Goal: Task Accomplishment & Management: Use online tool/utility

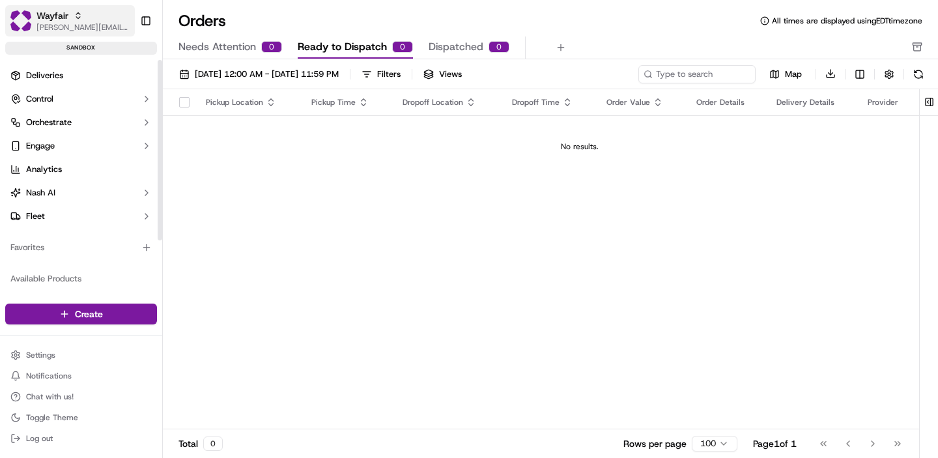
click at [81, 23] on span "[PERSON_NAME][EMAIL_ADDRESS][DOMAIN_NAME]" at bounding box center [82, 27] width 93 height 10
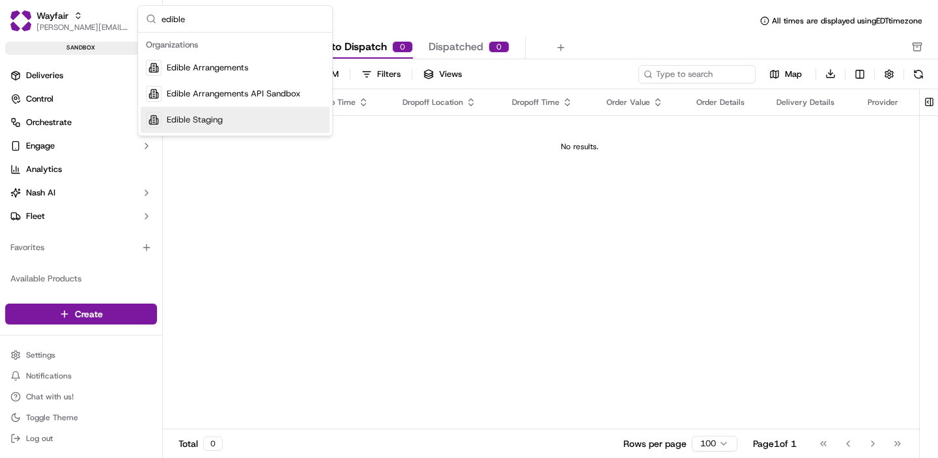
type input "edible"
click at [210, 121] on span "Edible Staging" at bounding box center [195, 120] width 56 height 12
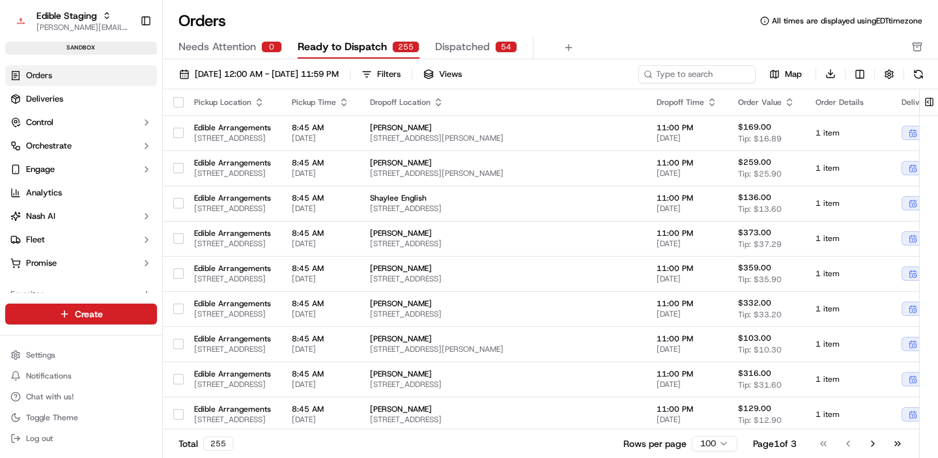
click at [590, 31] on div "Orders All times are displayed using EDT timezone" at bounding box center [550, 20] width 775 height 21
click at [54, 358] on html "Edible Staging jake@usenash.com Toggle Sidebar sandbox Orders Deliveries Contro…" at bounding box center [469, 229] width 938 height 458
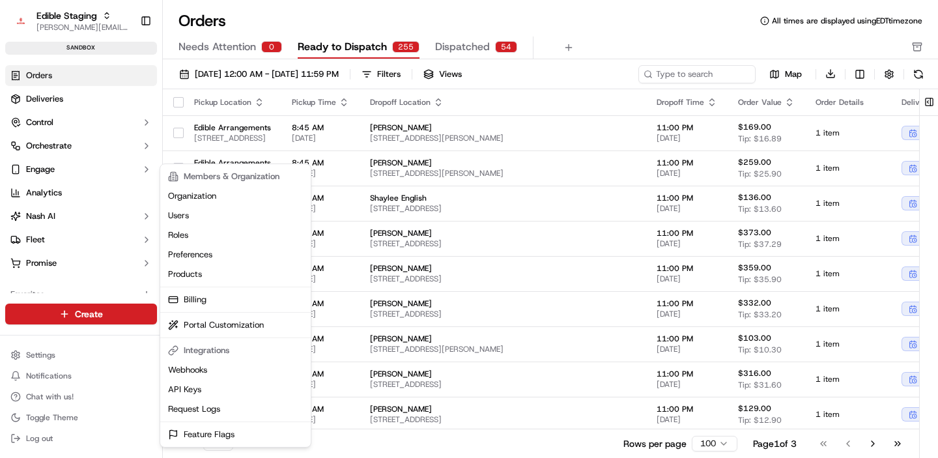
click at [55, 170] on html "Edible Staging jake@usenash.com Toggle Sidebar sandbox Orders Deliveries Contro…" at bounding box center [469, 229] width 938 height 458
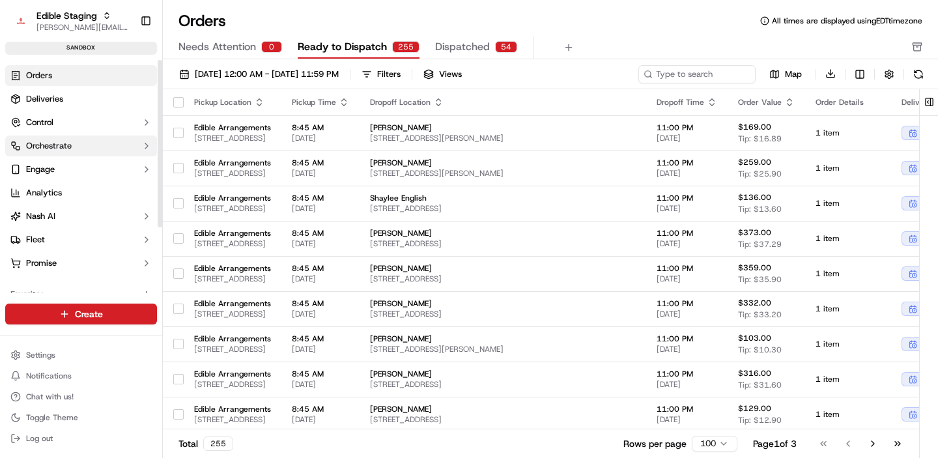
click at [57, 156] on button "Orchestrate" at bounding box center [81, 146] width 152 height 21
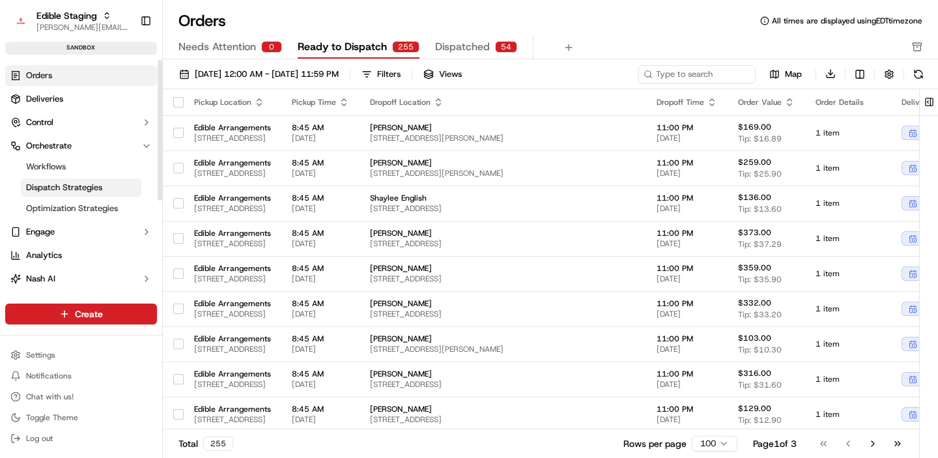
click at [71, 187] on span "Dispatch Strategies" at bounding box center [64, 188] width 76 height 12
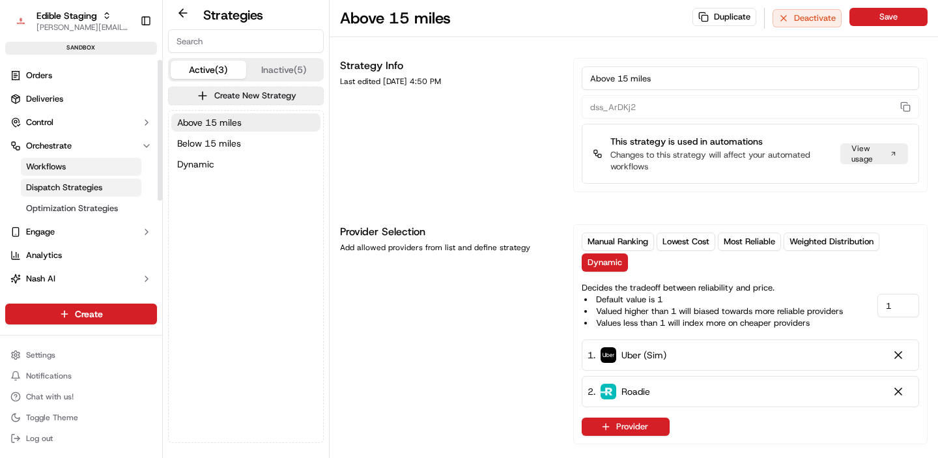
click at [53, 171] on span "Workflows" at bounding box center [46, 167] width 40 height 12
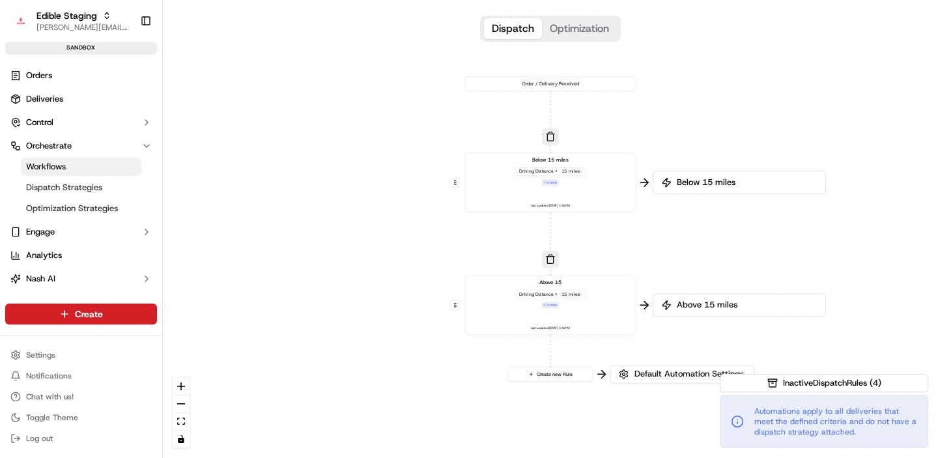
click at [503, 193] on div "Below 15 miles Driving Distance < 15 miles + 1 more Last updated: 09/17/2025 1:…" at bounding box center [551, 182] width 158 height 53
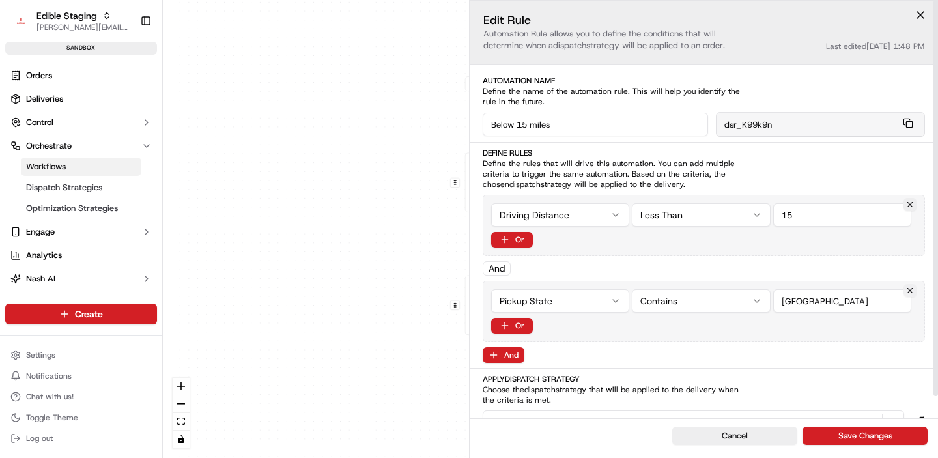
click at [911, 291] on button at bounding box center [910, 290] width 13 height 13
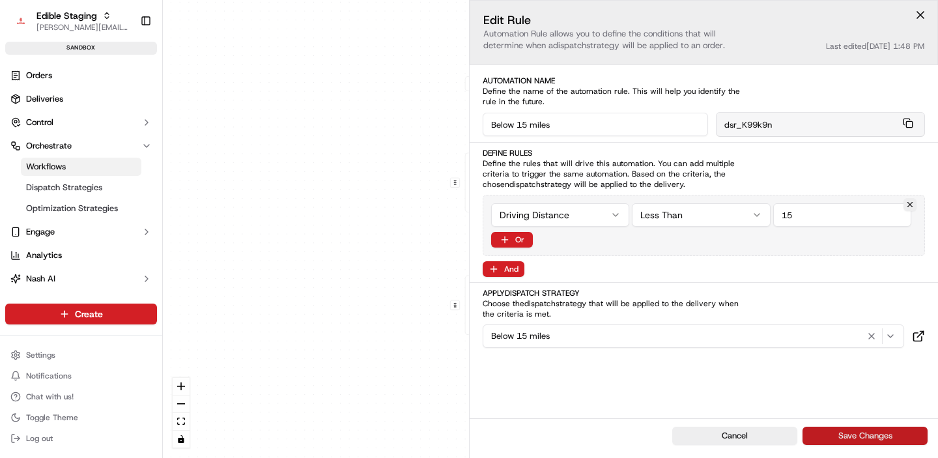
click at [835, 433] on button "Save Changes" at bounding box center [865, 436] width 125 height 18
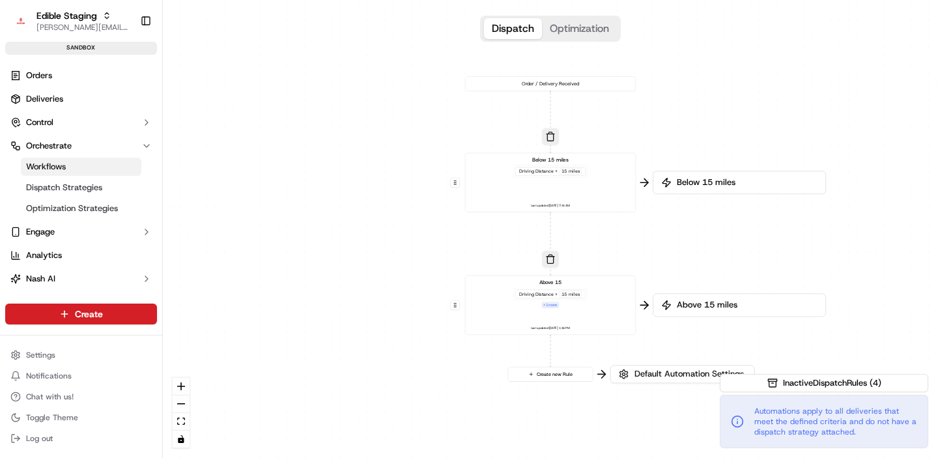
click at [607, 304] on div "Above 15 Driving Distance > 15 miles + 1 more Last updated: 09/17/2025 1:48 PM" at bounding box center [551, 305] width 158 height 53
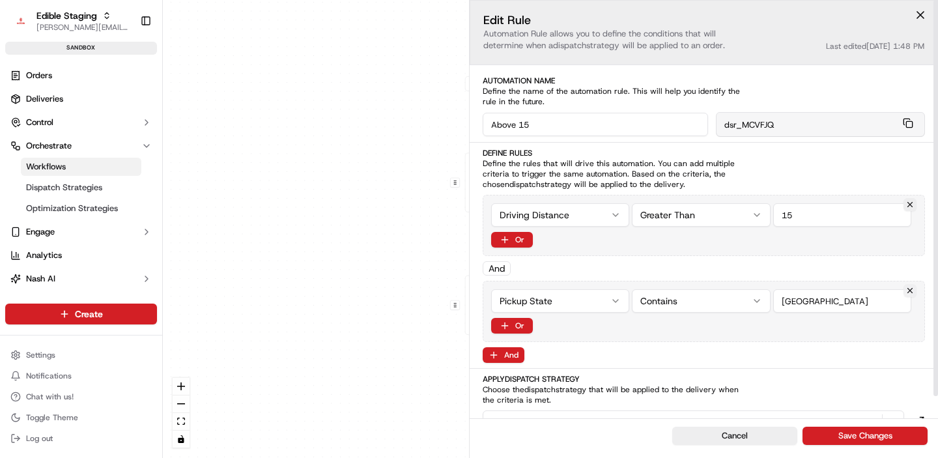
click at [909, 293] on button at bounding box center [910, 290] width 13 height 13
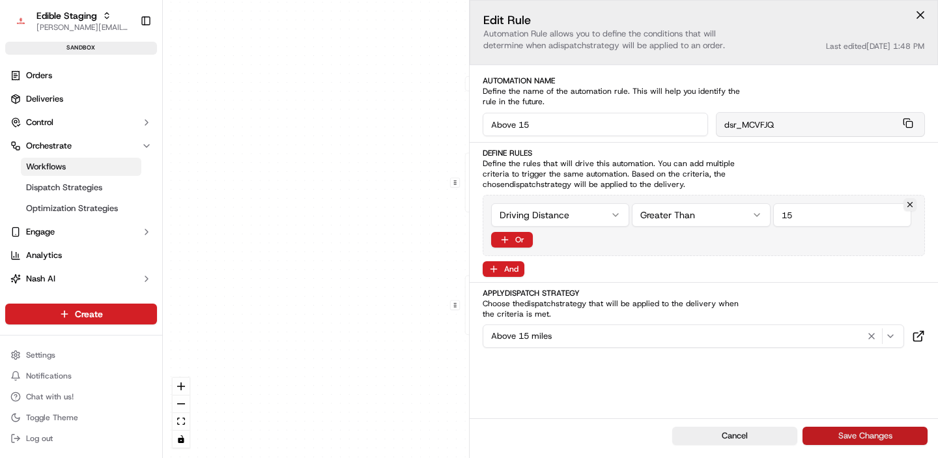
click at [840, 434] on button "Save Changes" at bounding box center [865, 436] width 125 height 18
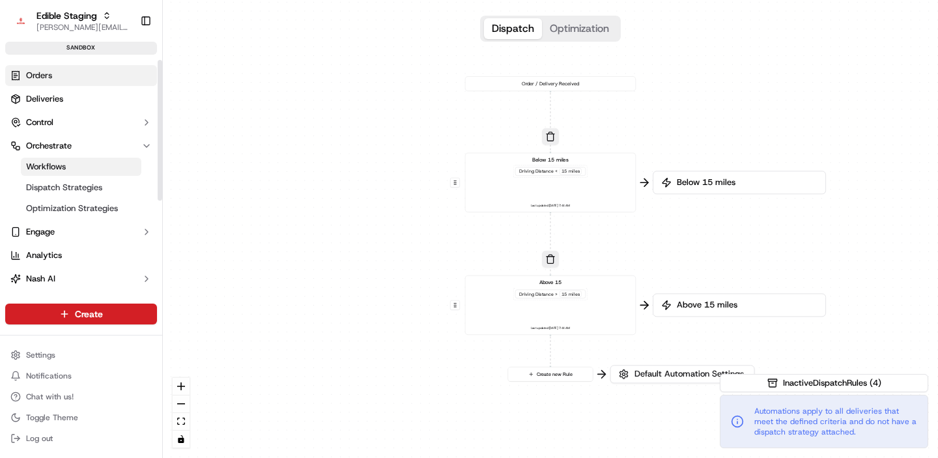
click at [66, 76] on link "Orders" at bounding box center [81, 75] width 152 height 21
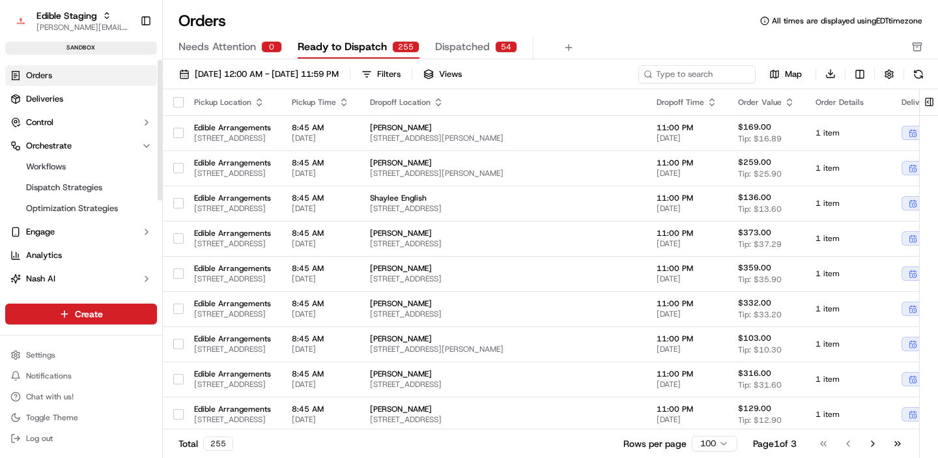
click at [45, 76] on span "Orders" at bounding box center [39, 76] width 26 height 12
click at [294, 75] on span "09/19/2025 12:00 AM - 09/19/2025 11:59 PM" at bounding box center [267, 74] width 144 height 12
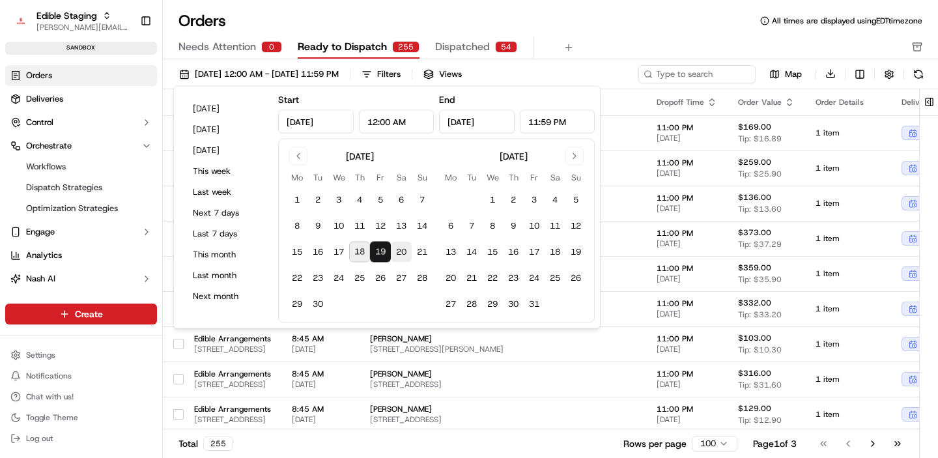
click at [397, 252] on button "20" at bounding box center [401, 252] width 21 height 21
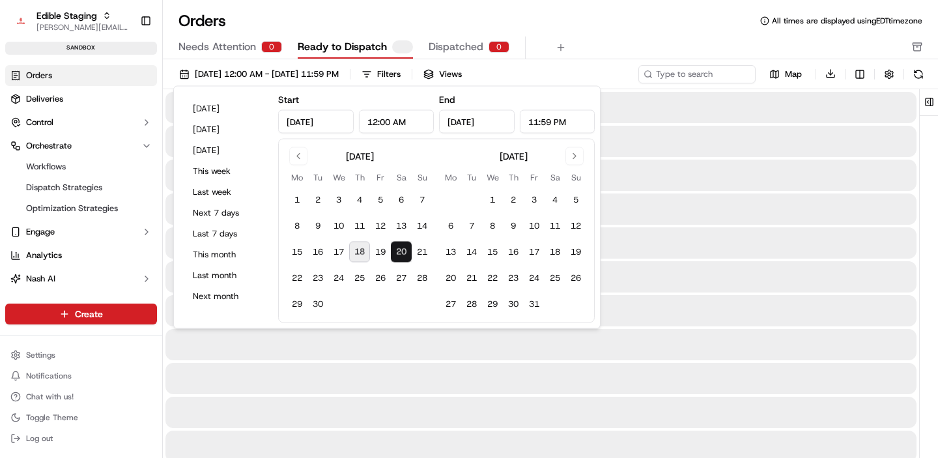
type input "Sep 20, 2025"
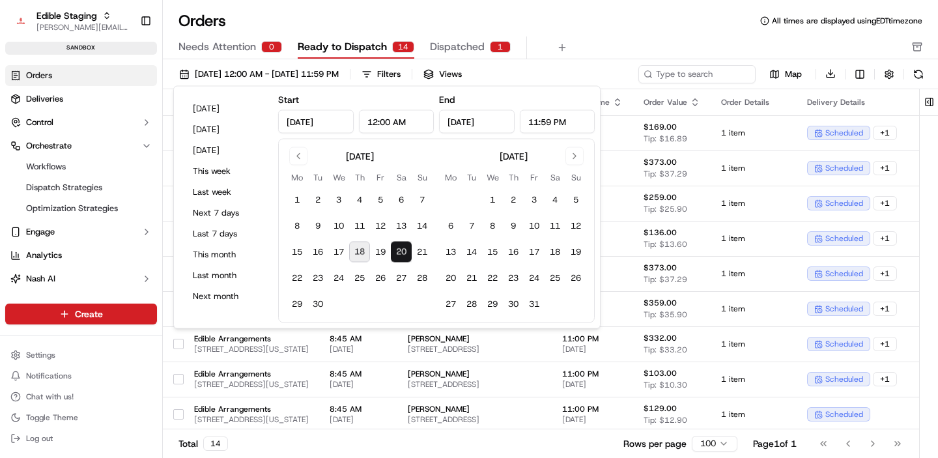
click at [397, 252] on button "20" at bounding box center [401, 252] width 21 height 21
click at [612, 27] on div "Orders All times are displayed using EDT timezone" at bounding box center [550, 20] width 775 height 21
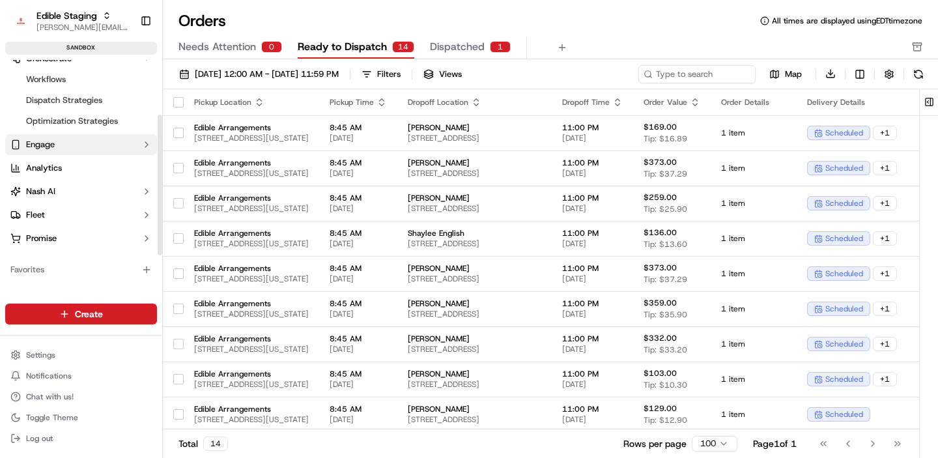
scroll to position [91, 0]
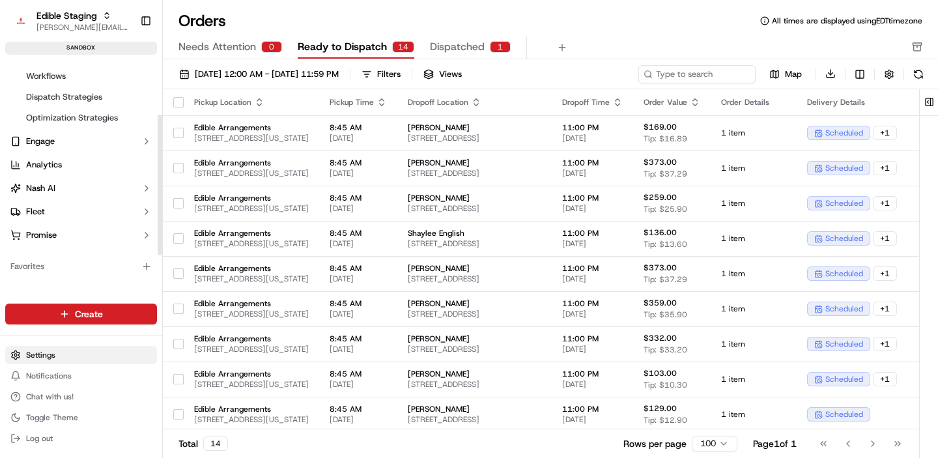
click at [62, 349] on html "Edible Staging jake@usenash.com Toggle Sidebar sandbox Orders Deliveries Contro…" at bounding box center [469, 229] width 938 height 458
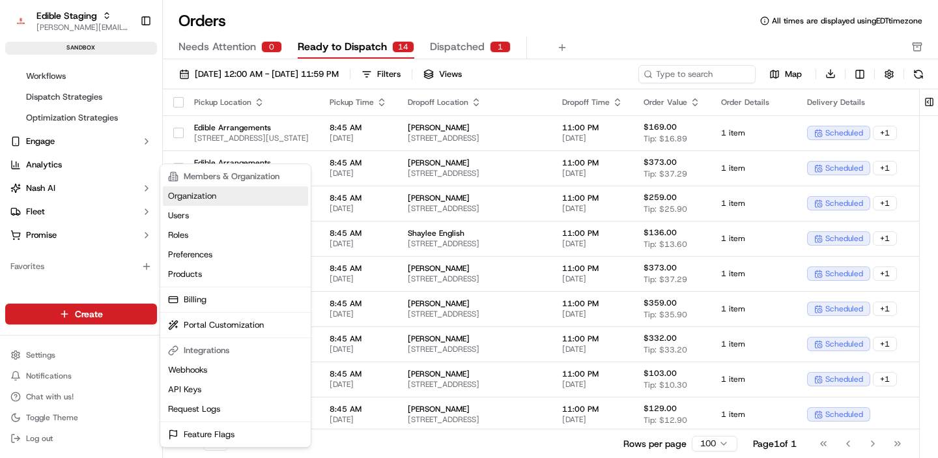
click at [221, 195] on link "Organization" at bounding box center [235, 196] width 145 height 20
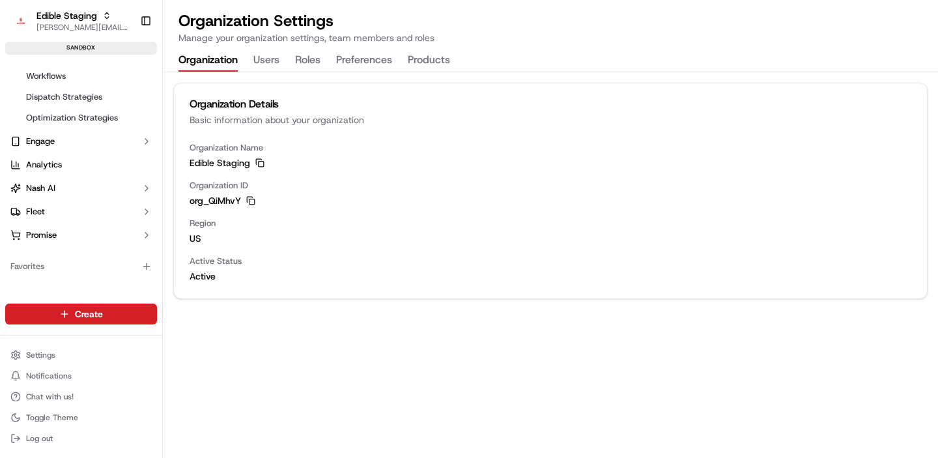
click at [428, 61] on button "Products" at bounding box center [429, 61] width 42 height 22
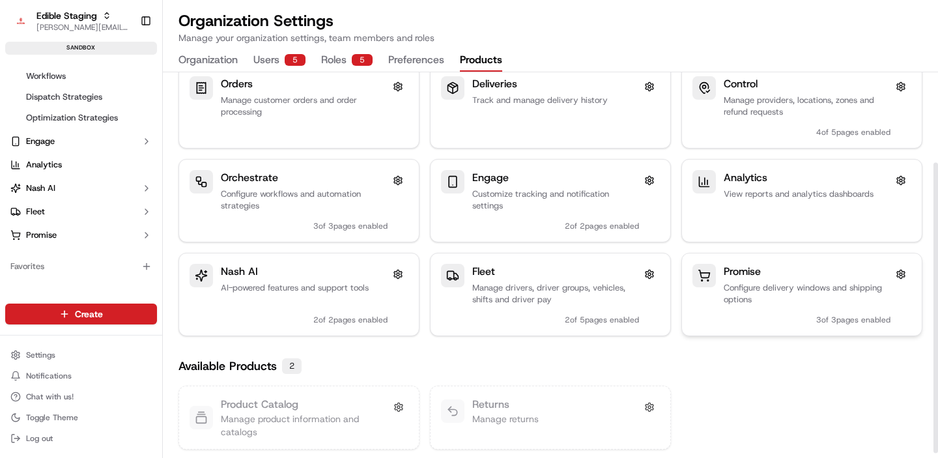
scroll to position [120, 0]
click at [651, 273] on button at bounding box center [649, 273] width 21 height 21
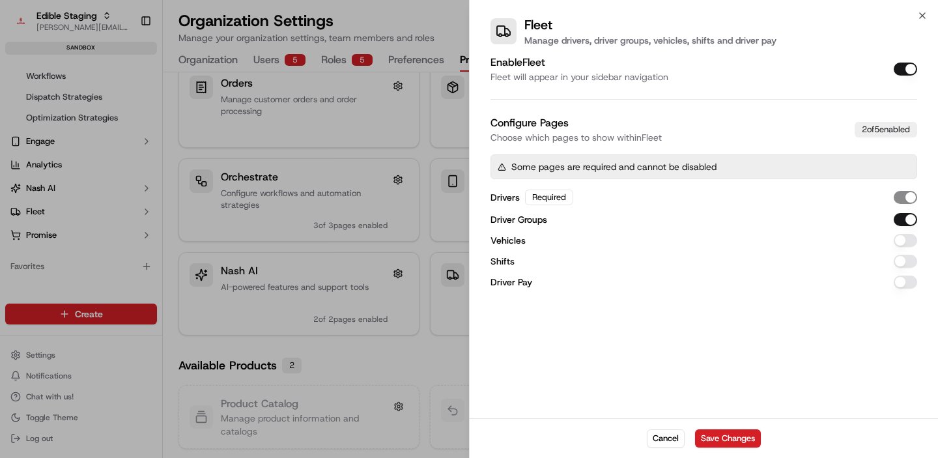
click at [904, 240] on button "Vehicles" at bounding box center [905, 240] width 23 height 13
click at [904, 266] on button "Shifts" at bounding box center [905, 261] width 23 height 13
click at [904, 283] on button "Driver Pay" at bounding box center [905, 282] width 23 height 13
click at [738, 429] on button "Save Changes" at bounding box center [728, 438] width 66 height 18
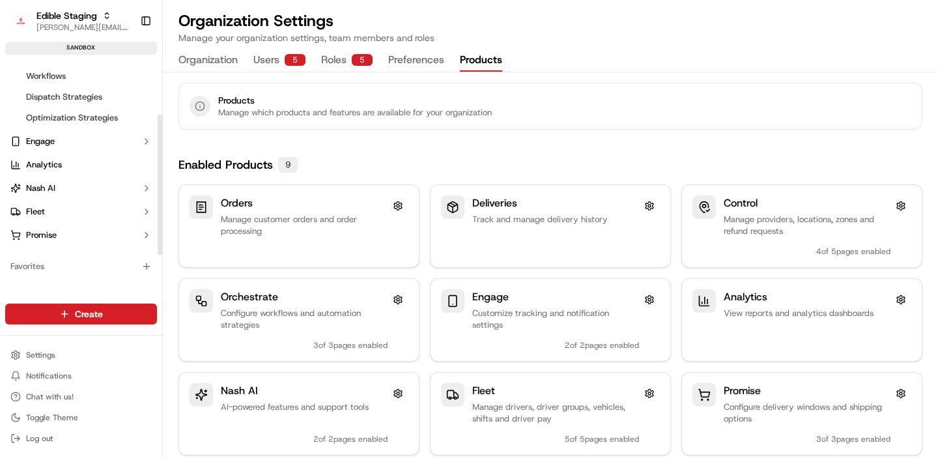
scroll to position [0, 0]
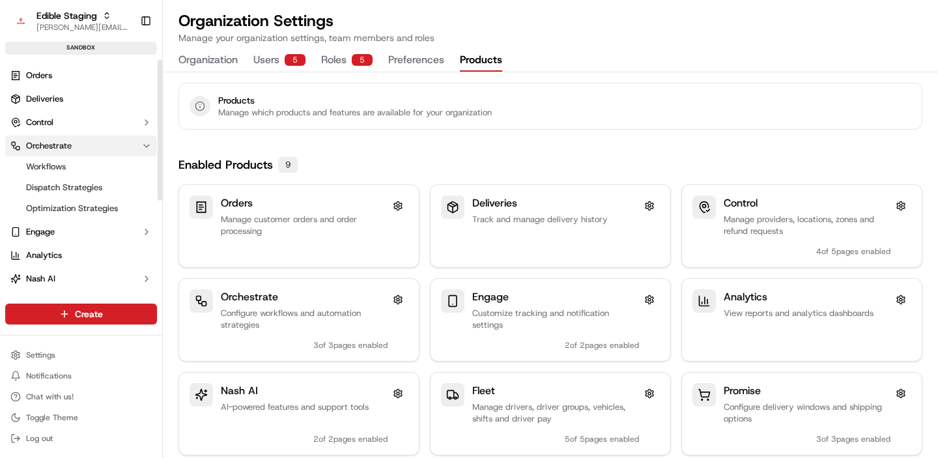
click at [44, 140] on span "Orchestrate" at bounding box center [49, 146] width 46 height 12
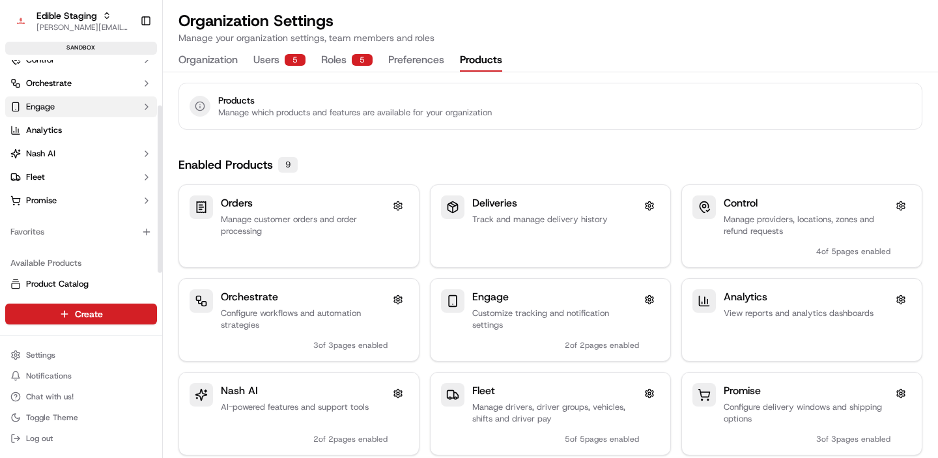
scroll to position [63, 0]
click at [53, 192] on button "Promise" at bounding box center [81, 200] width 152 height 21
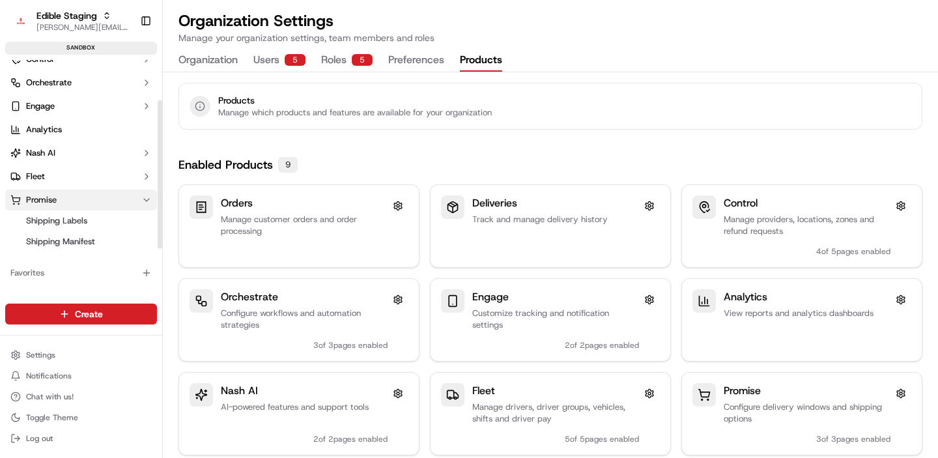
click at [53, 192] on button "Promise" at bounding box center [81, 200] width 152 height 21
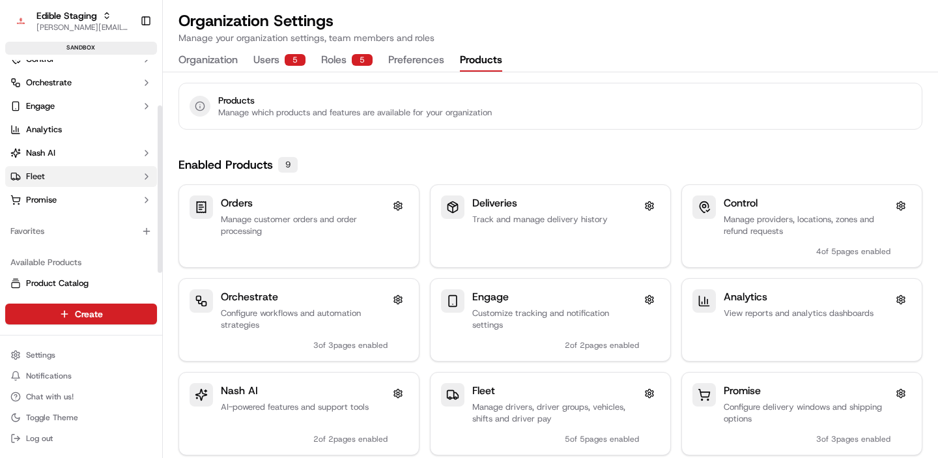
click at [62, 178] on button "Fleet" at bounding box center [81, 176] width 152 height 21
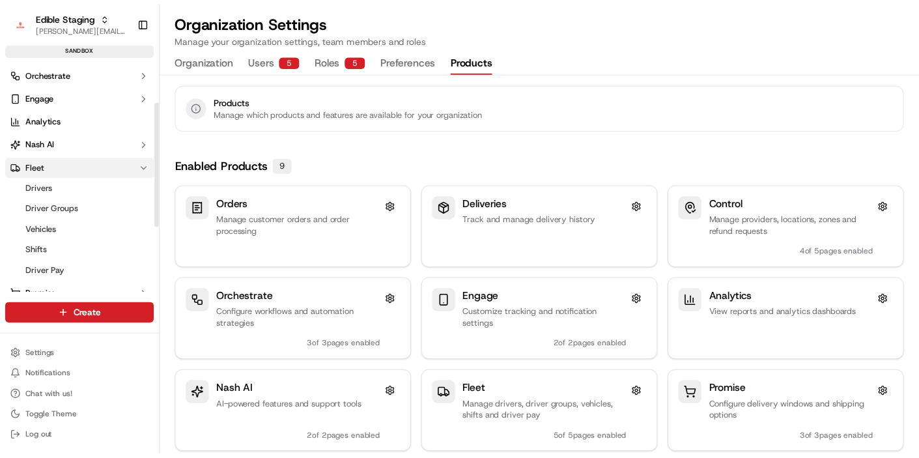
scroll to position [76, 0]
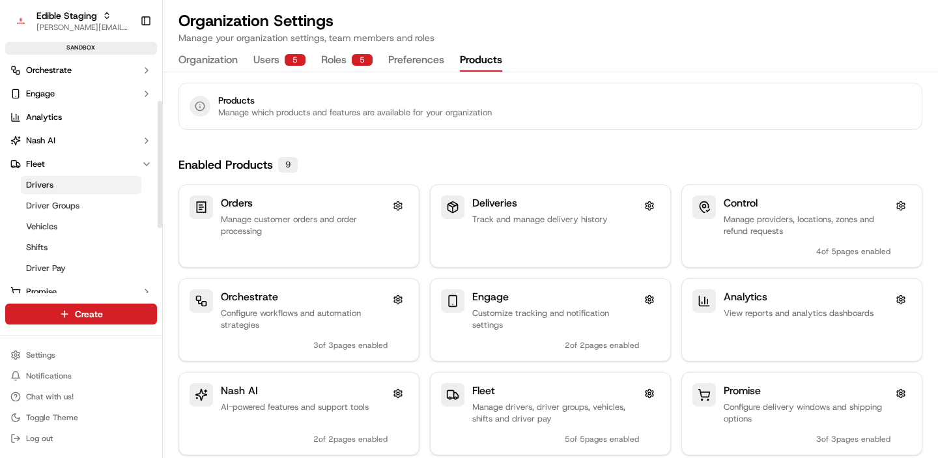
click at [53, 186] on span "Drivers" at bounding box center [39, 185] width 27 height 12
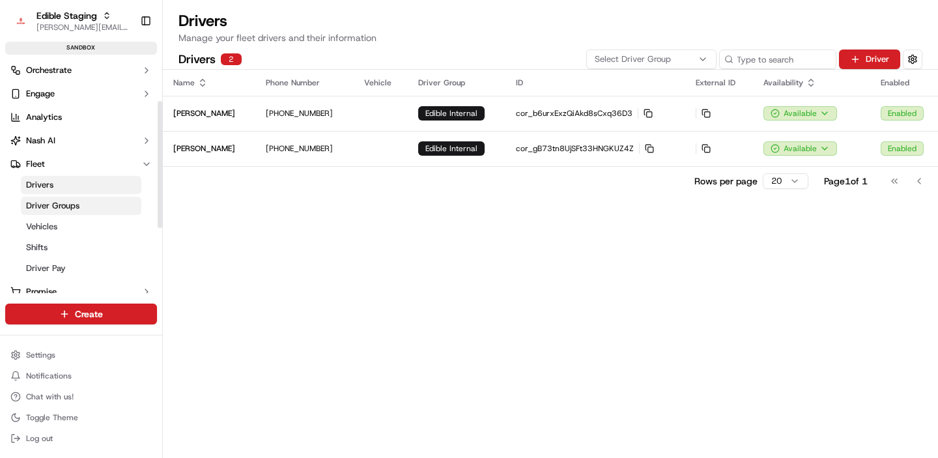
click at [88, 211] on link "Driver Groups" at bounding box center [81, 206] width 121 height 18
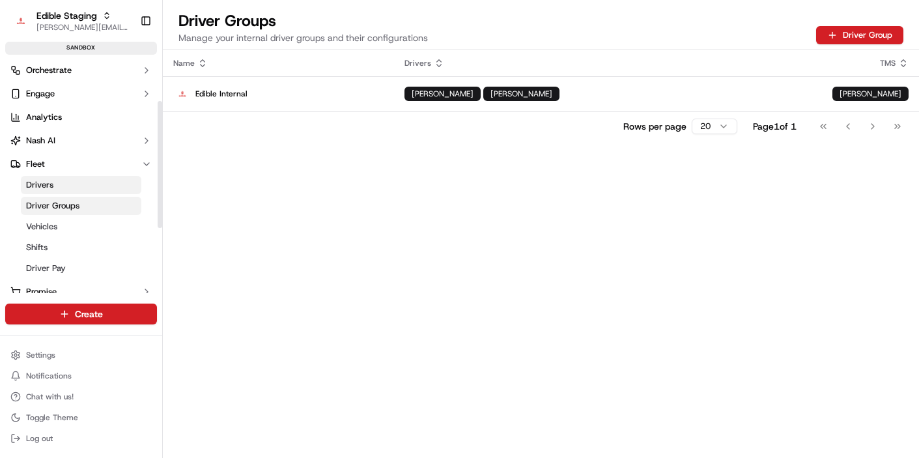
click at [73, 180] on link "Drivers" at bounding box center [81, 185] width 121 height 18
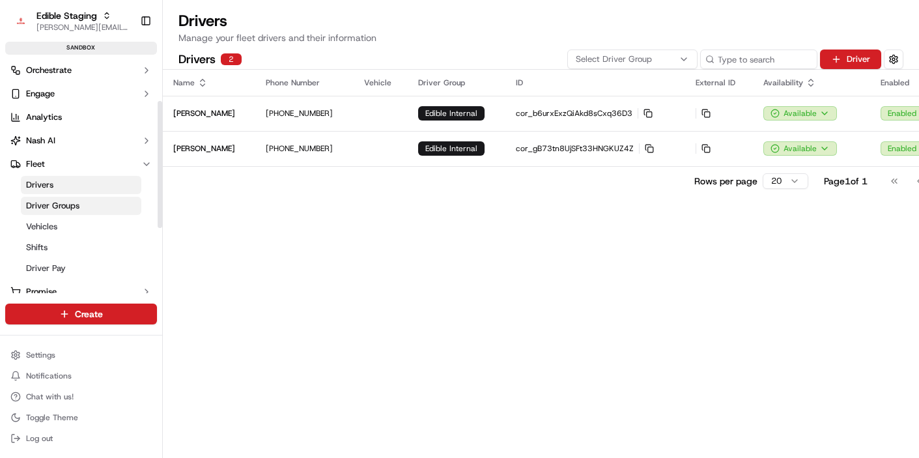
click at [69, 205] on span "Driver Groups" at bounding box center [52, 206] width 53 height 12
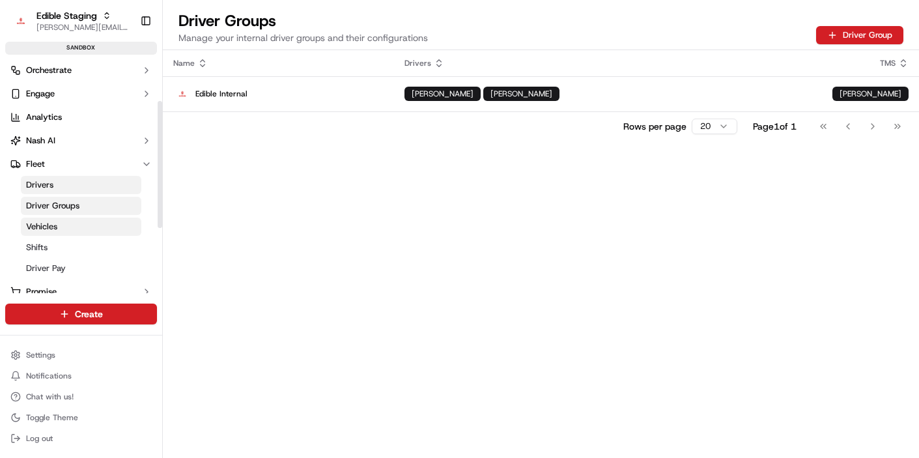
click at [63, 222] on link "Vehicles" at bounding box center [81, 227] width 121 height 18
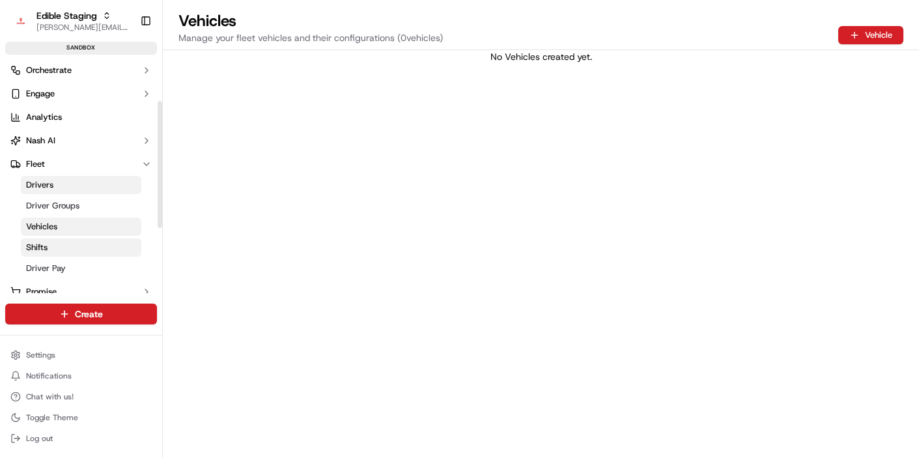
click at [61, 242] on link "Shifts" at bounding box center [81, 247] width 121 height 18
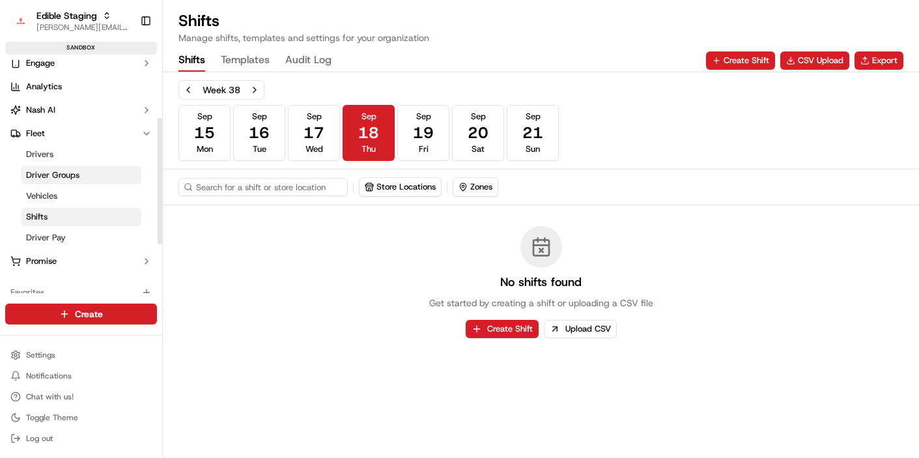
scroll to position [111, 0]
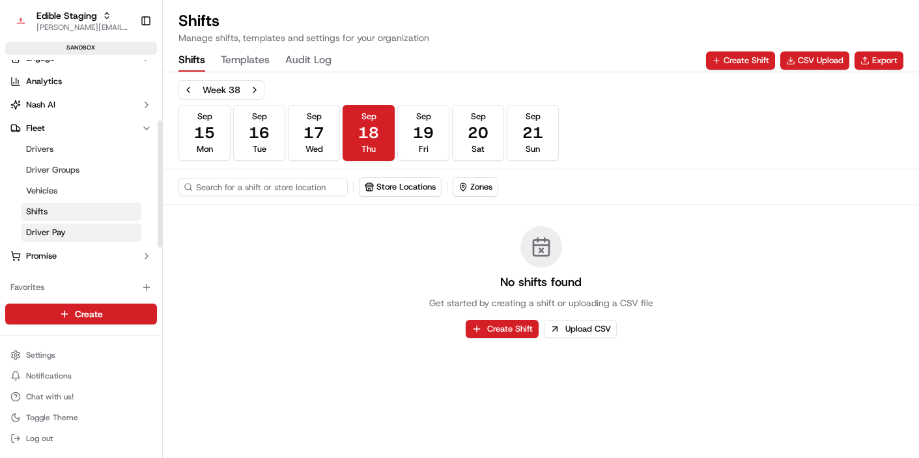
click at [83, 235] on link "Driver Pay" at bounding box center [81, 232] width 121 height 18
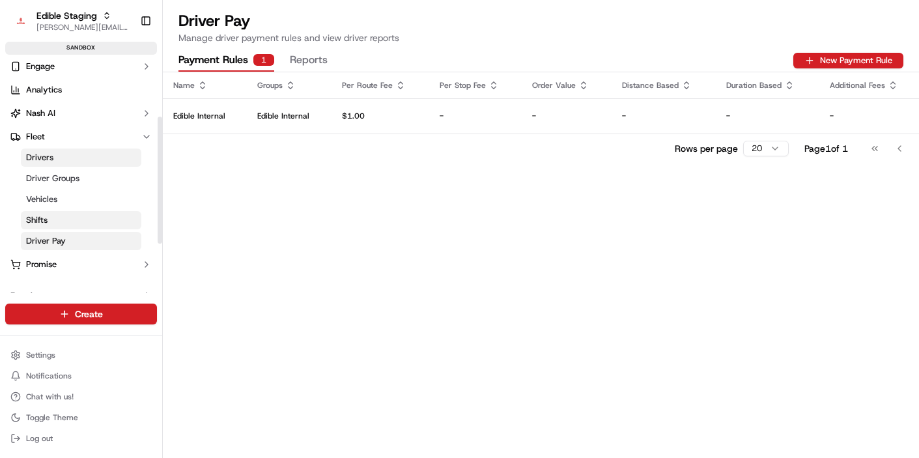
scroll to position [104, 0]
click at [71, 218] on link "Shifts" at bounding box center [81, 219] width 121 height 18
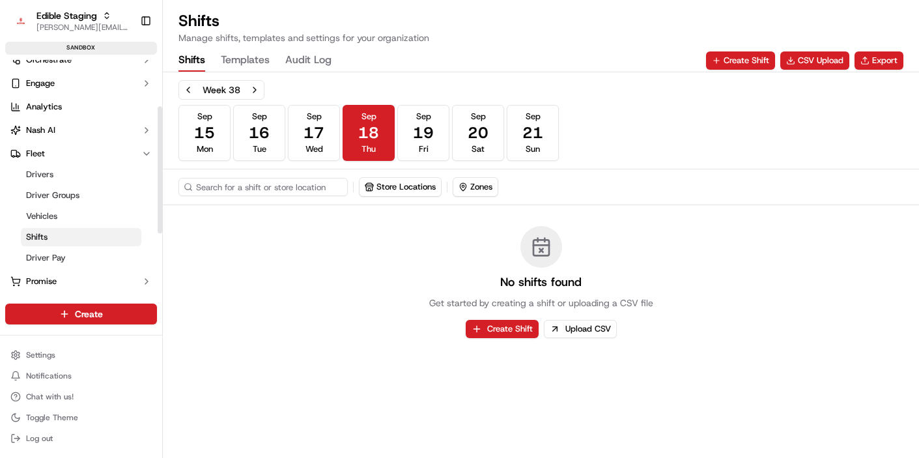
scroll to position [81, 0]
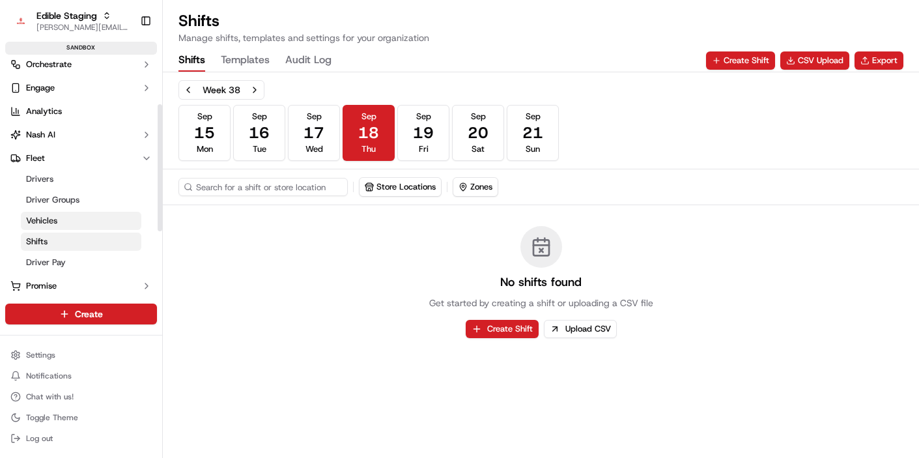
click at [72, 215] on link "Vehicles" at bounding box center [81, 221] width 121 height 18
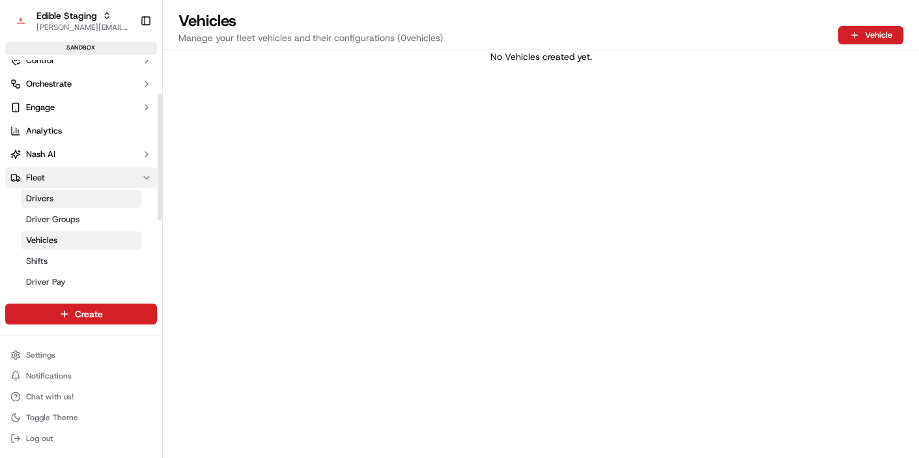
scroll to position [61, 0]
click at [80, 205] on link "Drivers" at bounding box center [81, 199] width 121 height 18
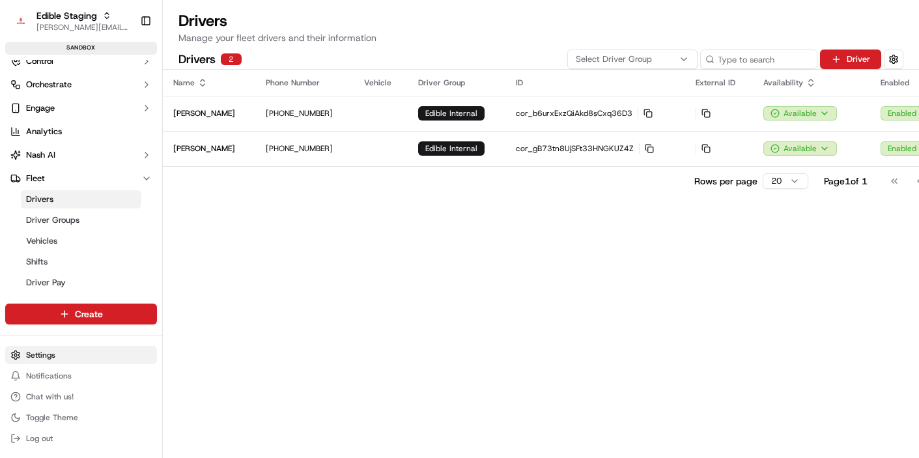
click at [70, 358] on html "Edible Staging jake@usenash.com Toggle Sidebar sandbox Orders Deliveries Contro…" at bounding box center [459, 229] width 919 height 458
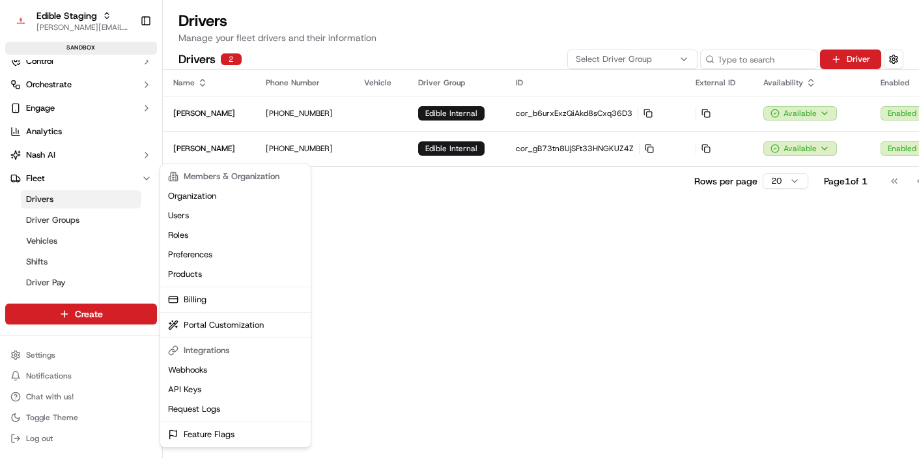
click at [371, 253] on html "Edible Staging jake@usenash.com Toggle Sidebar sandbox Orders Deliveries Contro…" at bounding box center [459, 229] width 919 height 458
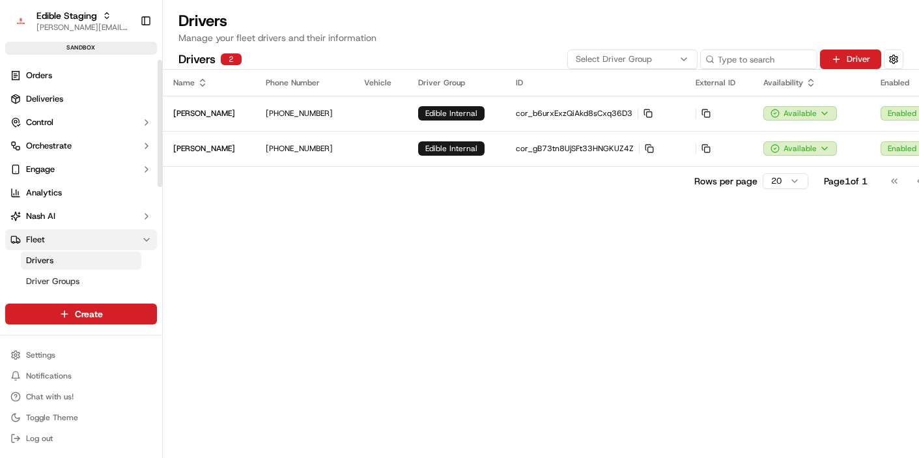
click at [50, 244] on button "Fleet" at bounding box center [81, 239] width 152 height 21
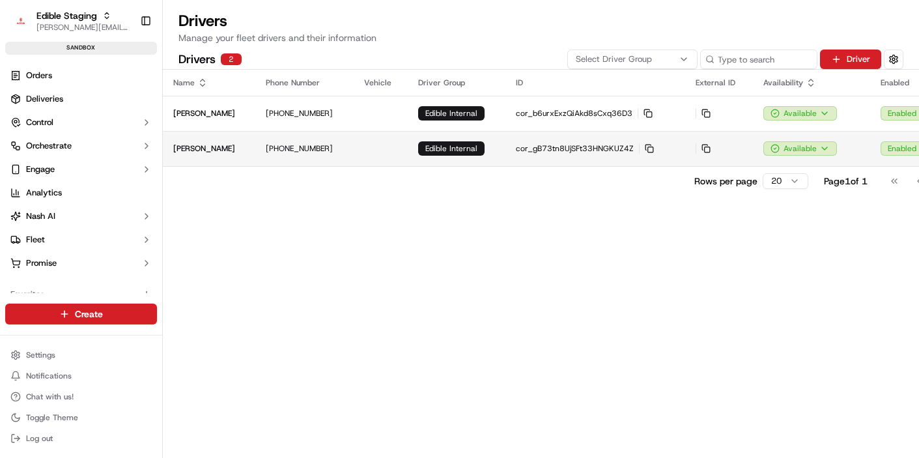
click at [294, 152] on p "[PHONE_NUMBER]" at bounding box center [305, 148] width 78 height 10
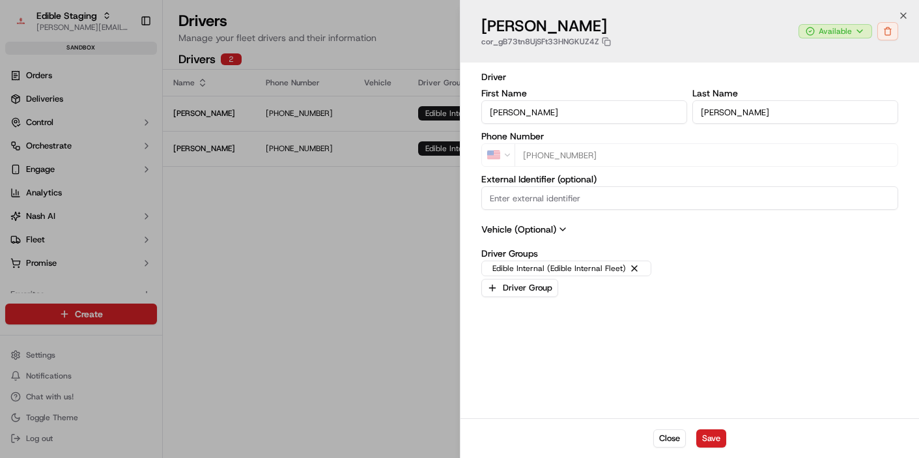
click at [371, 259] on div at bounding box center [459, 229] width 919 height 458
type input "+1"
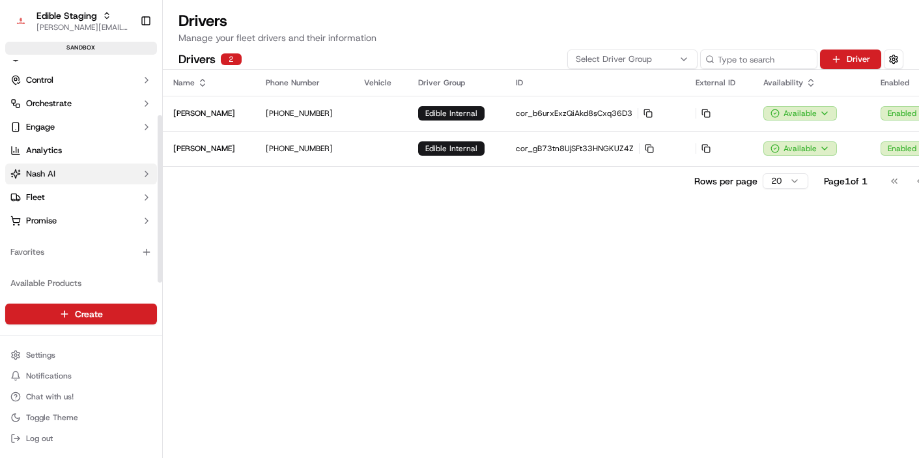
scroll to position [77, 0]
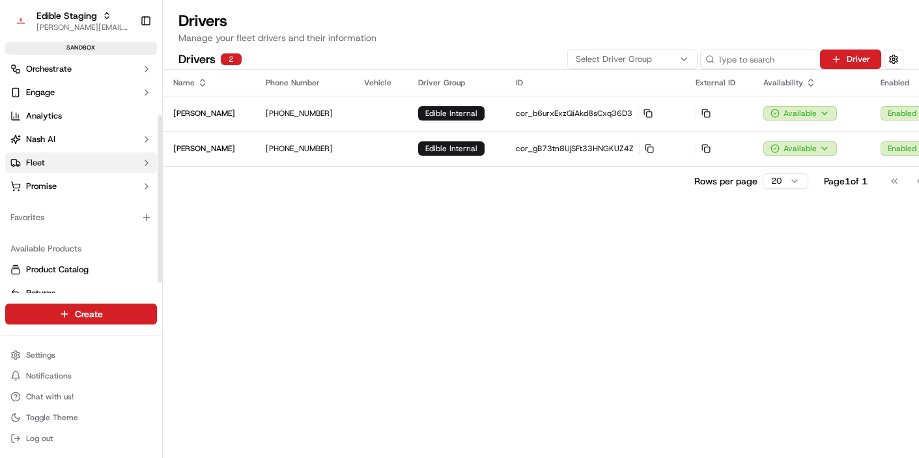
click at [82, 169] on button "Fleet" at bounding box center [81, 162] width 152 height 21
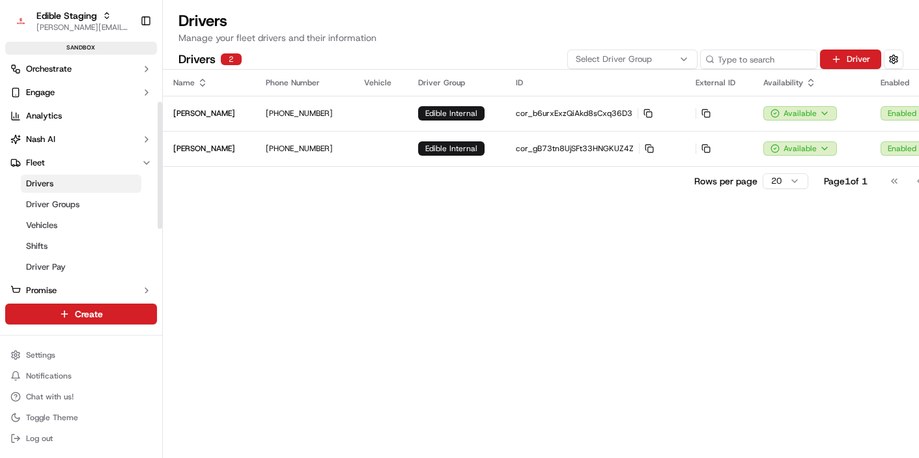
click at [64, 214] on ul "Drivers Driver Groups Vehicles Shifts Driver Pay" at bounding box center [82, 225] width 134 height 104
click at [79, 205] on link "Driver Groups" at bounding box center [81, 204] width 121 height 18
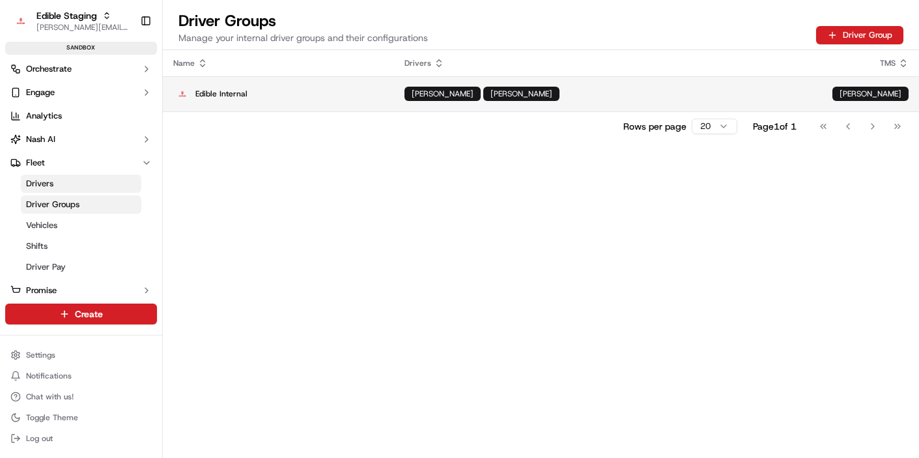
click at [384, 86] on p "Edible Internal" at bounding box center [278, 94] width 210 height 18
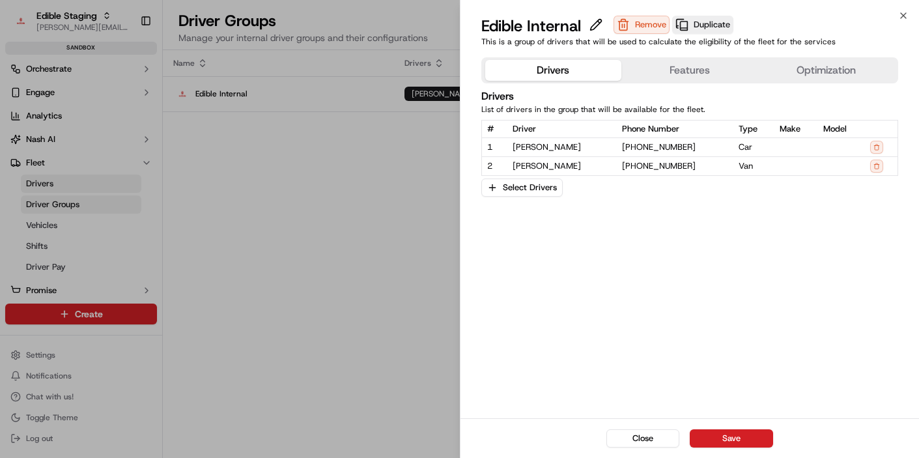
click at [681, 74] on button "Features" at bounding box center [689, 70] width 137 height 21
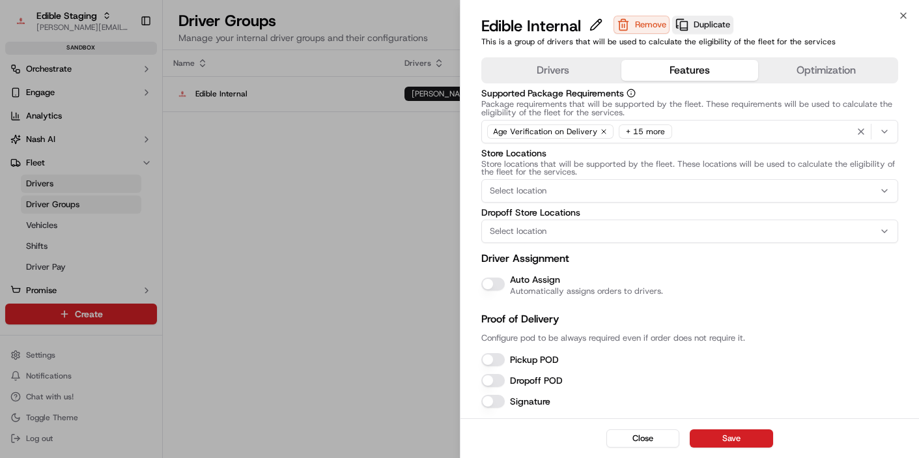
click at [800, 60] on button "Optimization" at bounding box center [826, 70] width 137 height 21
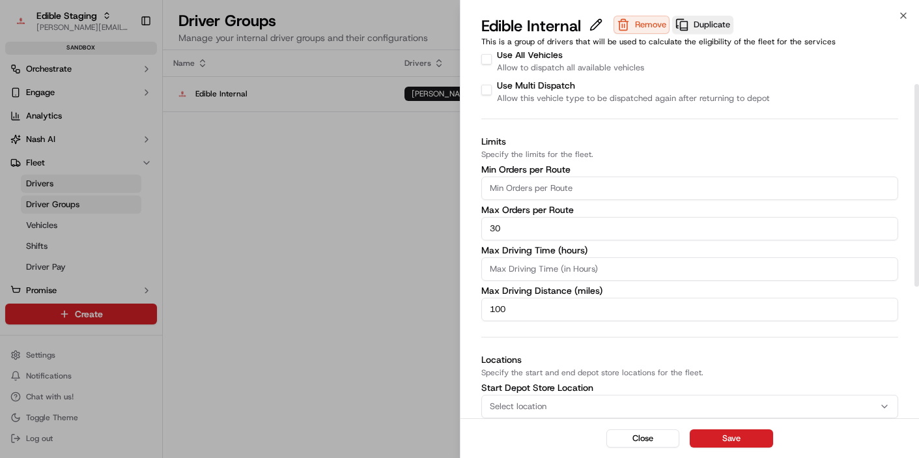
scroll to position [1, 0]
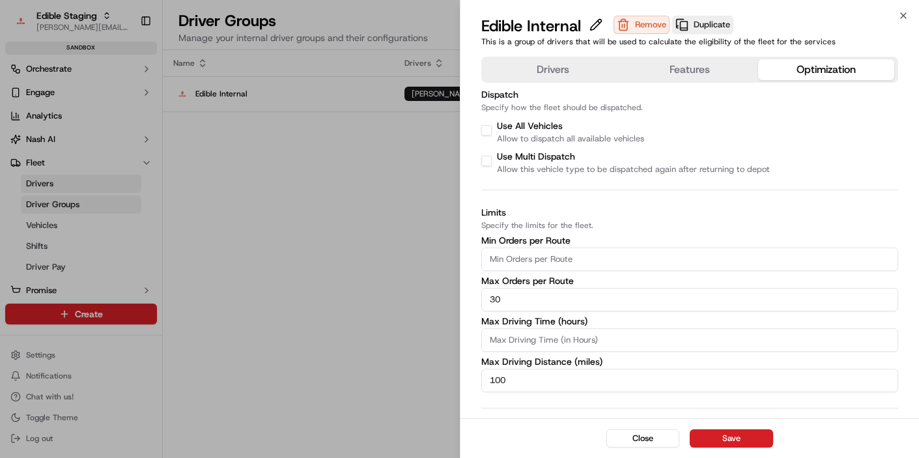
click at [559, 82] on div "Drivers Features Optimization Dispatch Specify how the fleet should be dispatch…" at bounding box center [690, 382] width 418 height 651
click at [548, 72] on button "Drivers" at bounding box center [553, 69] width 137 height 21
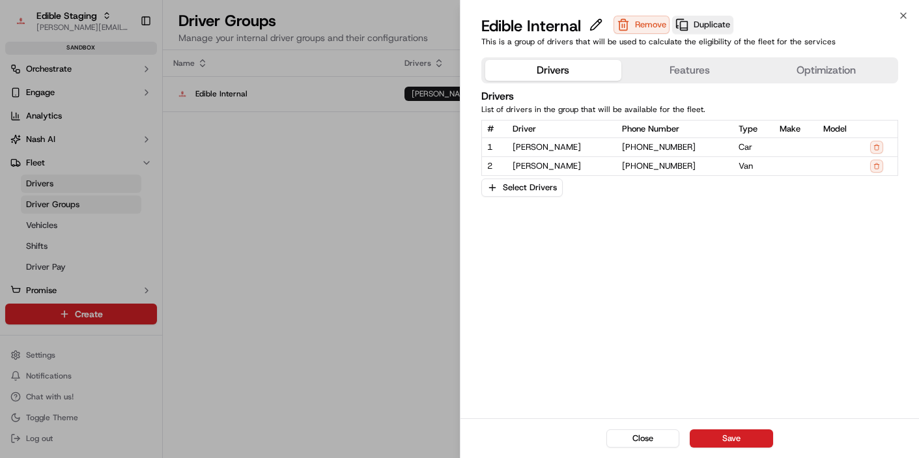
click at [662, 71] on button "Features" at bounding box center [689, 70] width 137 height 21
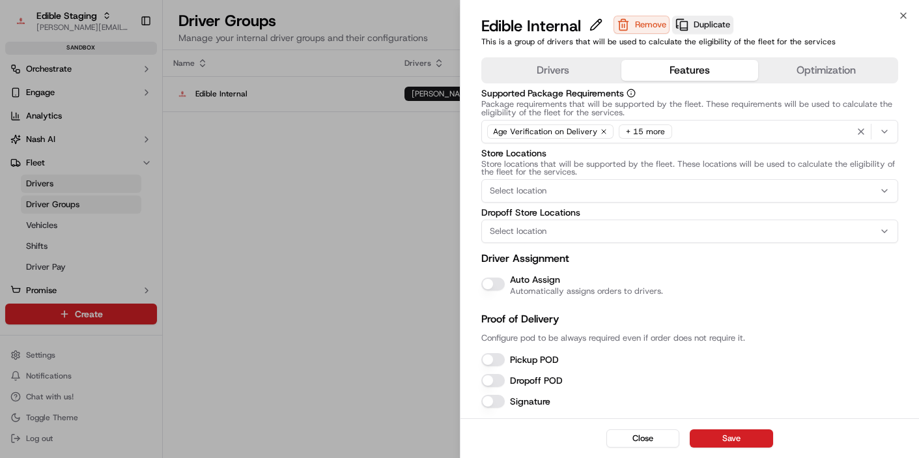
click at [495, 287] on button "Auto Assign" at bounding box center [492, 284] width 23 height 13
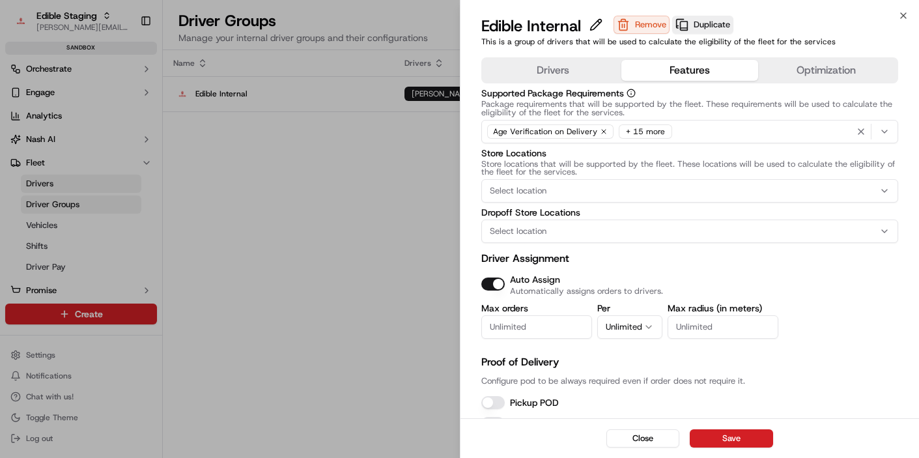
scroll to position [12, 0]
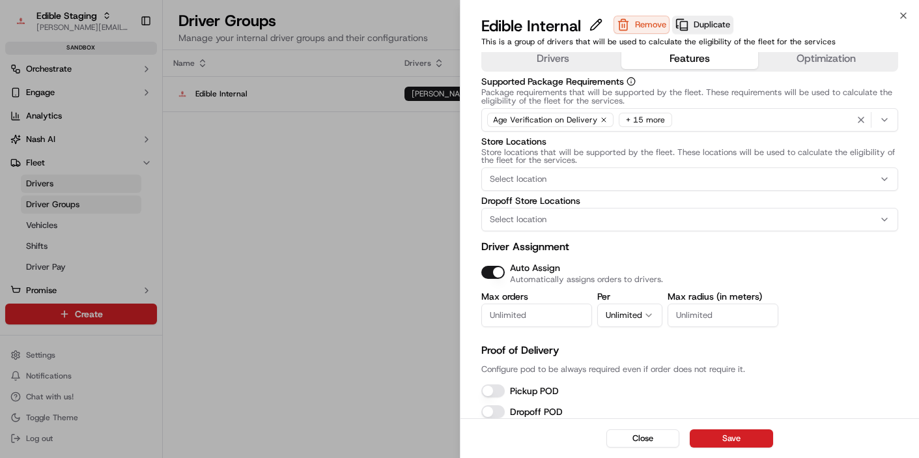
click at [494, 270] on button "Auto Assign" at bounding box center [492, 272] width 23 height 13
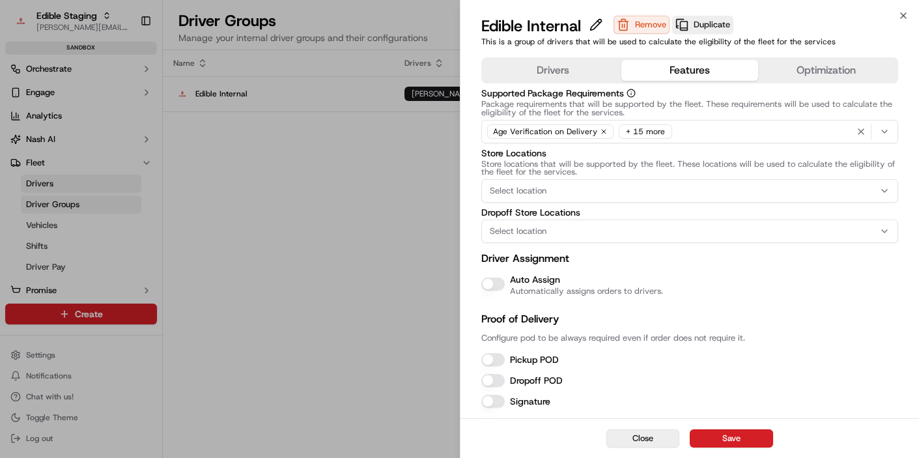
click at [646, 440] on button "Close" at bounding box center [643, 438] width 73 height 18
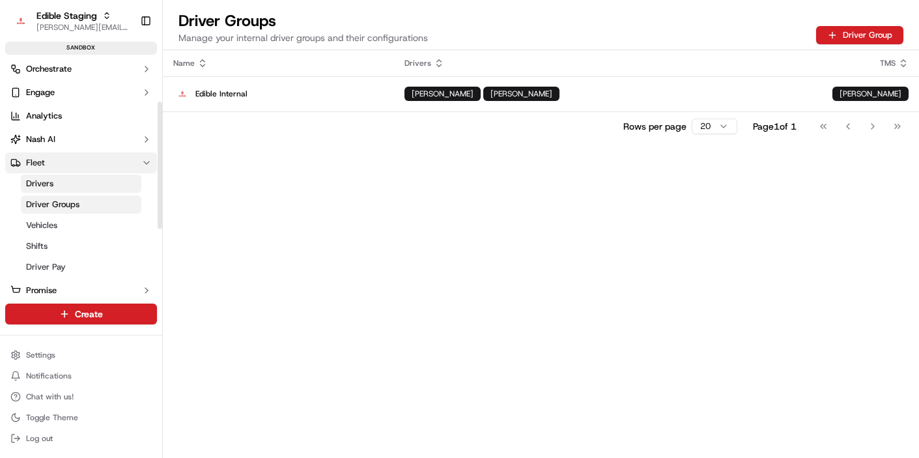
click at [81, 154] on button "Fleet" at bounding box center [81, 162] width 152 height 21
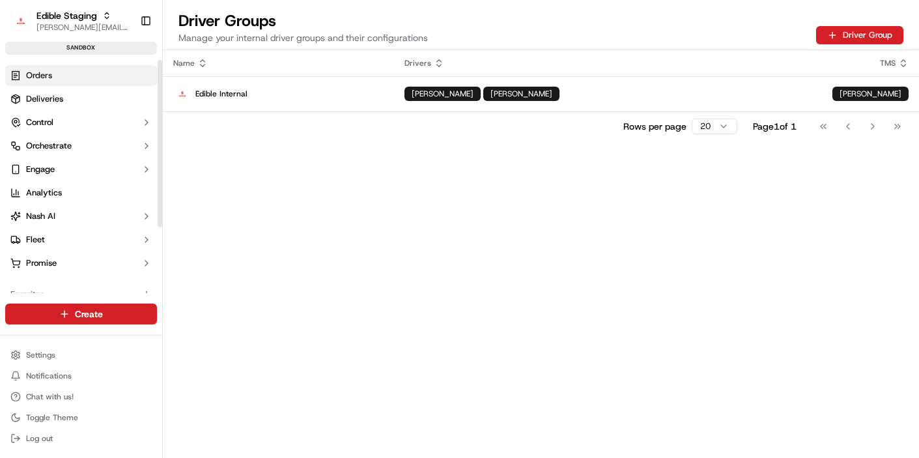
click at [89, 72] on link "Orders" at bounding box center [81, 75] width 152 height 21
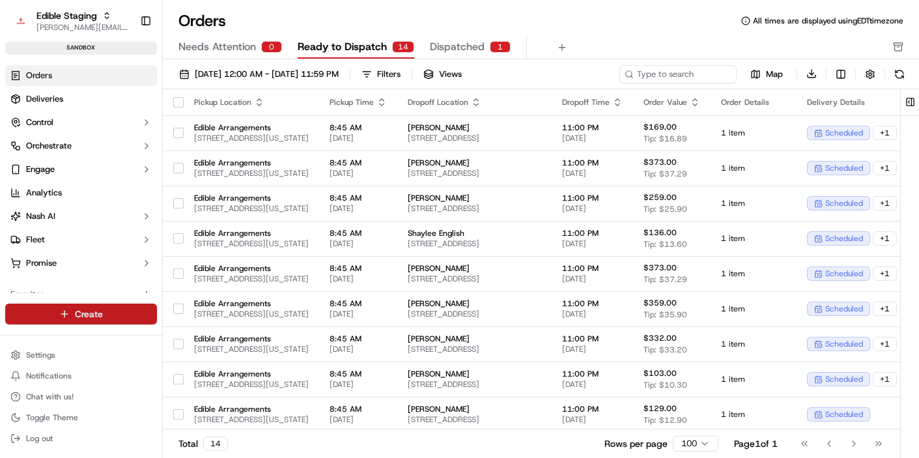
click at [86, 315] on html "Edible Staging jake@usenash.com Toggle Sidebar sandbox Orders Deliveries Contro…" at bounding box center [459, 229] width 919 height 458
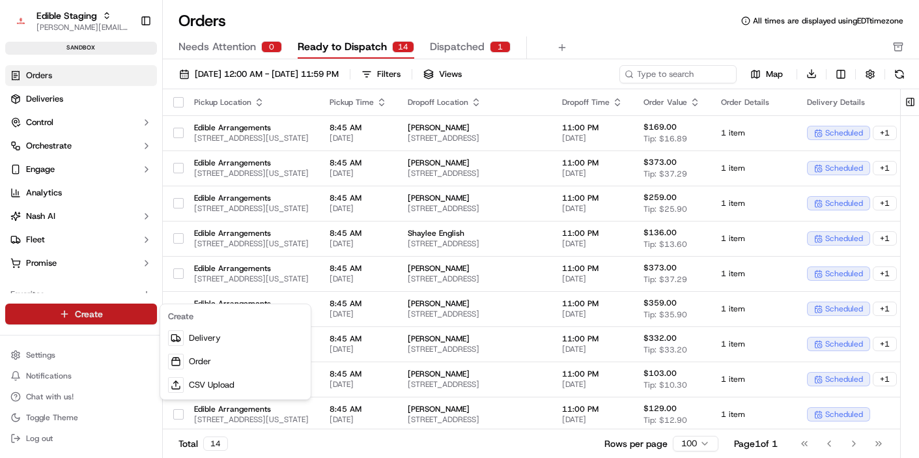
click at [638, 27] on html "Edible Staging jake@usenash.com Toggle Sidebar sandbox Orders Deliveries Contro…" at bounding box center [459, 229] width 919 height 458
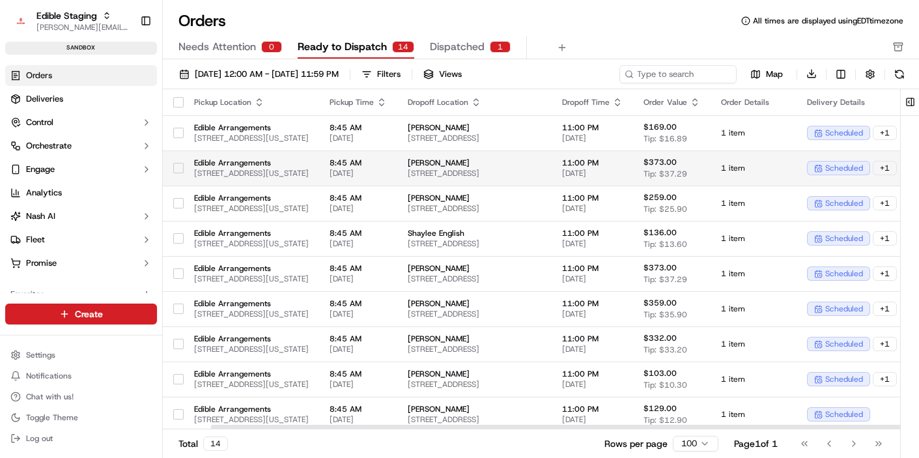
scroll to position [0, 378]
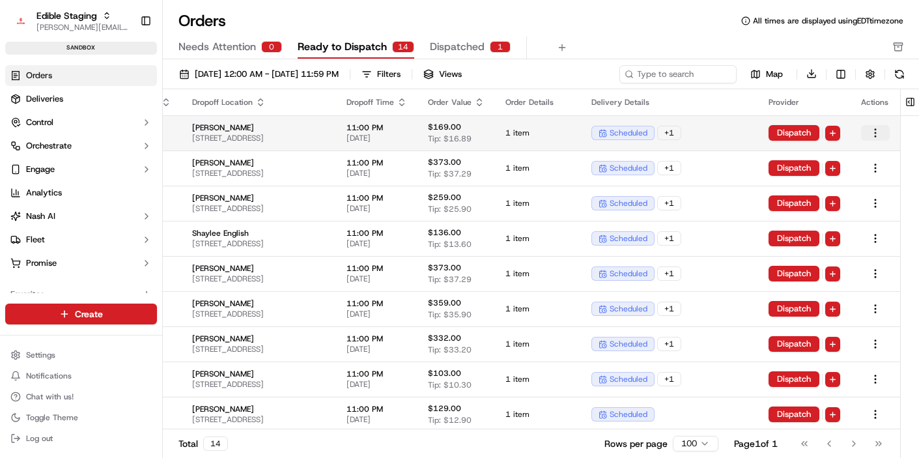
click at [881, 132] on html "Edible Staging jake@usenash.com Toggle Sidebar sandbox Orders Deliveries Contro…" at bounding box center [459, 229] width 919 height 458
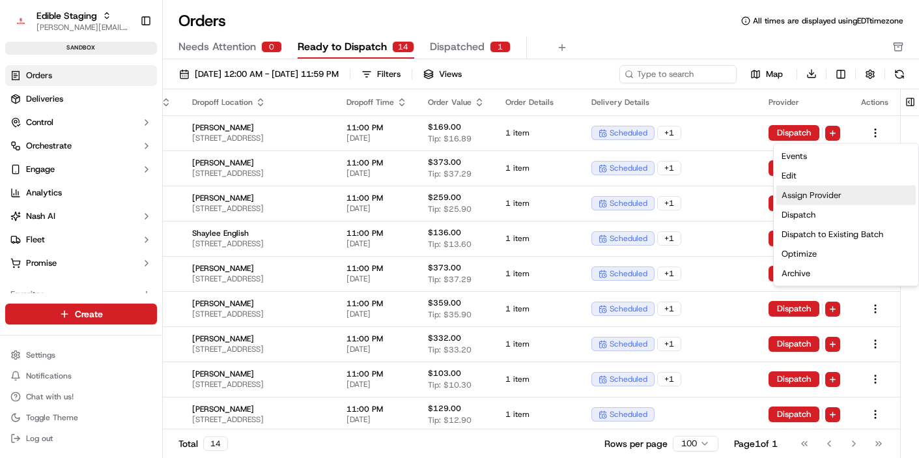
click at [837, 195] on div "Assign Provider" at bounding box center [846, 196] width 139 height 20
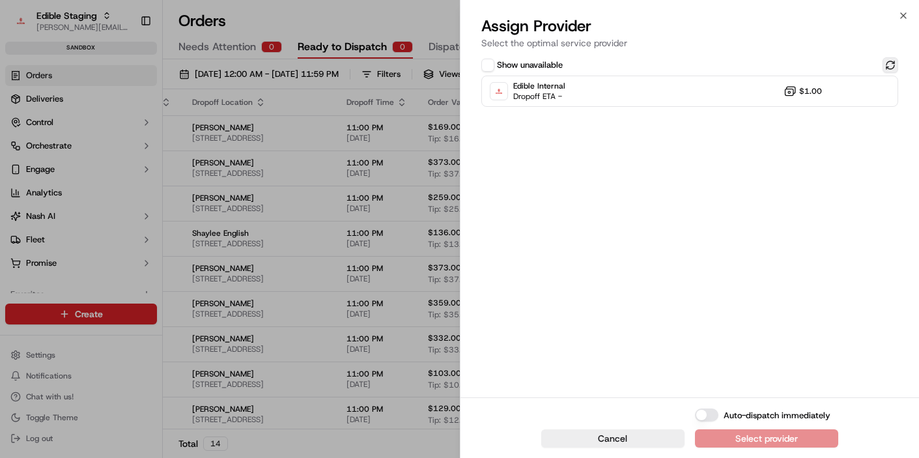
click at [890, 68] on button at bounding box center [891, 65] width 16 height 16
click at [491, 66] on button "Show unavailable" at bounding box center [487, 65] width 13 height 13
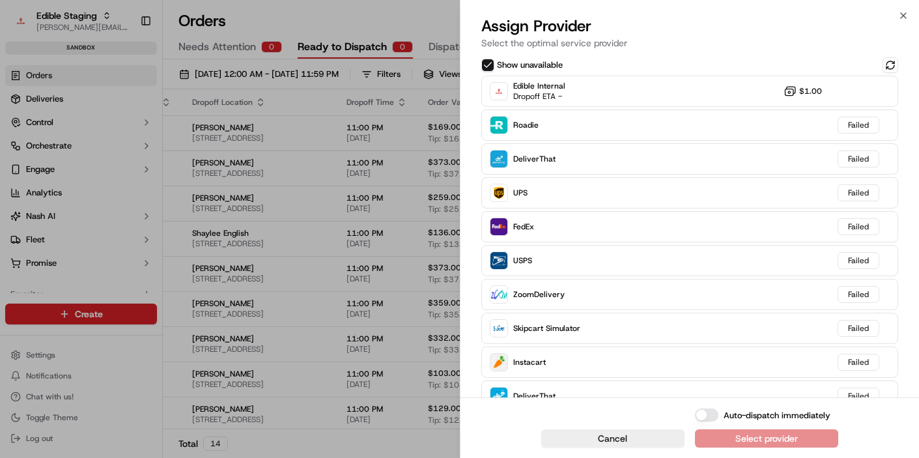
click at [491, 64] on button "Show unavailable" at bounding box center [487, 65] width 13 height 13
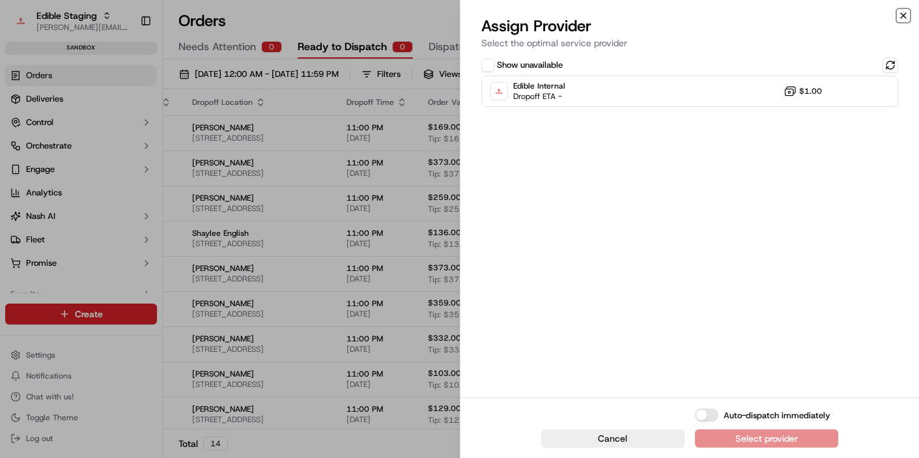
click at [906, 14] on icon "button" at bounding box center [903, 15] width 10 height 10
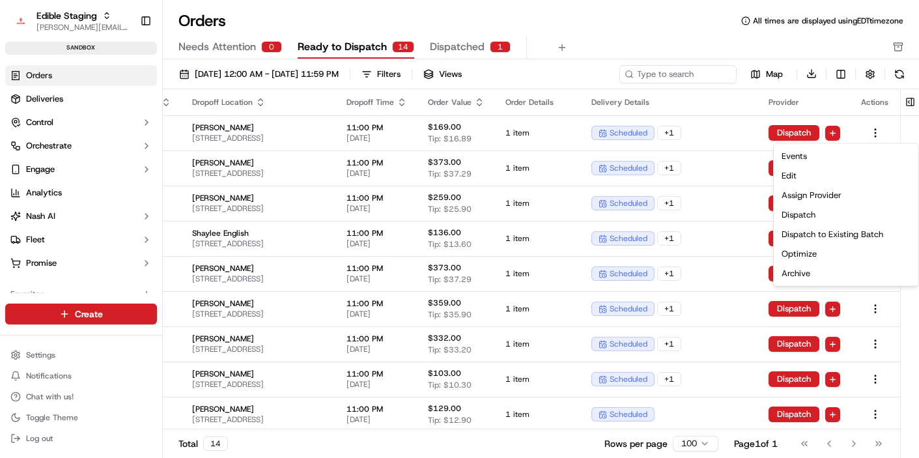
click at [771, 35] on div "Orders All times are displayed using EDT timezone Needs Attention 0 Ready to Di…" at bounding box center [541, 34] width 756 height 49
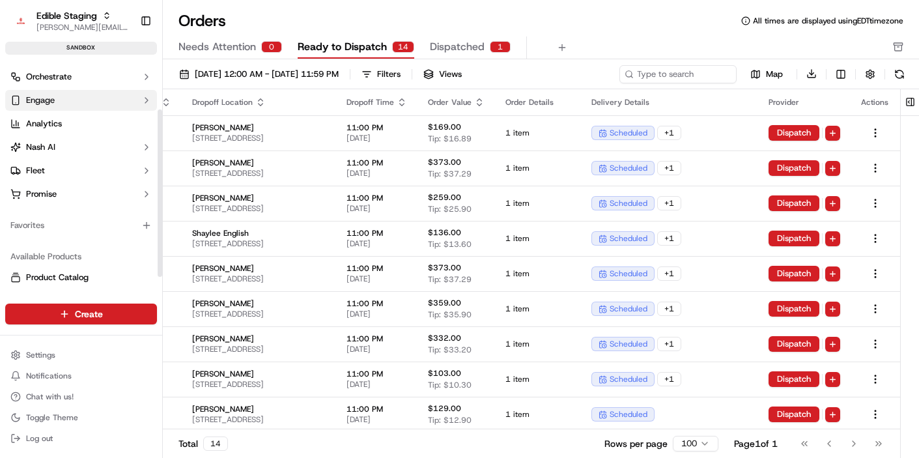
scroll to position [92, 0]
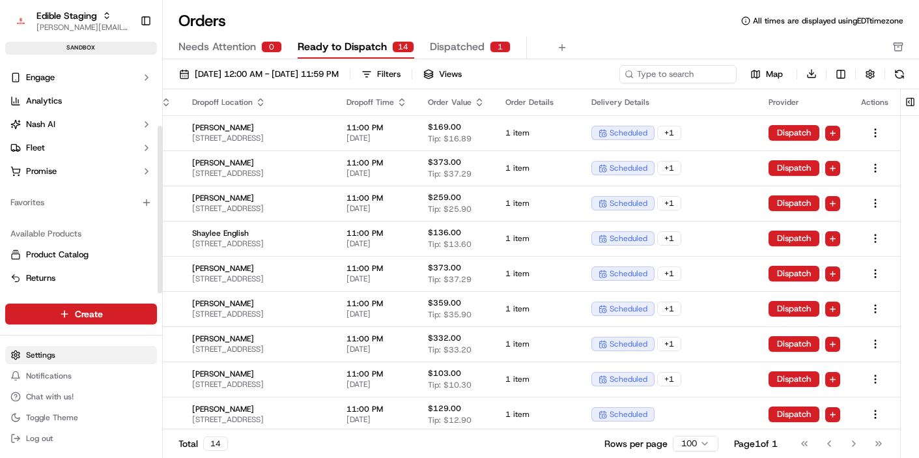
click at [46, 349] on html "Edible Staging jake@usenash.com Toggle Sidebar sandbox Orders Deliveries Contro…" at bounding box center [459, 229] width 919 height 458
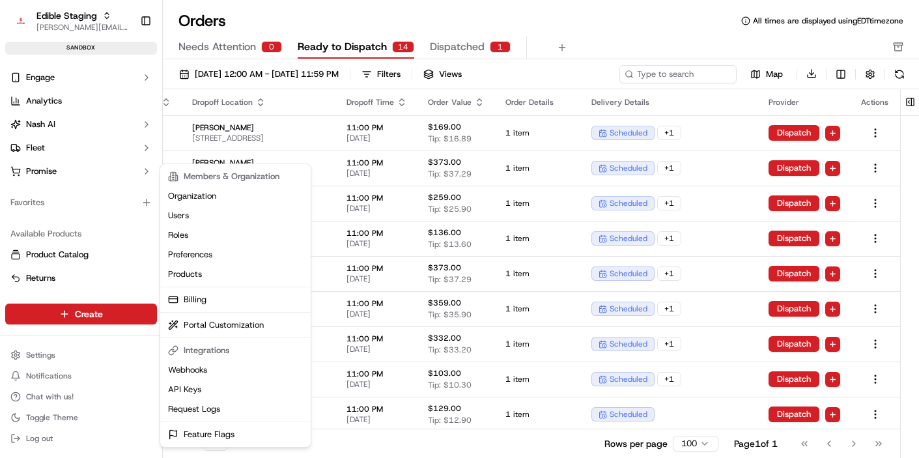
click at [72, 212] on html "Edible Staging jake@usenash.com Toggle Sidebar sandbox Orders Deliveries Contro…" at bounding box center [459, 229] width 919 height 458
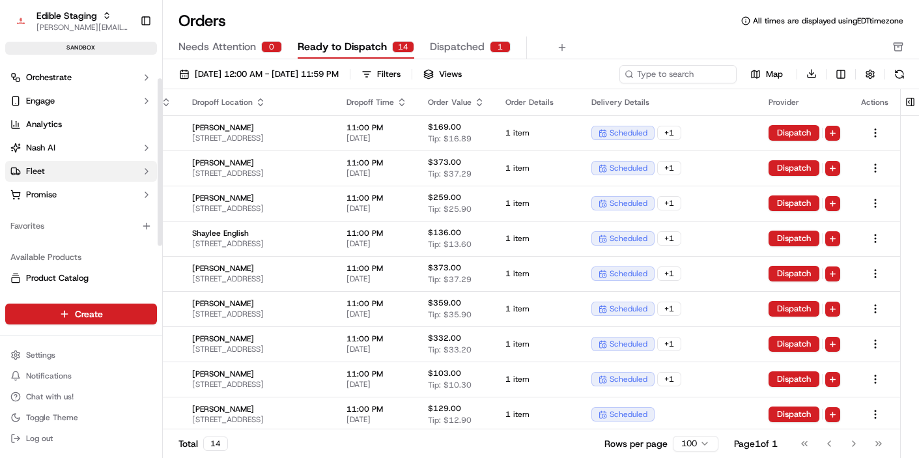
scroll to position [4, 0]
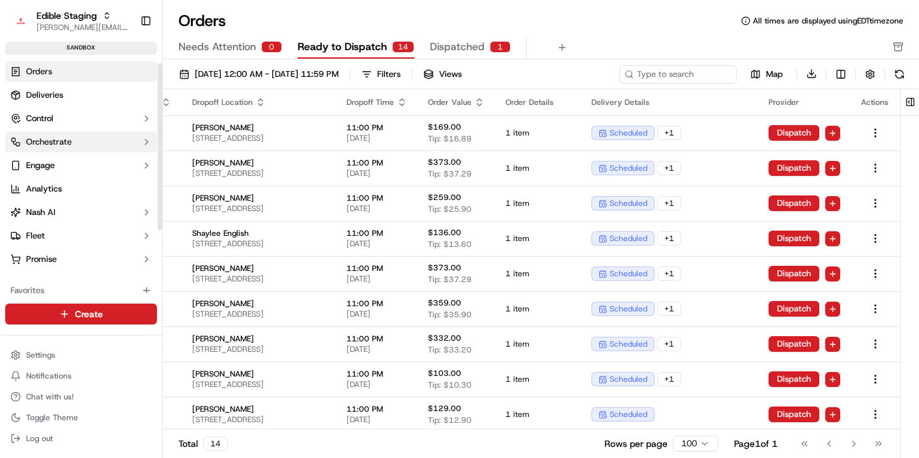
click at [67, 143] on span "Orchestrate" at bounding box center [49, 142] width 46 height 12
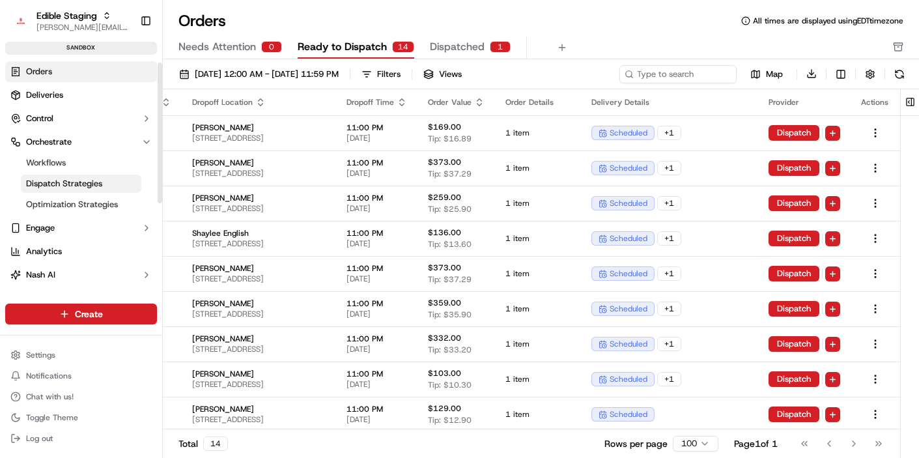
click at [65, 183] on span "Dispatch Strategies" at bounding box center [64, 184] width 76 height 12
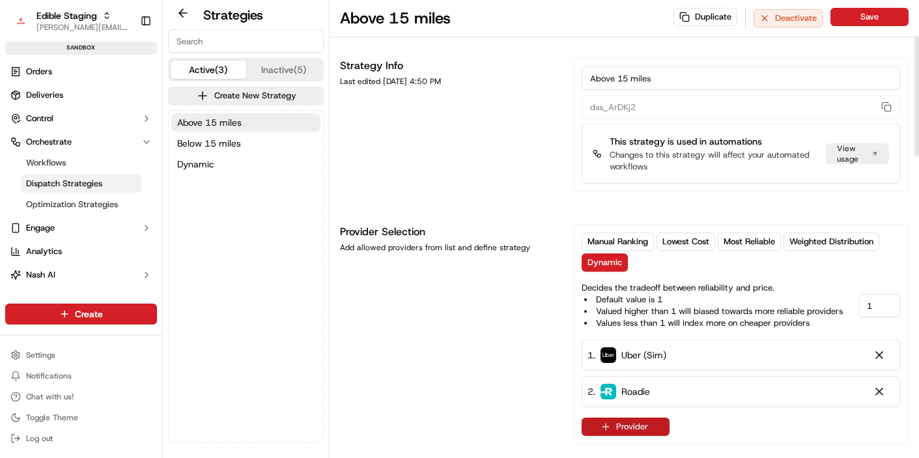
click at [630, 425] on button "Provider" at bounding box center [626, 427] width 88 height 18
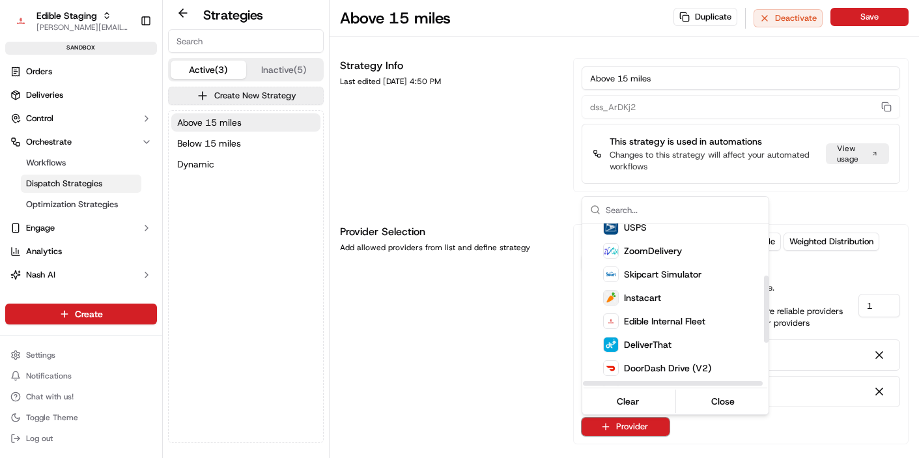
scroll to position [178, 0]
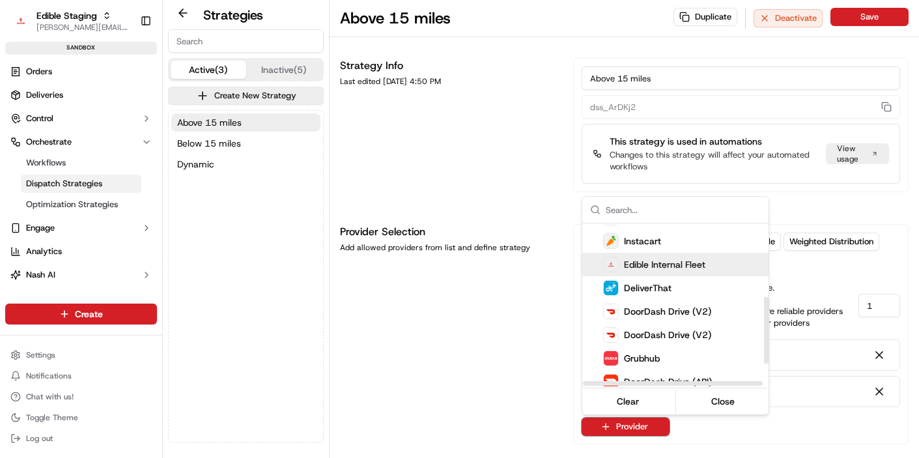
click at [687, 264] on span "Edible Internal Fleet" at bounding box center [664, 264] width 81 height 13
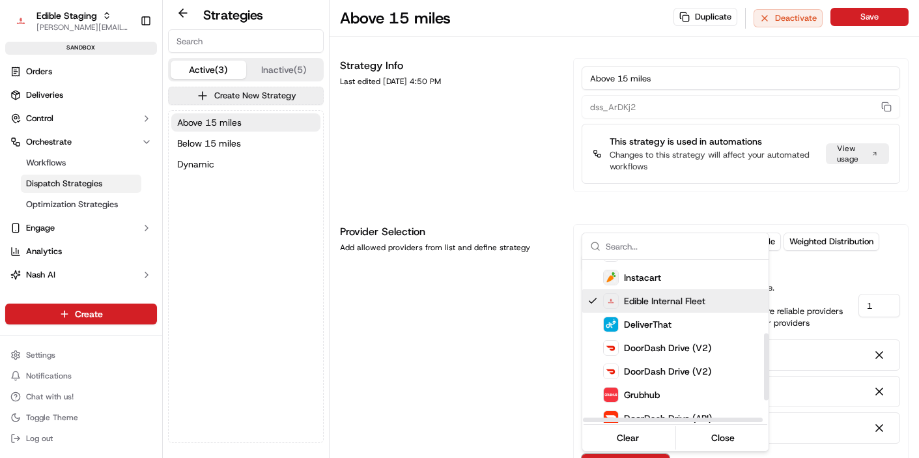
click at [509, 352] on html "Edible Staging jake@usenash.com Toggle Sidebar sandbox Orders Deliveries Contro…" at bounding box center [459, 229] width 919 height 458
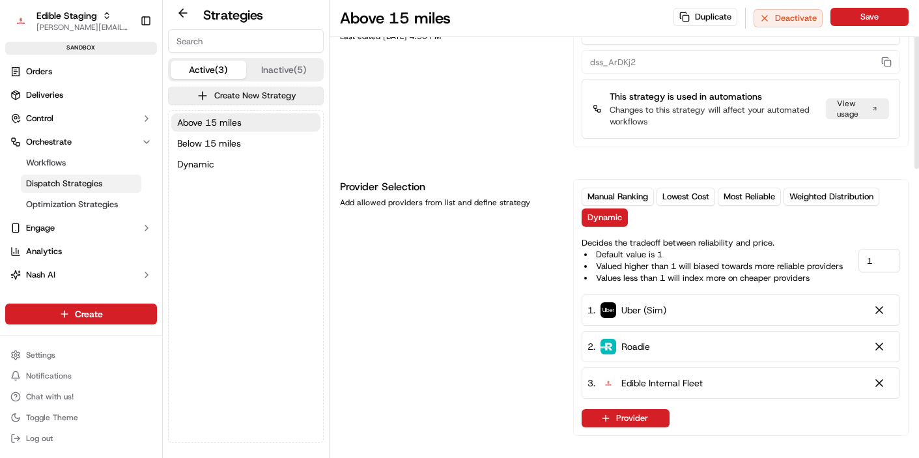
scroll to position [50, 0]
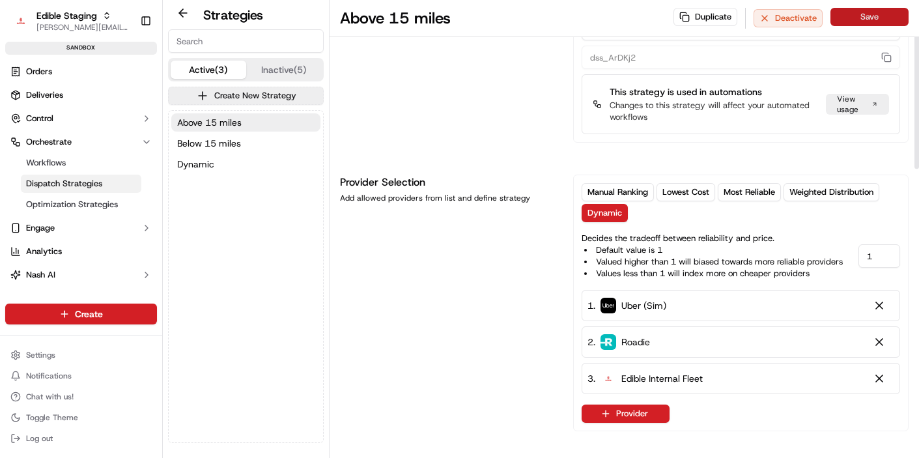
click at [874, 25] on button "Save" at bounding box center [870, 17] width 78 height 18
click at [226, 137] on span "Below 15 miles" at bounding box center [209, 143] width 64 height 13
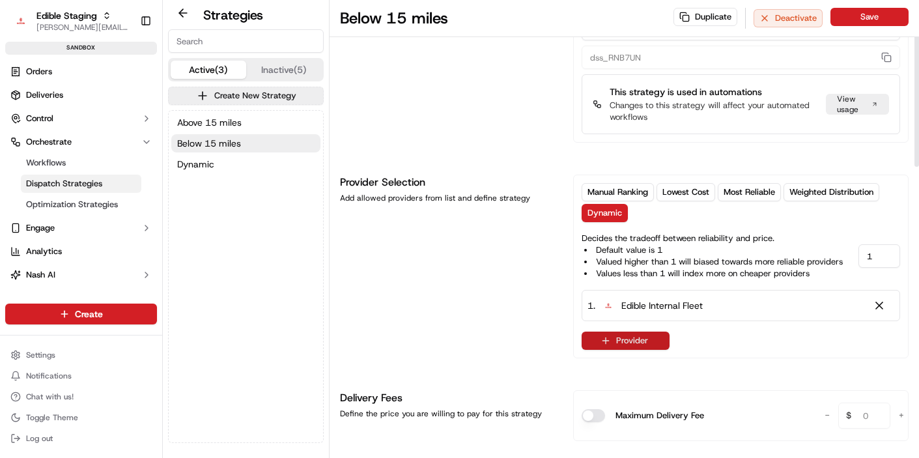
click at [608, 334] on button "Provider" at bounding box center [626, 341] width 88 height 18
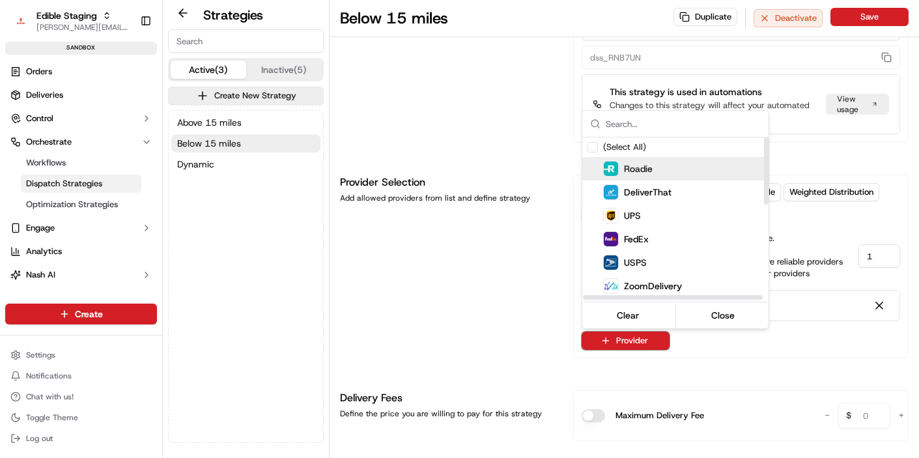
click at [653, 178] on div "Roadie" at bounding box center [699, 168] width 235 height 23
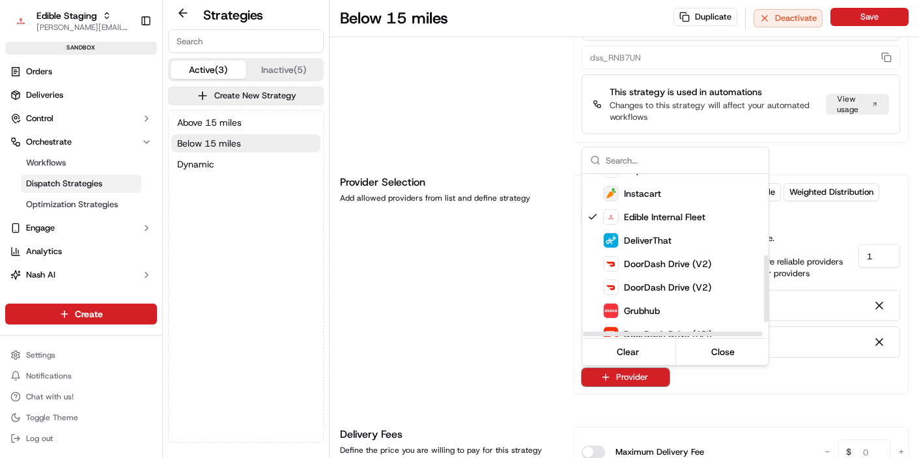
scroll to position [232, 0]
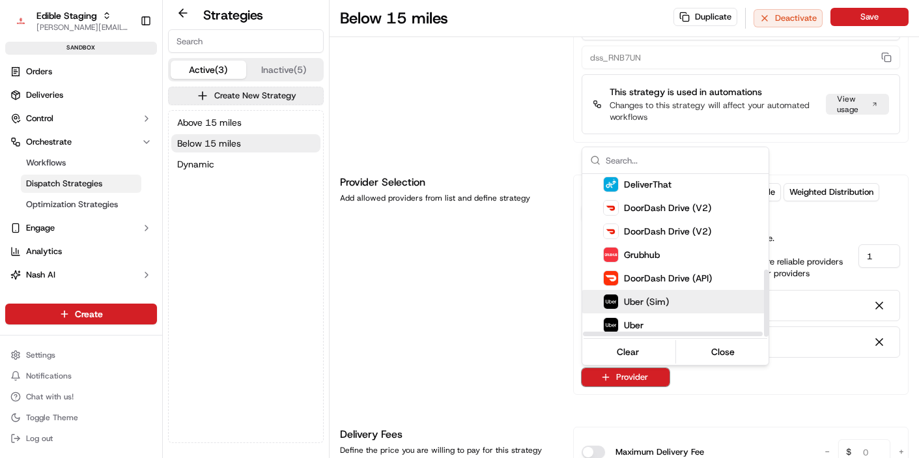
click at [653, 298] on span "Uber (Sim)" at bounding box center [646, 301] width 45 height 13
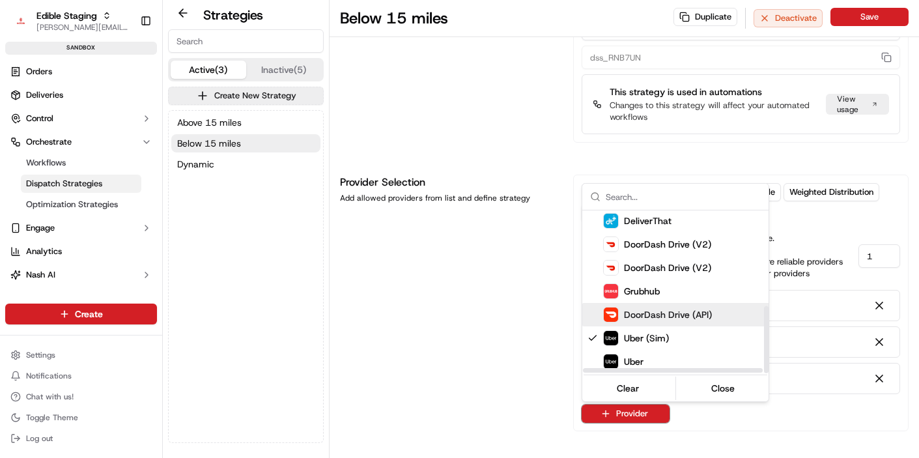
click at [472, 304] on html "Edible Staging jake@usenash.com Toggle Sidebar sandbox Orders Deliveries Contro…" at bounding box center [459, 229] width 919 height 458
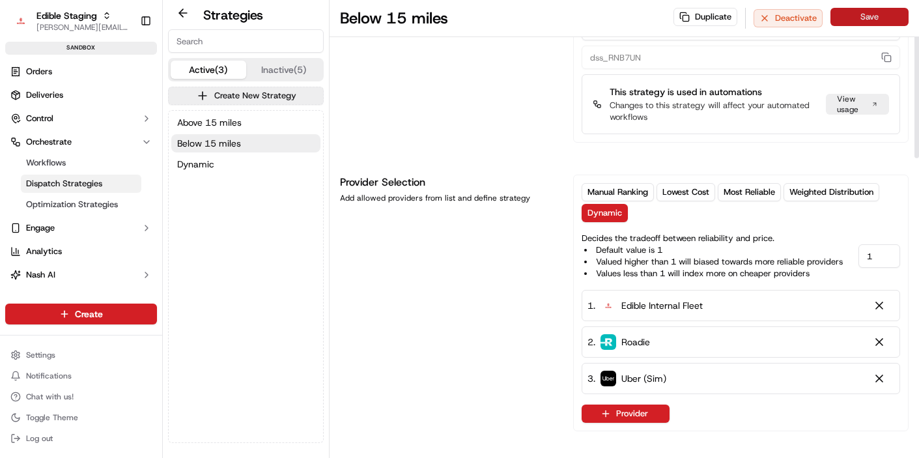
click at [870, 15] on button "Save" at bounding box center [870, 17] width 78 height 18
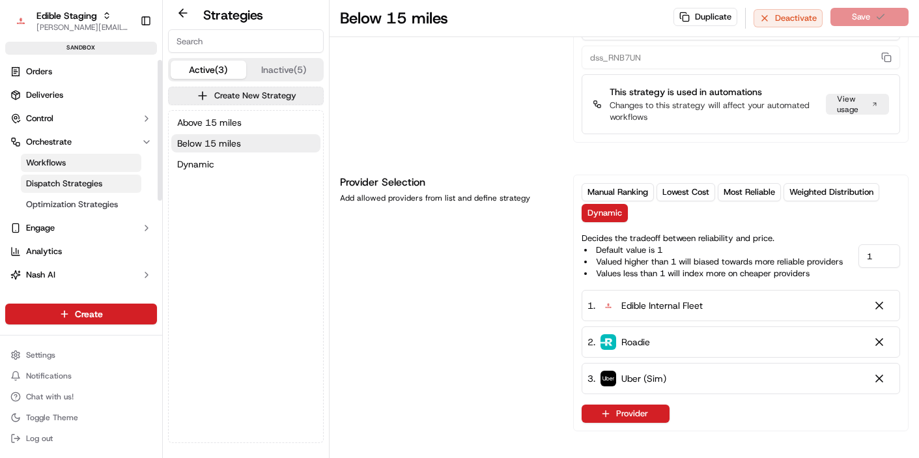
scroll to position [0, 0]
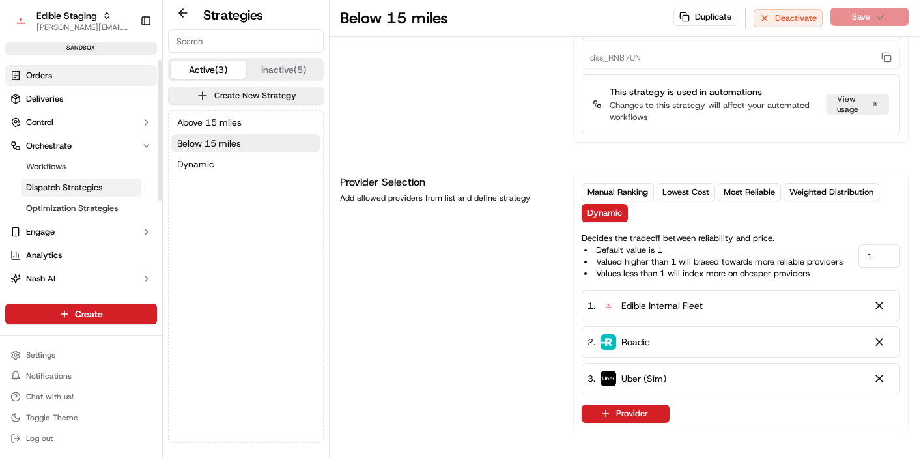
click at [64, 81] on link "Orders" at bounding box center [81, 75] width 152 height 21
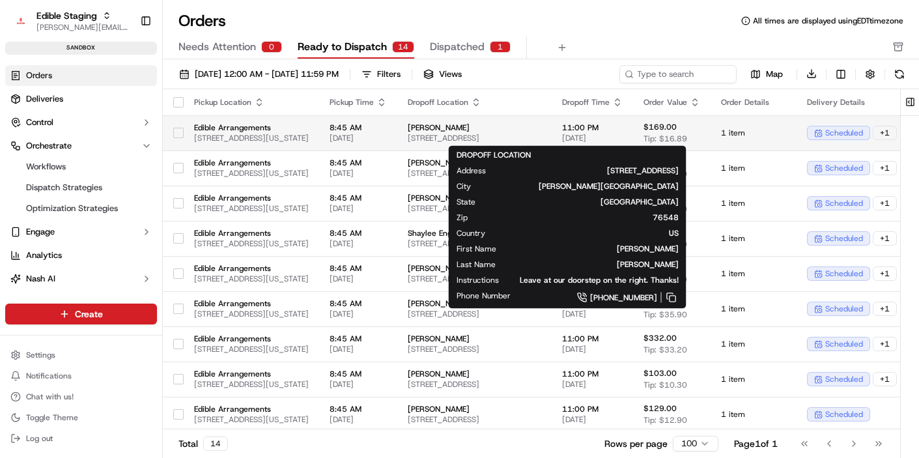
scroll to position [0, 378]
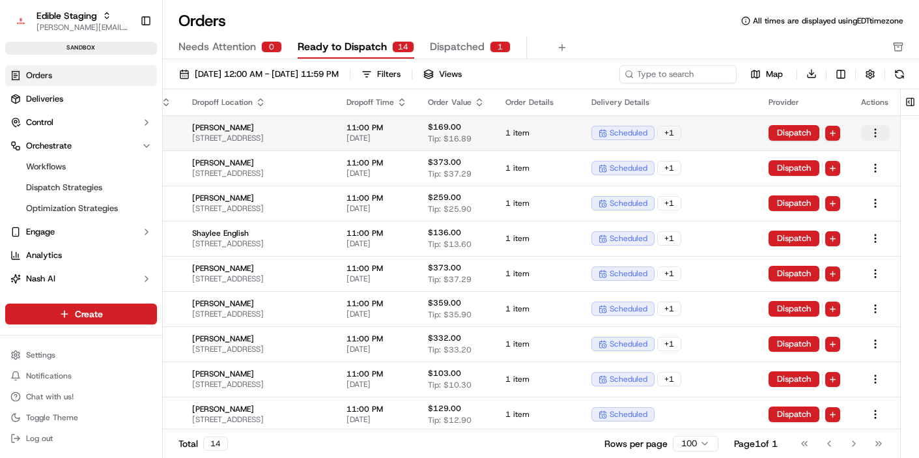
click at [876, 134] on html "Edible Staging jake@usenash.com Toggle Sidebar sandbox Orders Deliveries Contro…" at bounding box center [459, 229] width 919 height 458
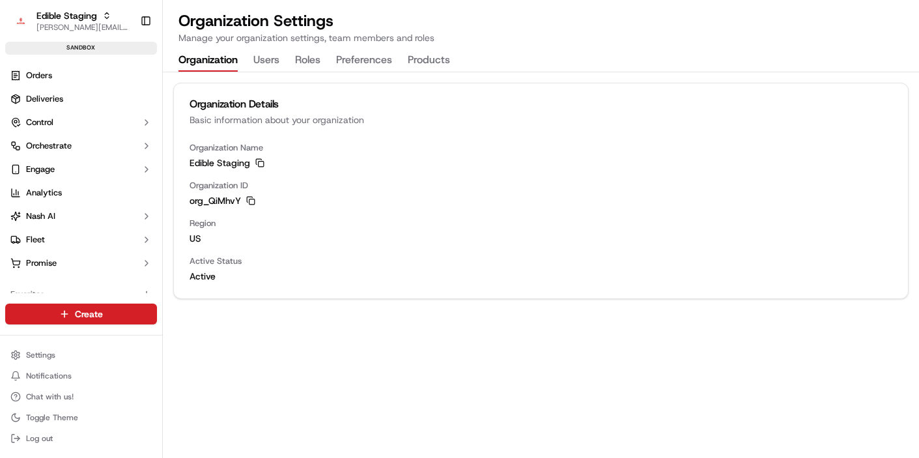
click at [365, 61] on button "Preferences" at bounding box center [364, 61] width 56 height 22
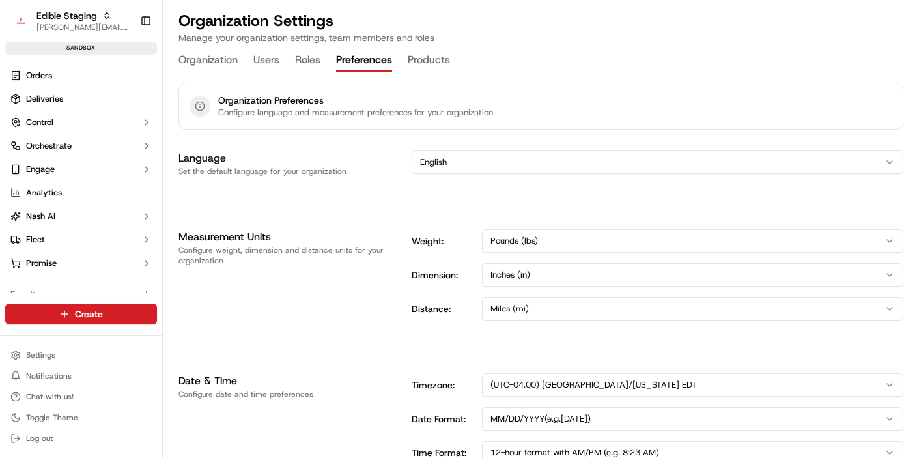
click at [416, 57] on button "Products" at bounding box center [429, 61] width 42 height 22
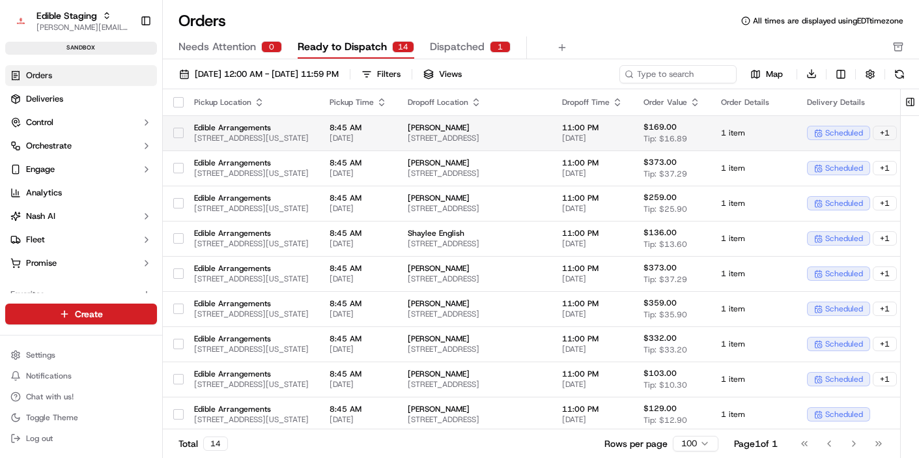
click at [309, 128] on span "Edible Arrangements" at bounding box center [251, 127] width 115 height 10
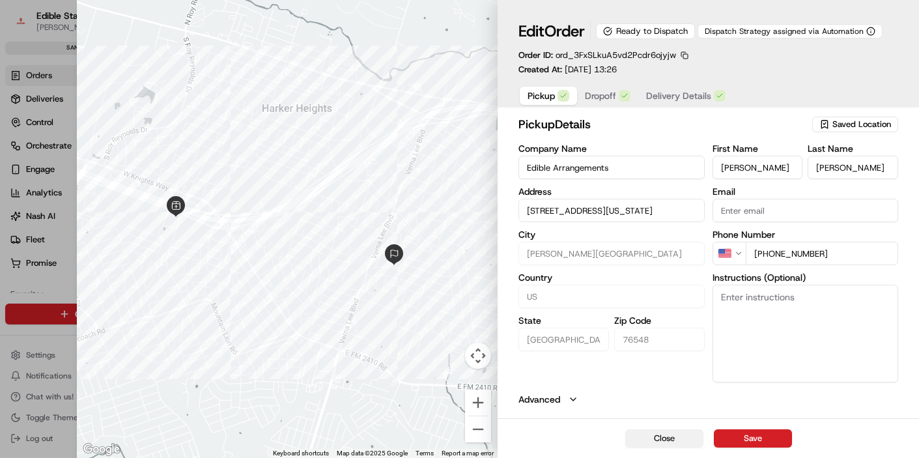
click at [649, 439] on button "Close" at bounding box center [664, 438] width 78 height 18
type input "+1"
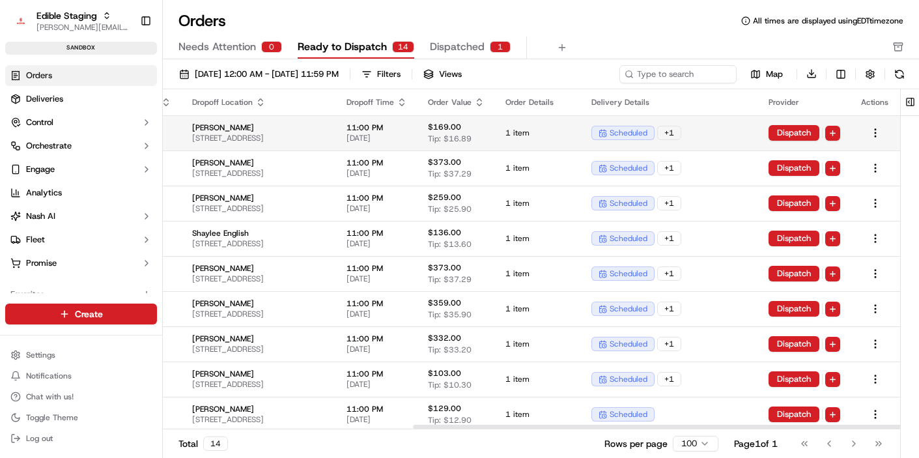
scroll to position [0, 378]
click at [874, 130] on html "Edible Staging jake@usenash.com Toggle Sidebar sandbox Orders Deliveries Contro…" at bounding box center [459, 229] width 919 height 458
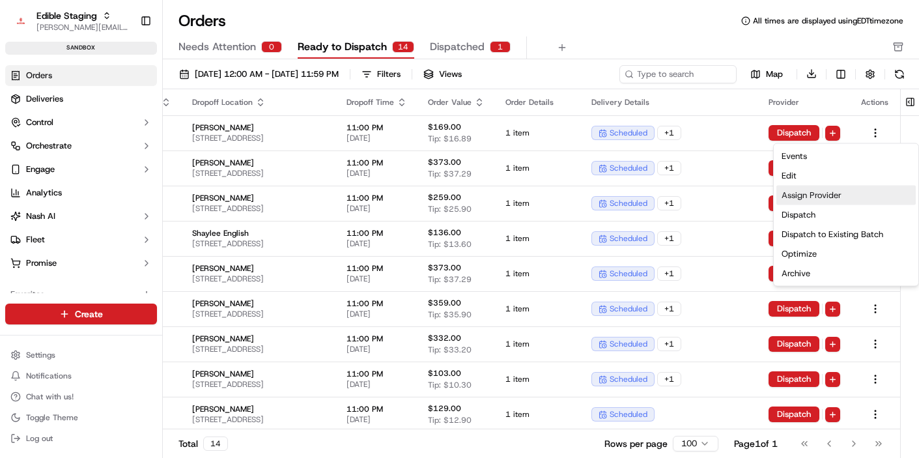
click at [829, 193] on div "Assign Provider" at bounding box center [846, 196] width 139 height 20
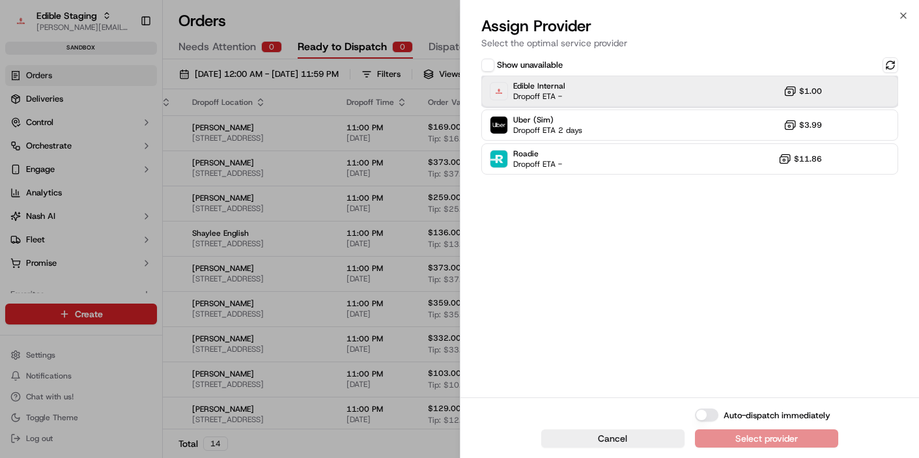
click at [636, 99] on div "Edible Internal Dropoff ETA - $1.00" at bounding box center [690, 91] width 418 height 31
click at [739, 434] on div "Assign Provider" at bounding box center [767, 438] width 64 height 13
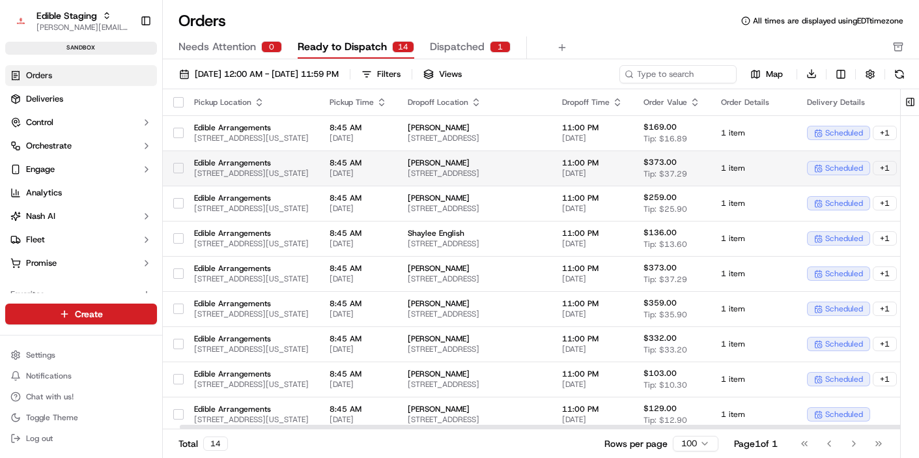
scroll to position [0, 383]
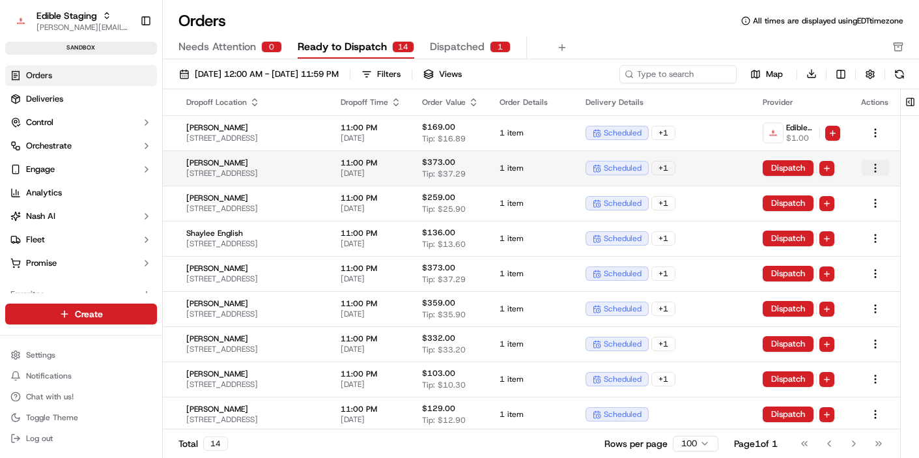
click at [875, 167] on html "Edible Staging jake@usenash.com Toggle Sidebar sandbox Orders Deliveries Contro…" at bounding box center [459, 229] width 919 height 458
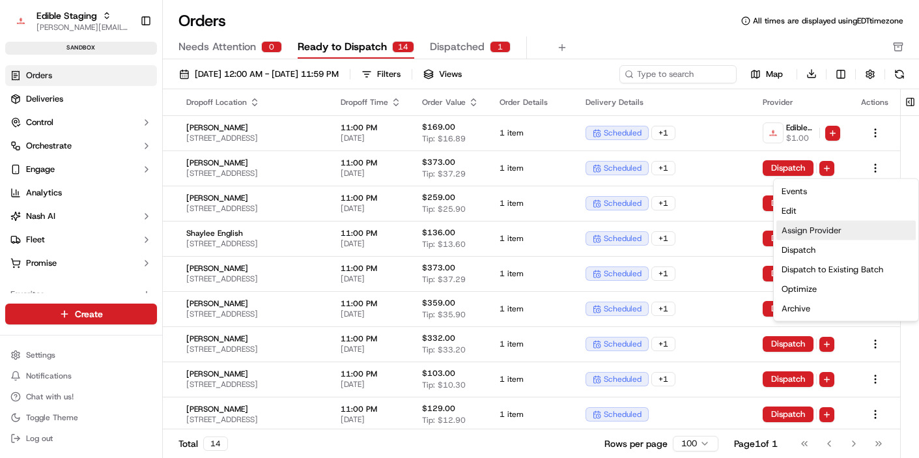
click at [820, 229] on div "Assign Provider" at bounding box center [846, 231] width 139 height 20
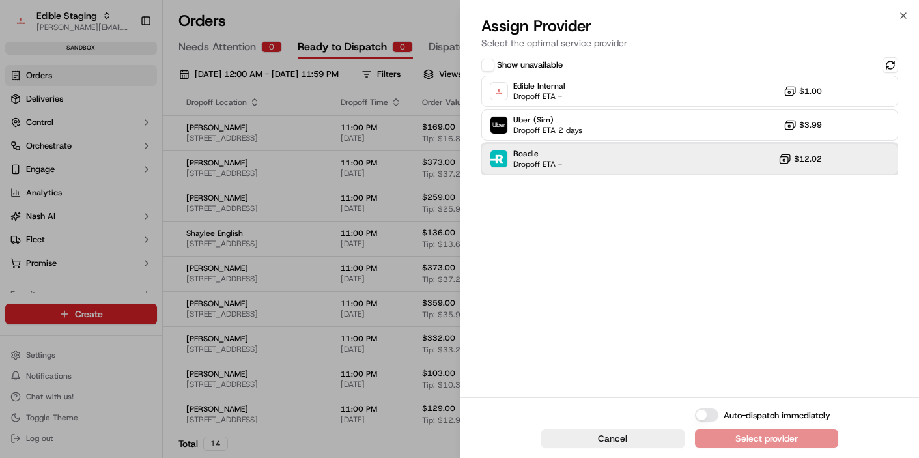
click at [590, 157] on div "Roadie Dropoff ETA - $12.02" at bounding box center [690, 158] width 418 height 31
click at [704, 436] on button "Assign Provider" at bounding box center [766, 438] width 143 height 18
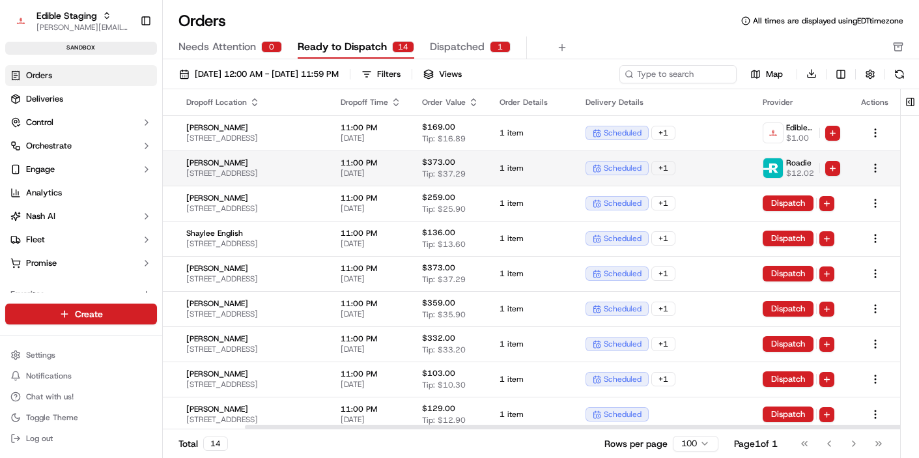
scroll to position [0, 0]
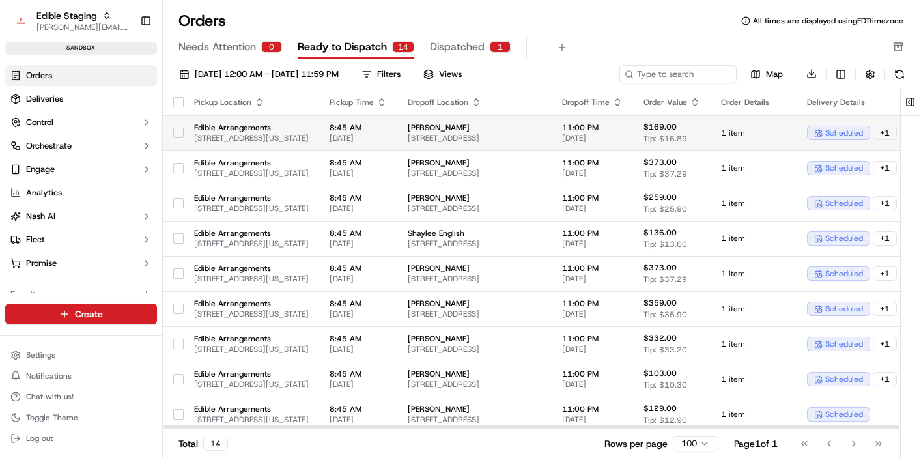
click at [178, 134] on button "button" at bounding box center [178, 133] width 10 height 10
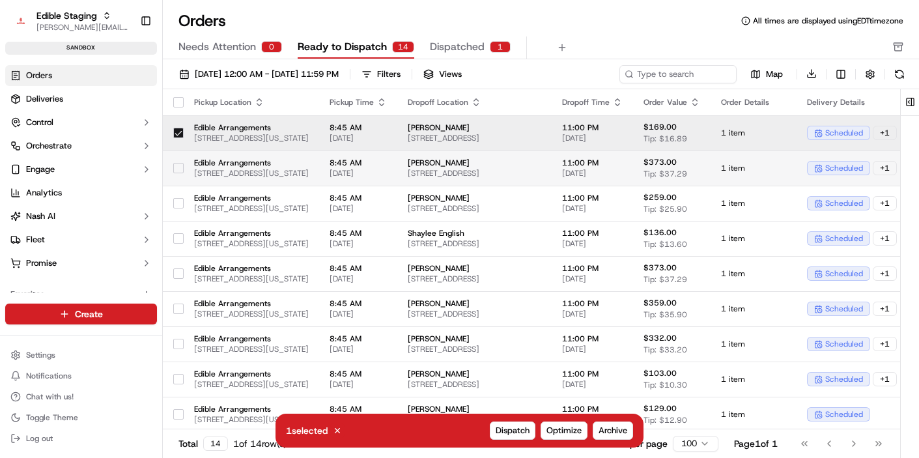
click at [178, 165] on button "button" at bounding box center [178, 168] width 10 height 10
click at [513, 432] on span "Dispatch" at bounding box center [513, 431] width 34 height 12
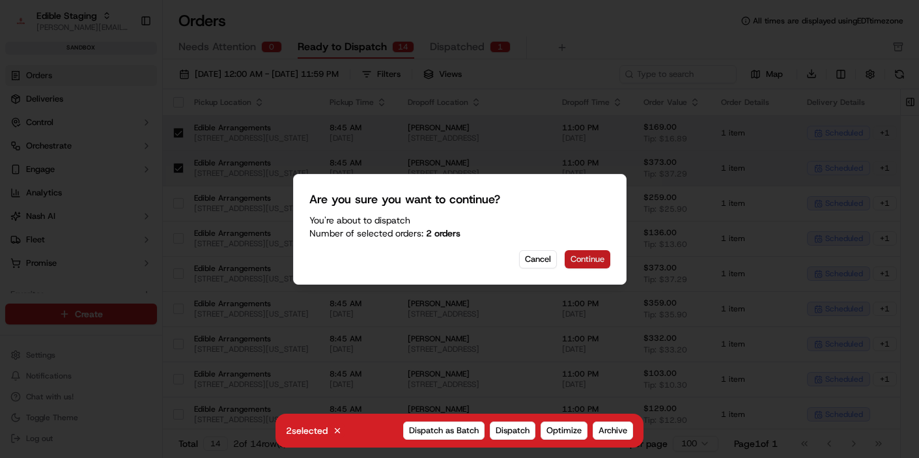
click at [597, 250] on button "Continue" at bounding box center [588, 259] width 46 height 18
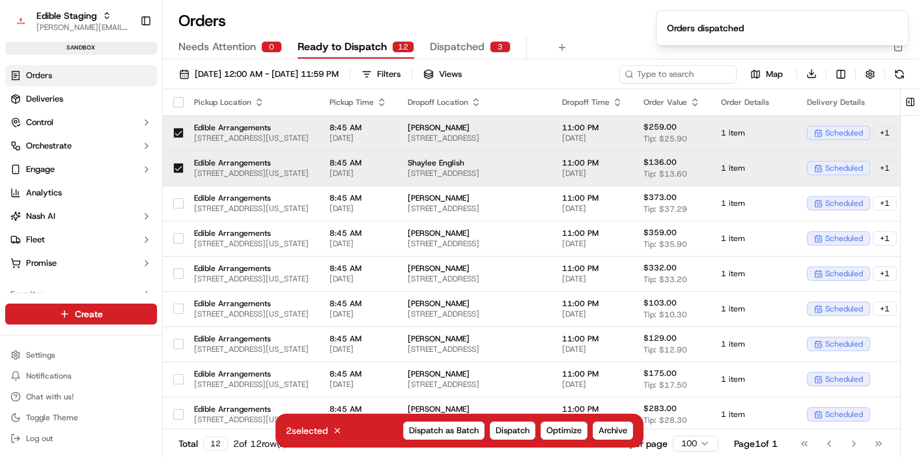
click at [178, 133] on button "button" at bounding box center [178, 133] width 10 height 10
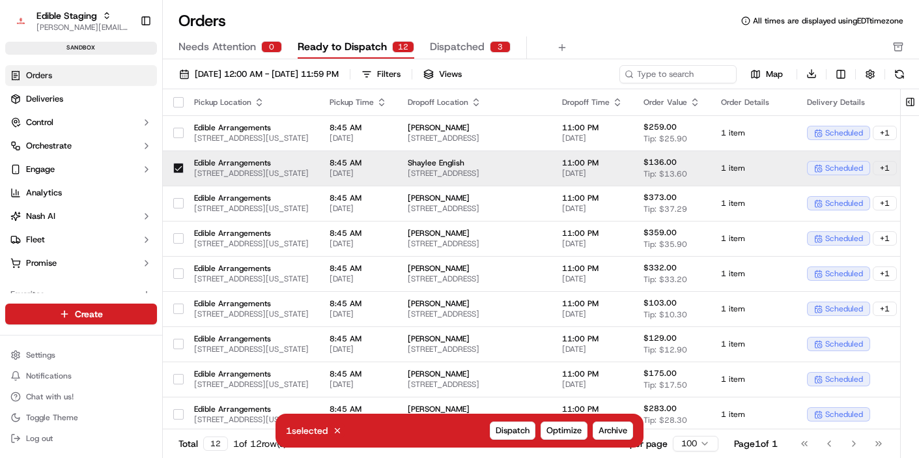
click at [178, 170] on button "button" at bounding box center [178, 168] width 10 height 10
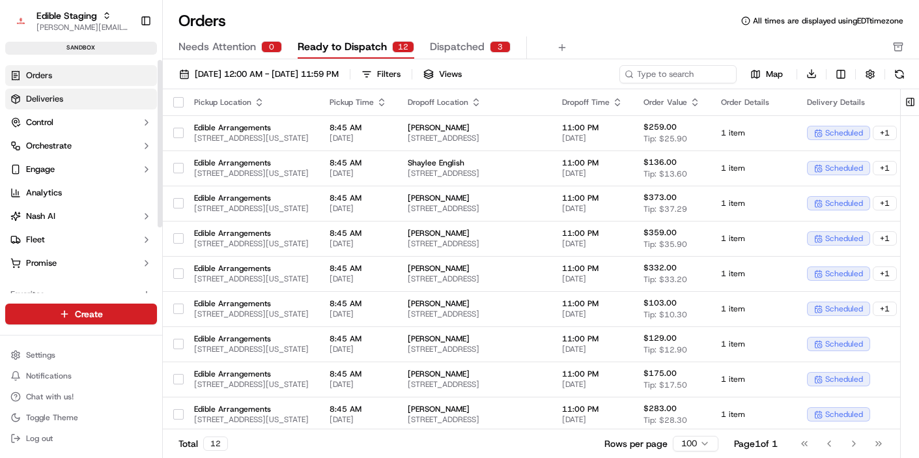
click at [53, 96] on span "Deliveries" at bounding box center [44, 99] width 37 height 12
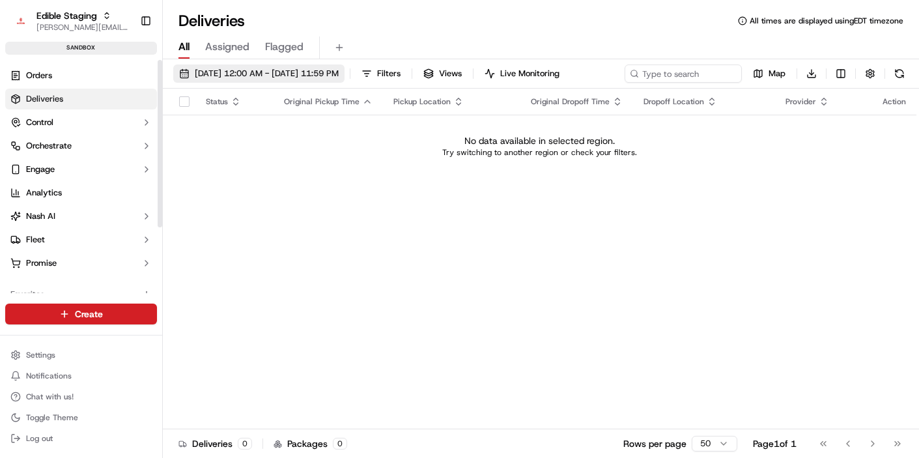
click at [280, 68] on span "[DATE] 12:00 AM - [DATE] 11:59 PM" at bounding box center [267, 74] width 144 height 12
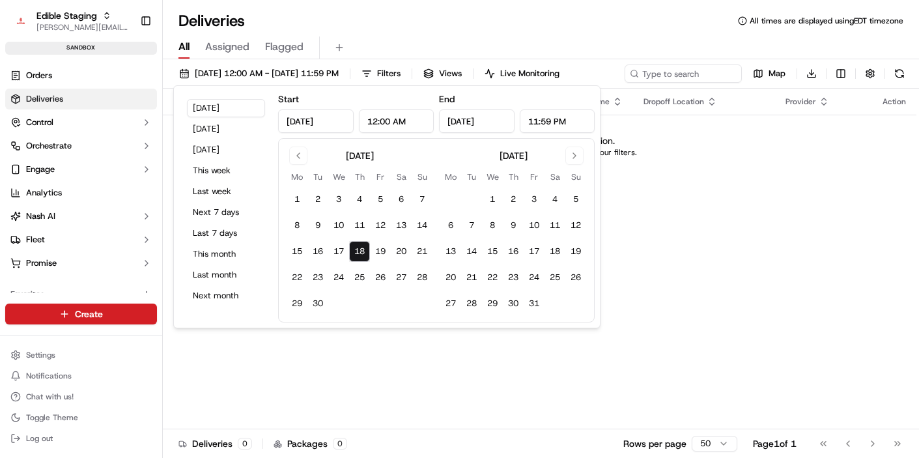
click at [405, 262] on td "20" at bounding box center [401, 251] width 21 height 21
click at [400, 248] on button "20" at bounding box center [401, 251] width 21 height 21
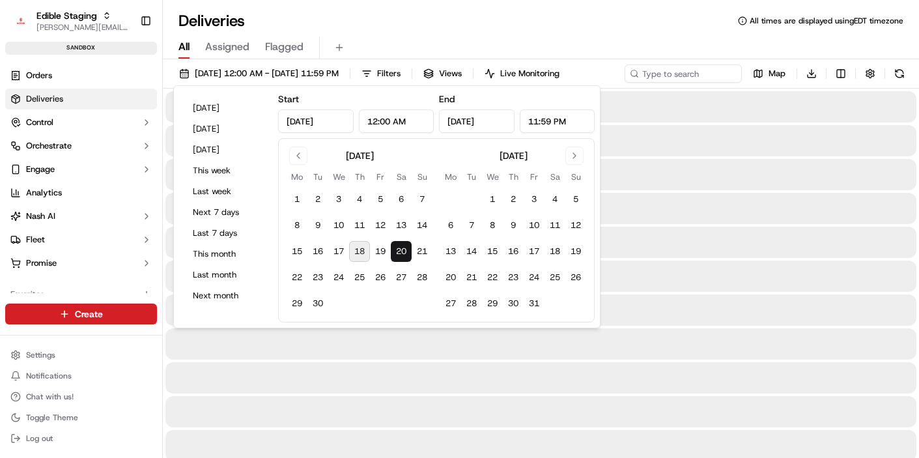
type input "[DATE]"
type input "Sep 20, 2025"
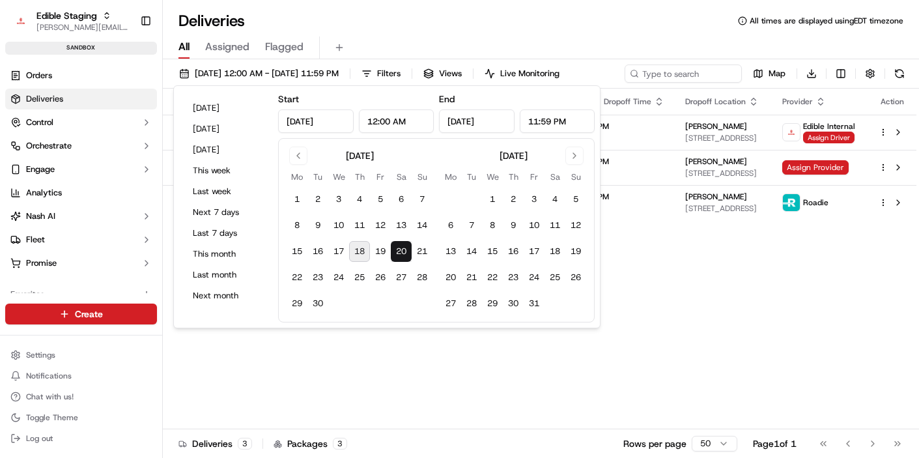
click at [533, 17] on div "Deliveries All times are displayed using EDT timezone" at bounding box center [541, 20] width 756 height 21
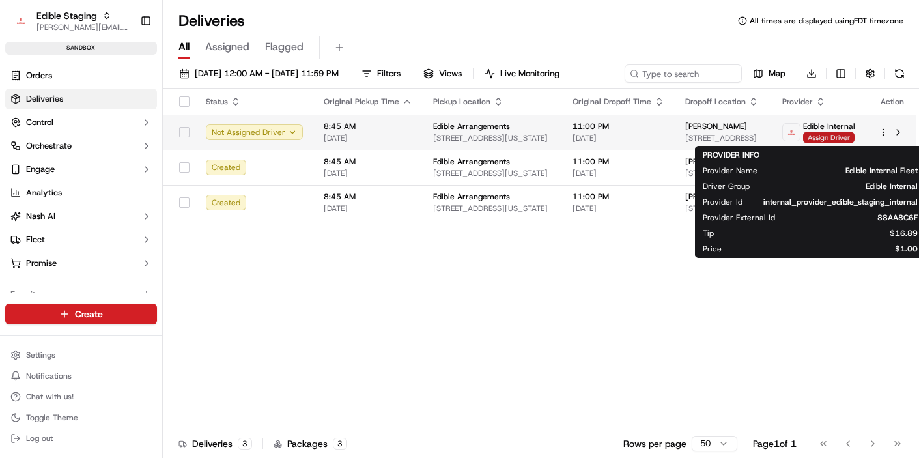
click at [828, 137] on span "Assign Driver" at bounding box center [828, 138] width 51 height 12
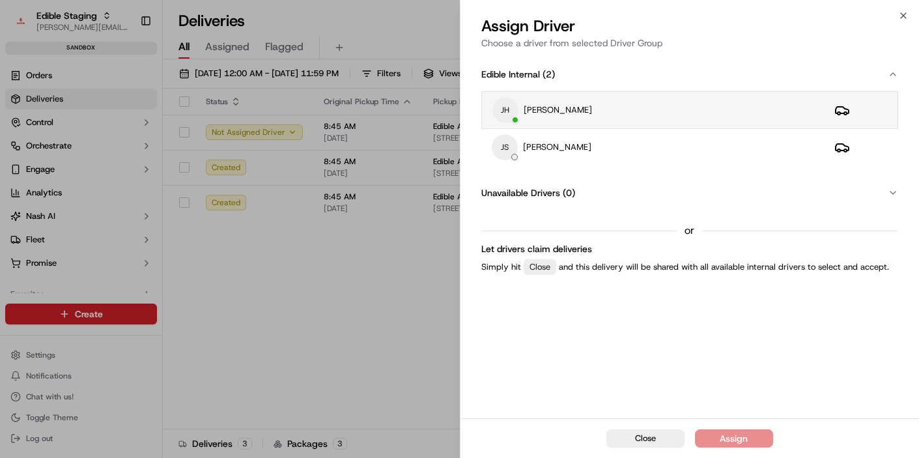
click at [716, 106] on div "JH Jake Holt" at bounding box center [652, 110] width 321 height 26
click at [737, 440] on div "Assign" at bounding box center [734, 438] width 28 height 13
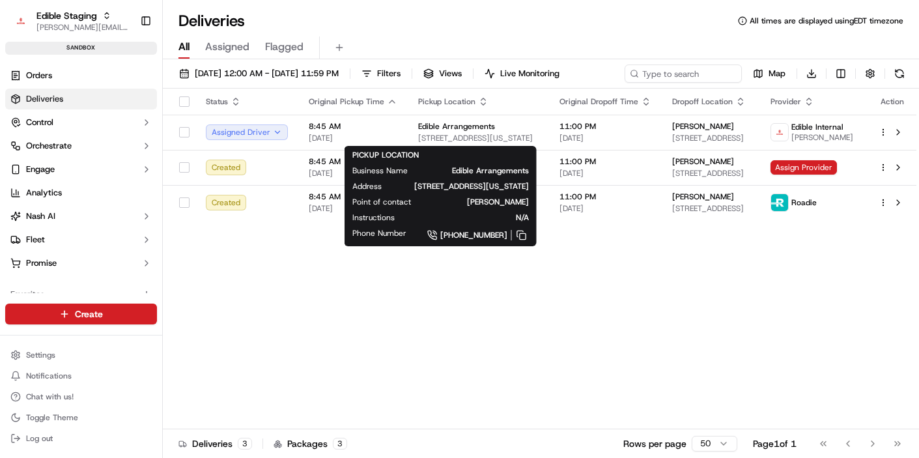
click at [381, 296] on div "Status Original Pickup Time Pickup Location Original Dropoff Time Dropoff Locat…" at bounding box center [540, 259] width 754 height 341
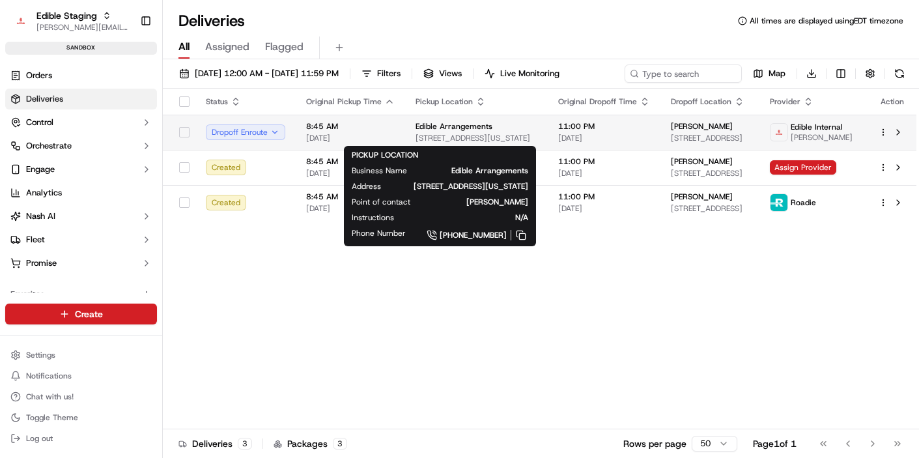
click at [505, 122] on div "Edible Arrangements" at bounding box center [477, 126] width 122 height 10
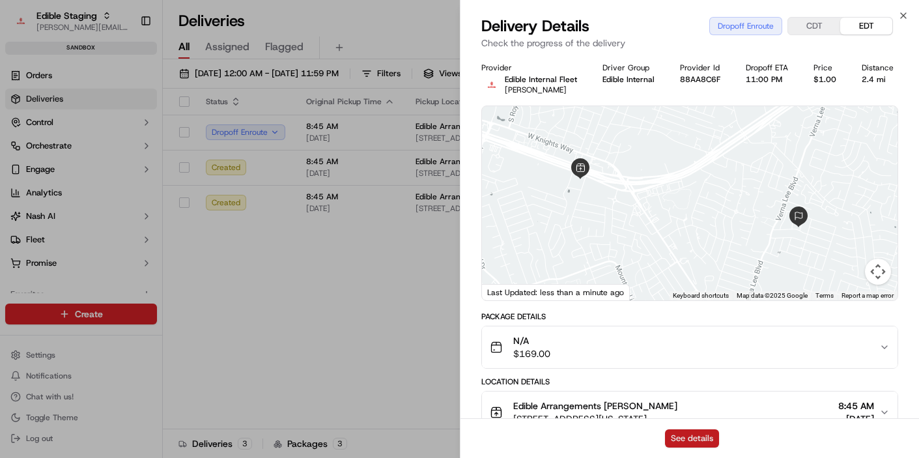
click at [685, 437] on button "See details" at bounding box center [692, 438] width 54 height 18
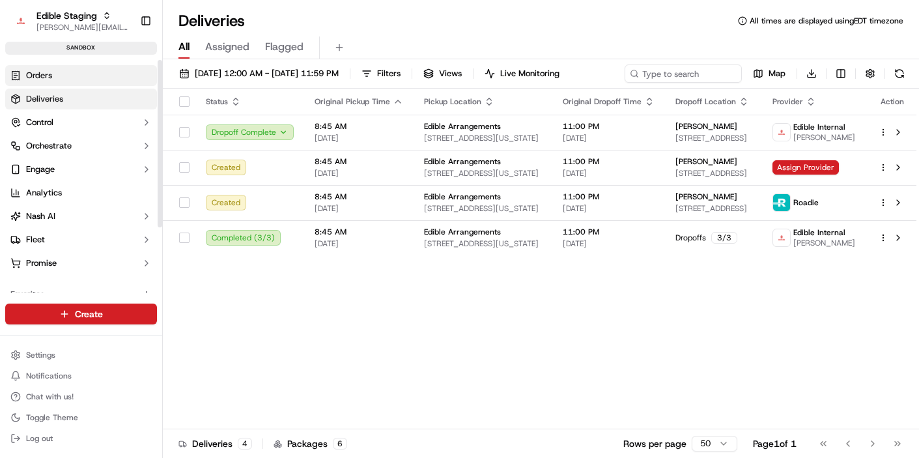
click at [55, 72] on link "Orders" at bounding box center [81, 75] width 152 height 21
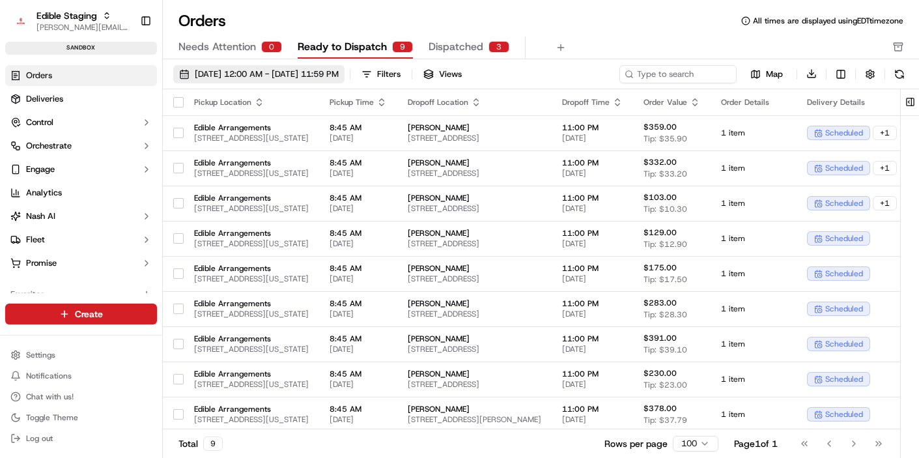
click at [290, 79] on span "09/20/2025 12:00 AM - 09/20/2025 11:59 PM" at bounding box center [267, 74] width 144 height 12
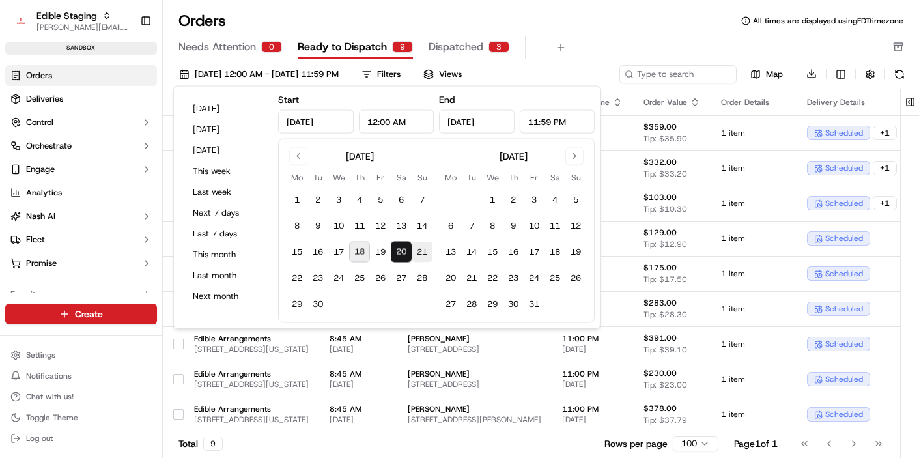
click at [416, 255] on button "21" at bounding box center [422, 252] width 21 height 21
type input "Sep 21, 2025"
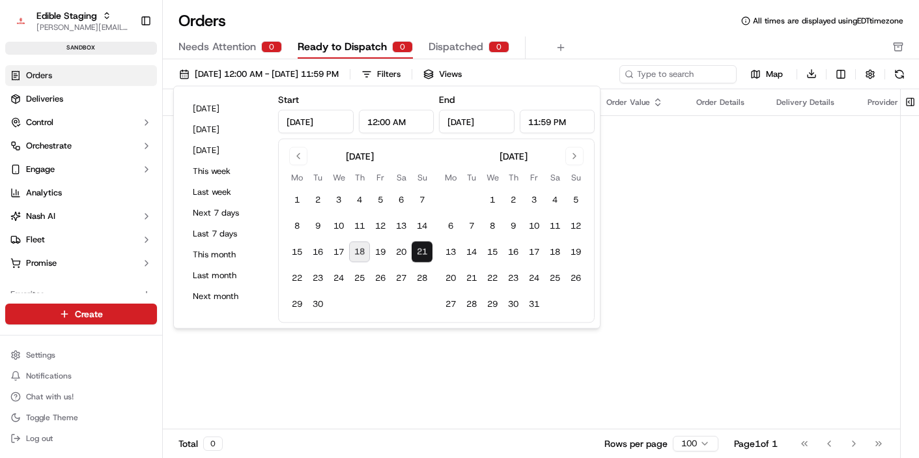
click at [416, 255] on button "21" at bounding box center [422, 252] width 21 height 21
click at [588, 22] on div "Orders All times are displayed using EDT timezone" at bounding box center [541, 20] width 756 height 21
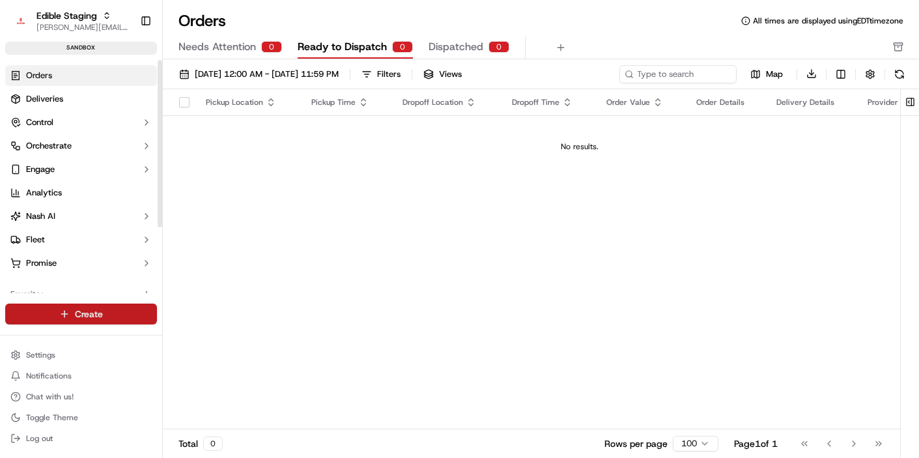
click at [109, 315] on html "Edible Staging jake@usenash.com Toggle Sidebar sandbox Orders Deliveries Contro…" at bounding box center [459, 229] width 919 height 458
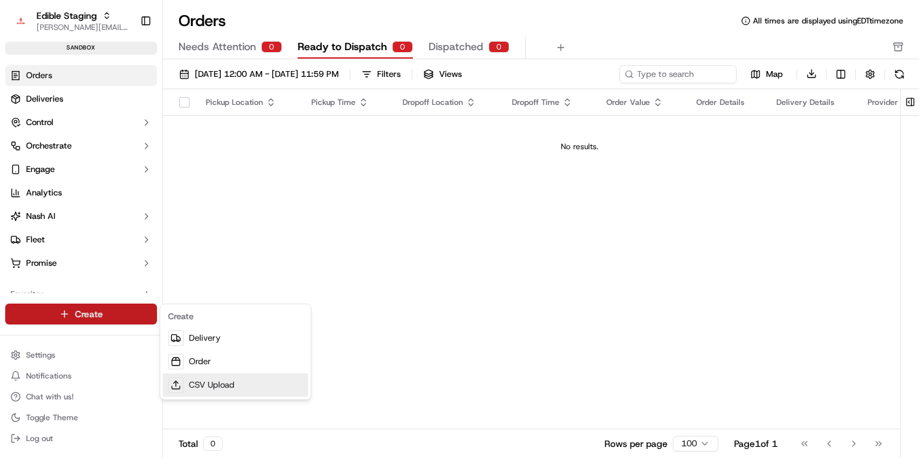
click at [220, 377] on link "CSV Upload" at bounding box center [235, 384] width 145 height 23
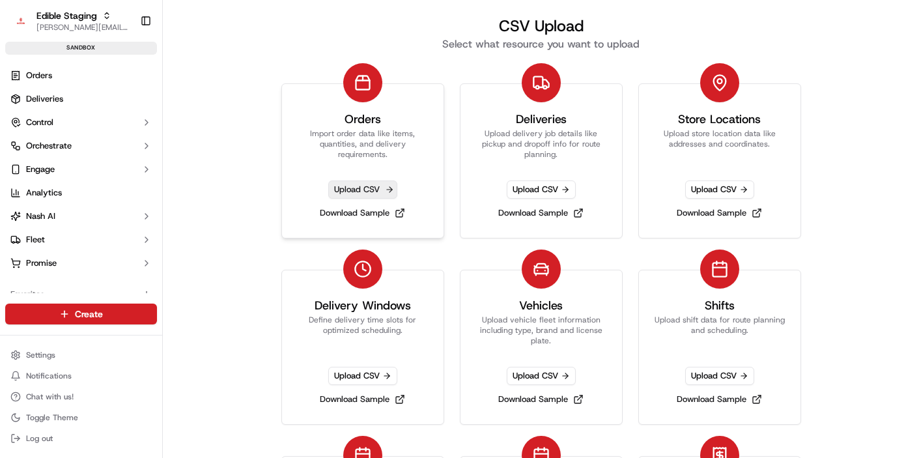
click at [357, 184] on span "Upload CSV" at bounding box center [362, 189] width 69 height 18
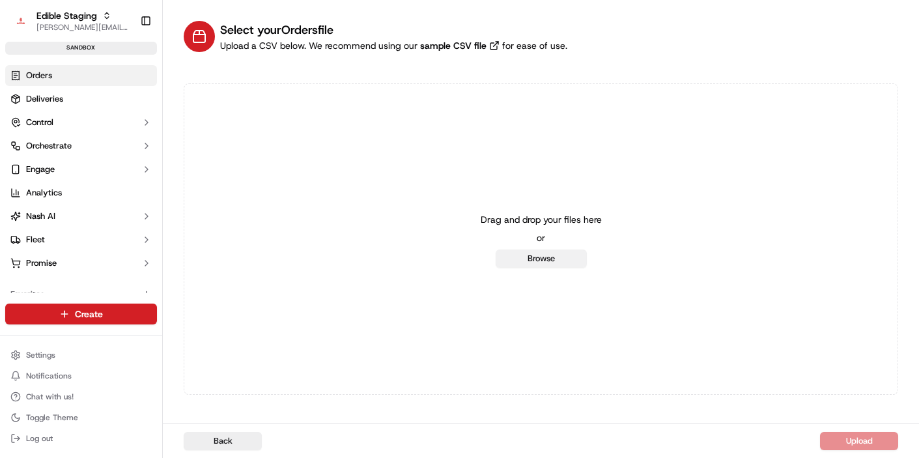
click at [558, 257] on button "Browse" at bounding box center [541, 259] width 91 height 18
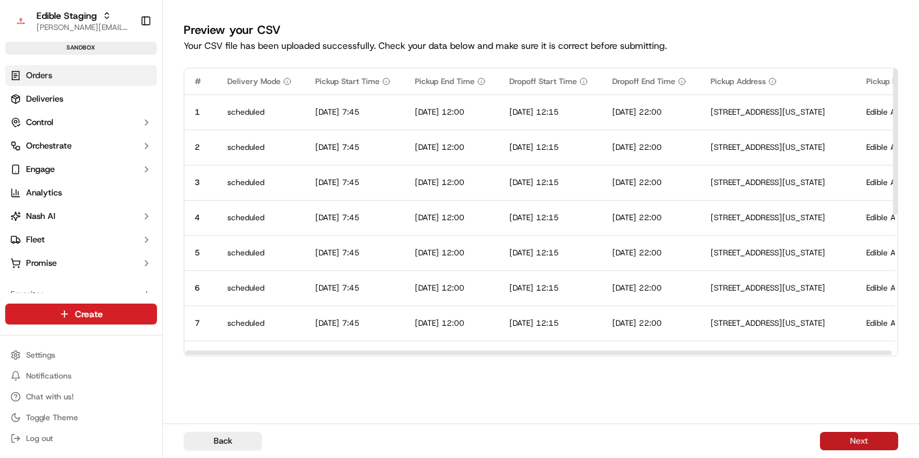
click at [859, 447] on button "Next" at bounding box center [859, 441] width 78 height 18
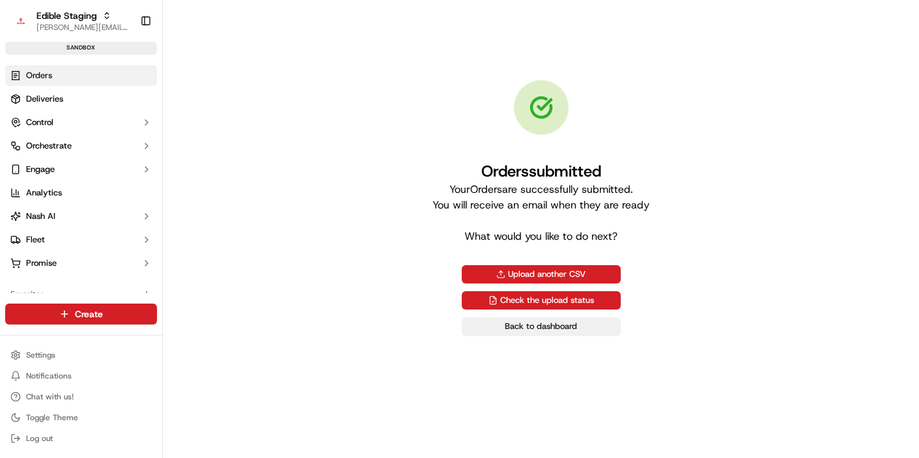
click at [564, 335] on link "Back to dashboard" at bounding box center [541, 326] width 159 height 18
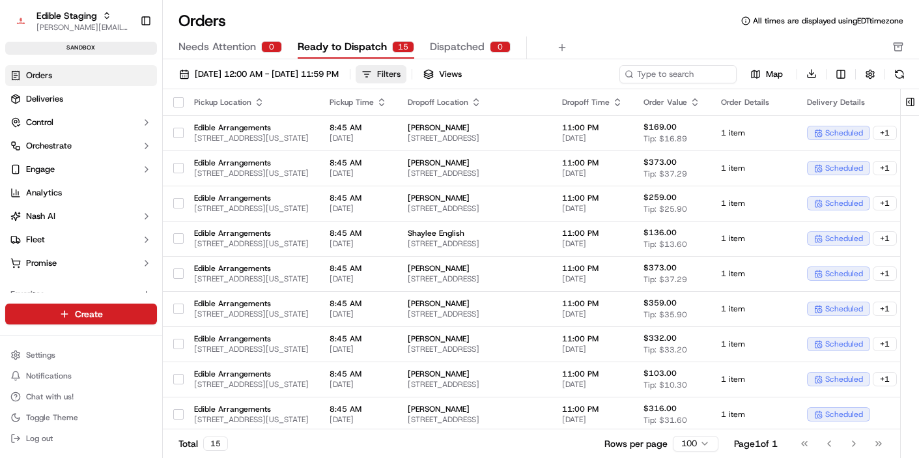
click at [407, 80] on button "Filters" at bounding box center [381, 74] width 51 height 18
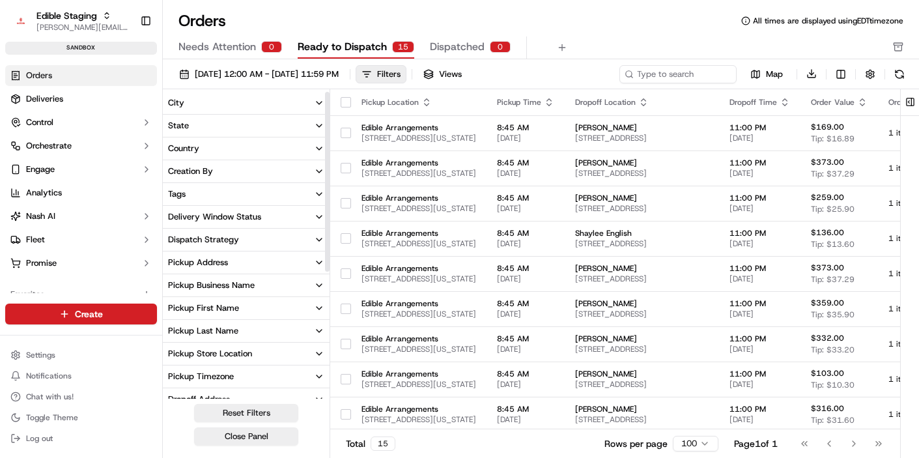
scroll to position [48, 0]
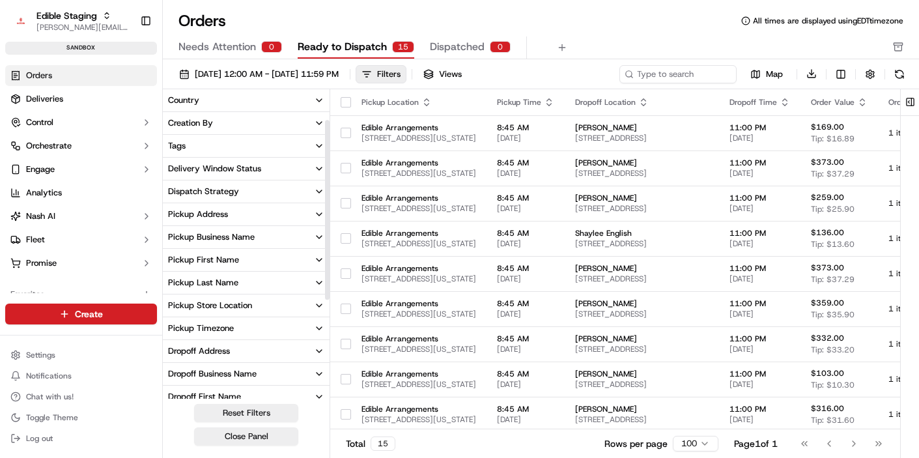
click at [255, 192] on button "Dispatch Strategy" at bounding box center [246, 191] width 167 height 22
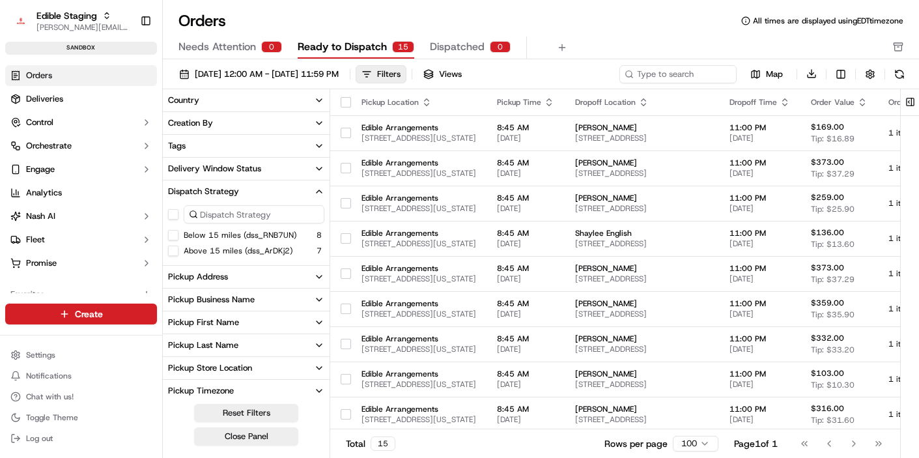
click at [255, 192] on button "Dispatch Strategy" at bounding box center [246, 191] width 167 height 22
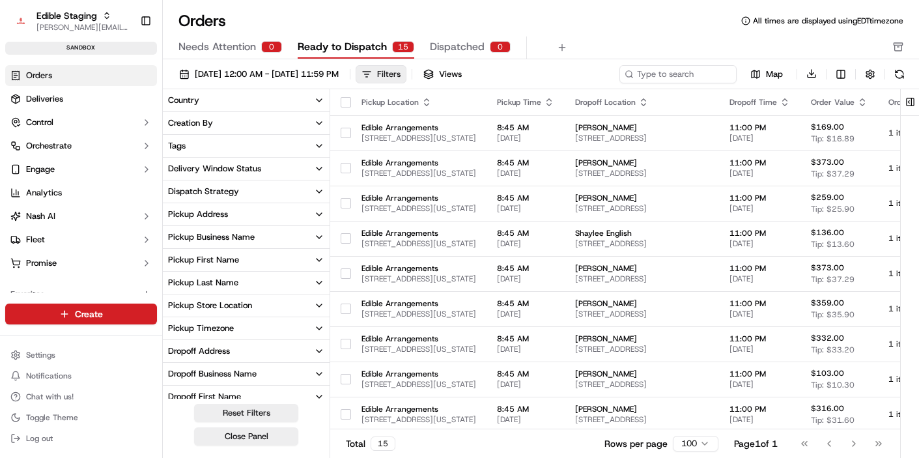
click at [407, 76] on button "Filters" at bounding box center [381, 74] width 51 height 18
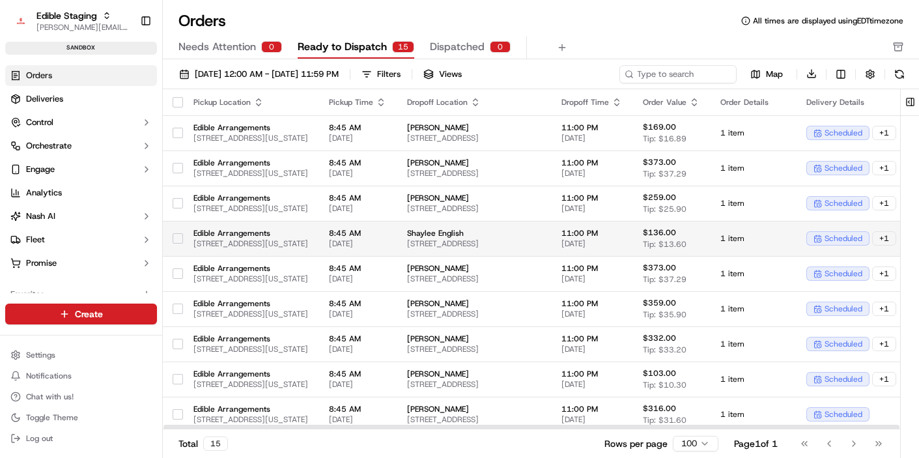
scroll to position [0, 0]
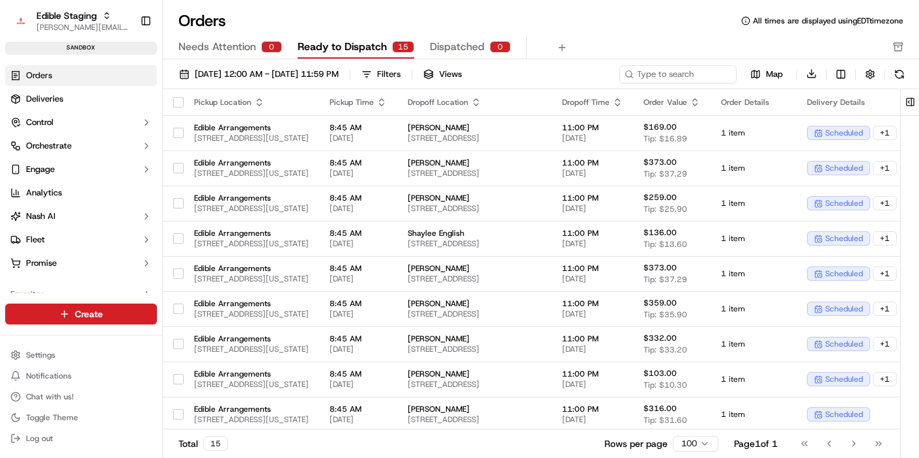
click at [601, 12] on div "Orders All times are displayed using EDT timezone" at bounding box center [541, 20] width 756 height 21
click at [305, 78] on span "09/21/2025 12:00 AM - 09/21/2025 11:59 PM" at bounding box center [267, 74] width 144 height 12
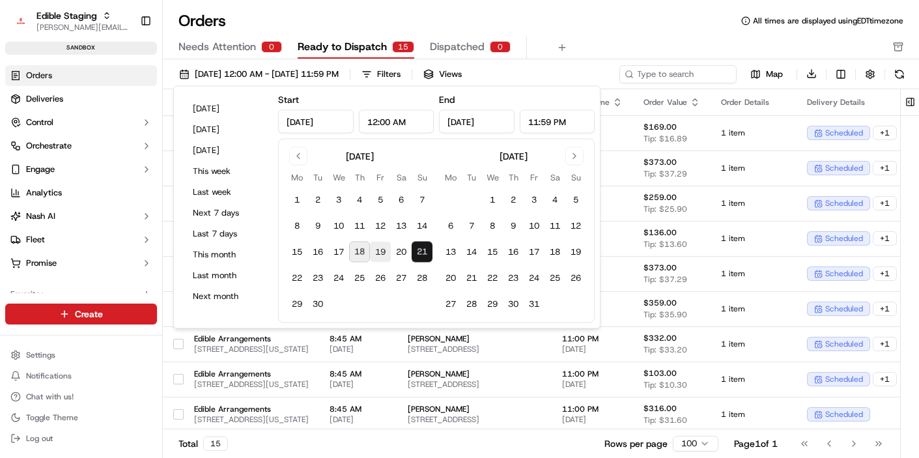
click at [378, 257] on button "19" at bounding box center [380, 252] width 21 height 21
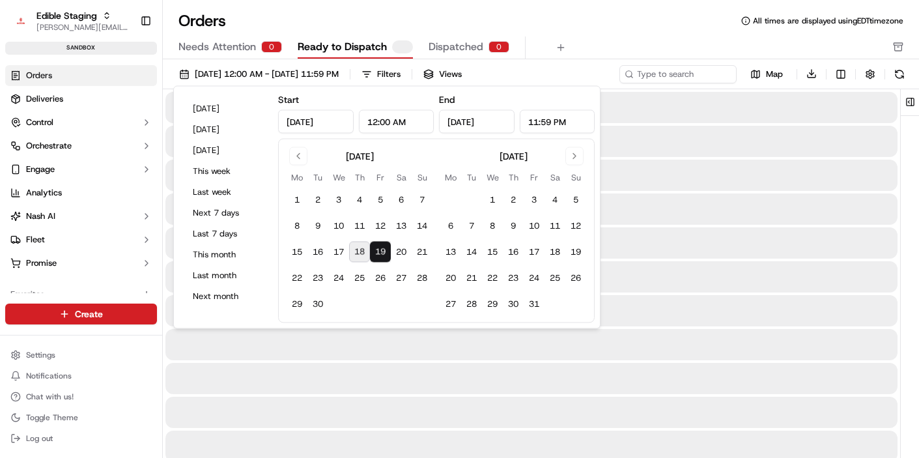
type input "Sep 19, 2025"
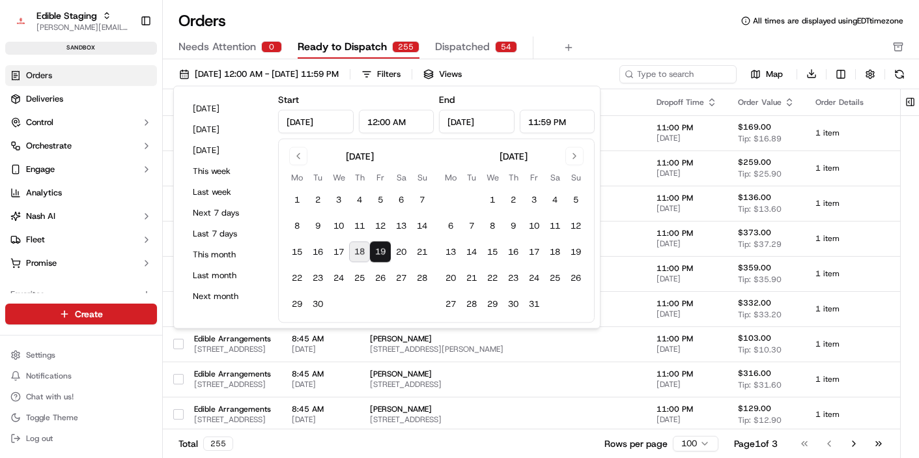
click at [649, 38] on div "Needs Attention 0 Ready to Dispatch 255 Dispatched 54" at bounding box center [531, 47] width 707 height 22
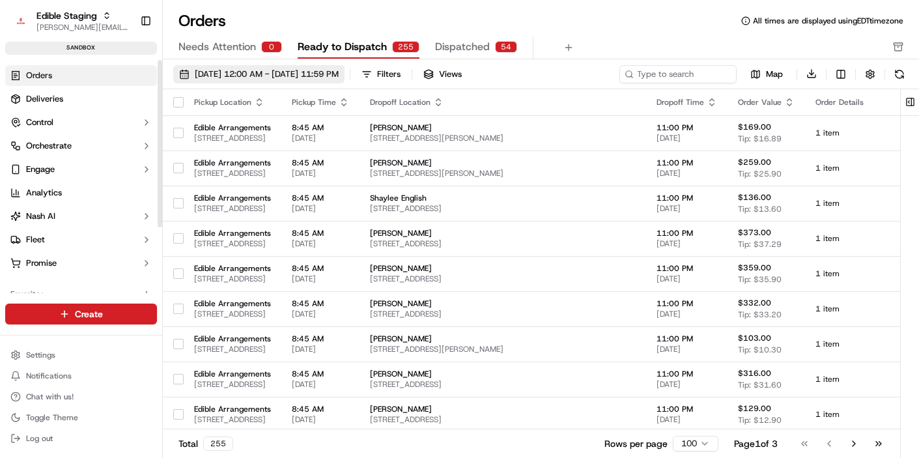
click at [279, 68] on span "09/19/2025 12:00 AM - 09/19/2025 11:59 PM" at bounding box center [267, 74] width 144 height 12
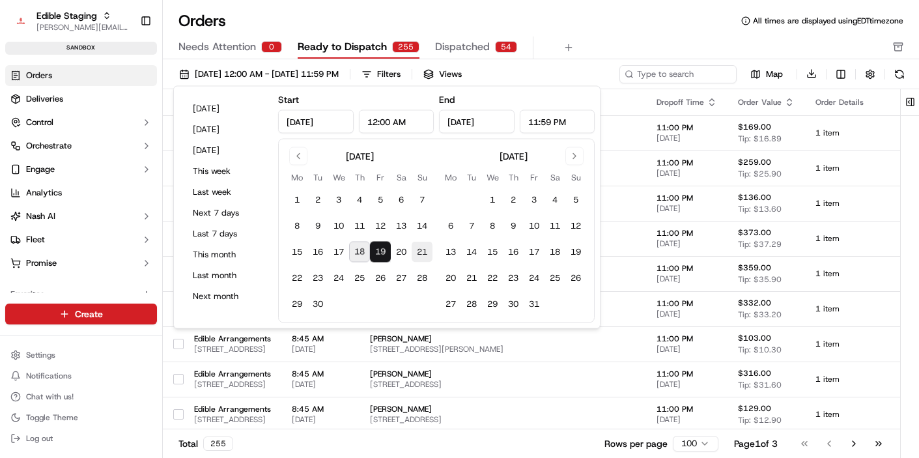
click at [420, 250] on button "21" at bounding box center [422, 252] width 21 height 21
type input "Sep 21, 2025"
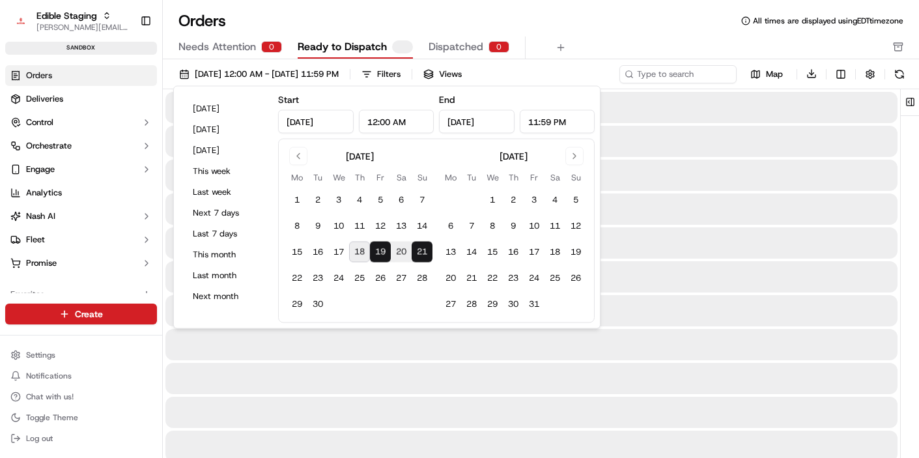
click at [420, 250] on button "21" at bounding box center [422, 252] width 21 height 21
type input "Sep 21, 2025"
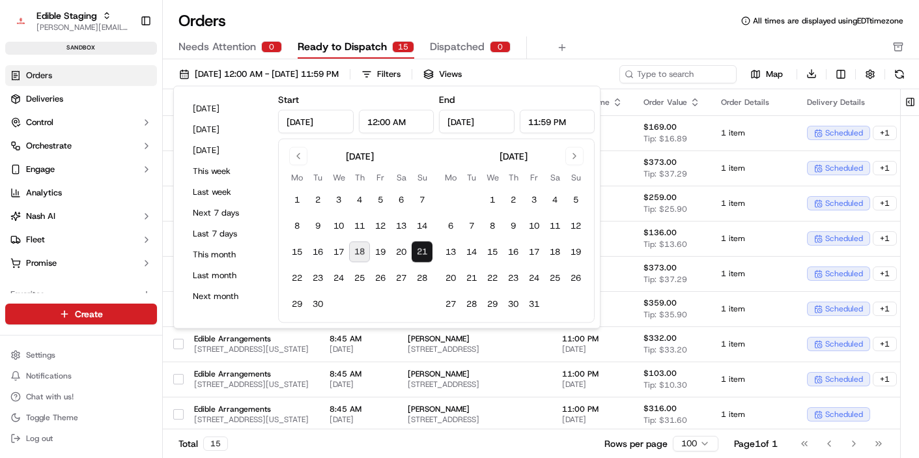
click at [615, 23] on div "Orders All times are displayed using EDT timezone" at bounding box center [541, 20] width 756 height 21
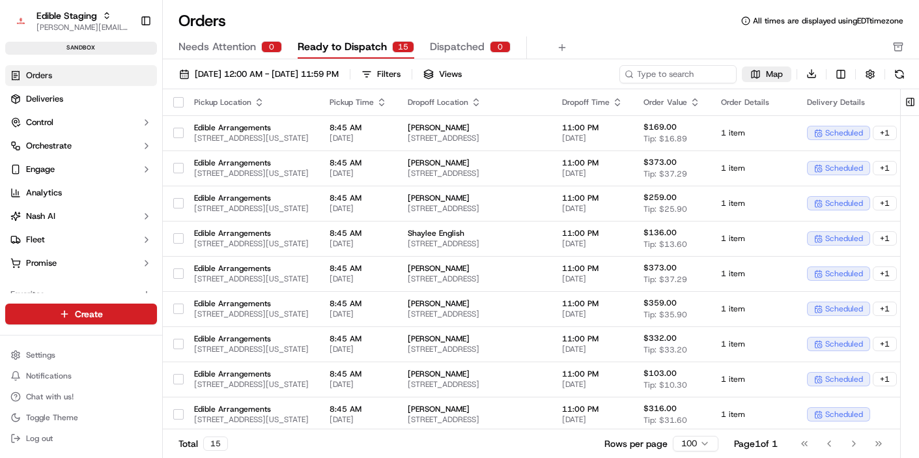
click at [767, 77] on span "Map" at bounding box center [774, 74] width 17 height 12
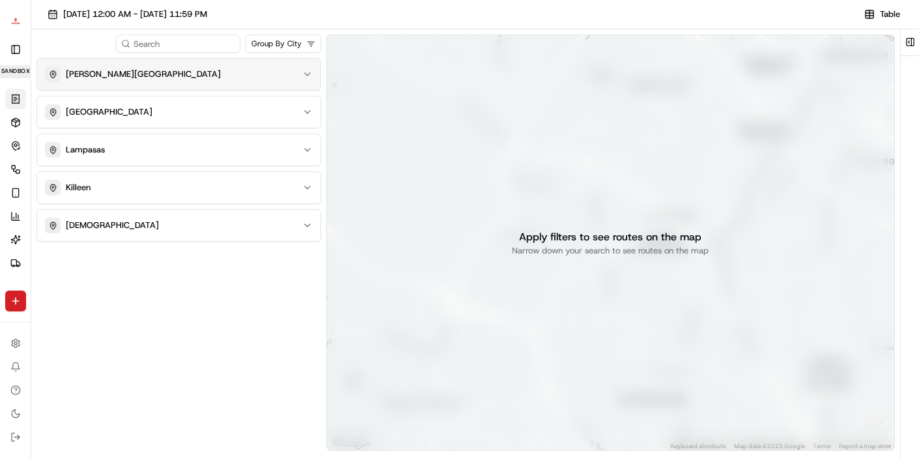
click at [226, 83] on button "Harker Heights" at bounding box center [178, 74] width 283 height 31
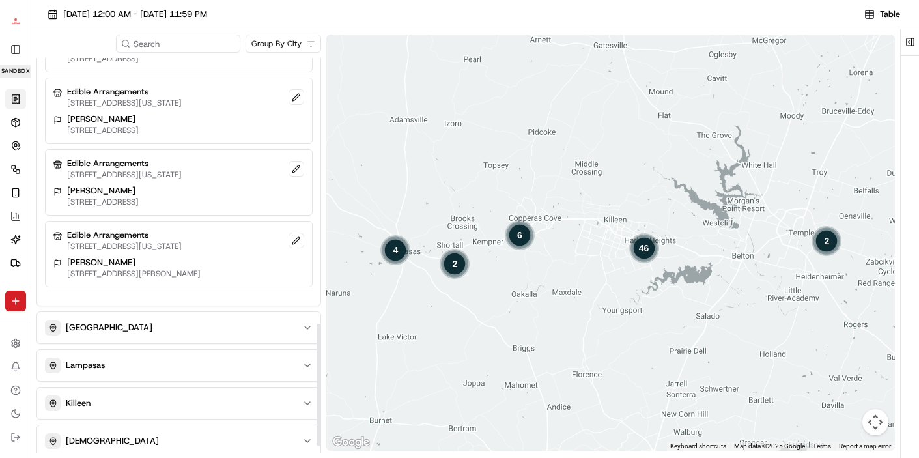
scroll to position [885, 0]
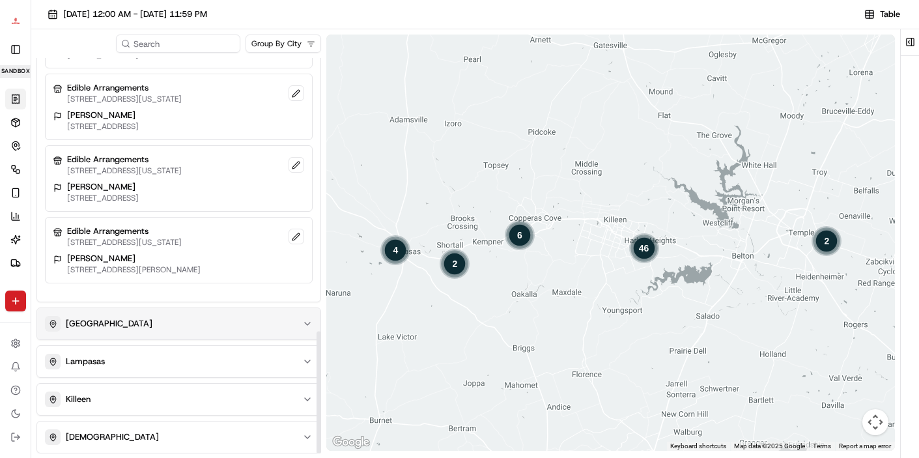
click at [175, 326] on div "Copperas Cove" at bounding box center [171, 324] width 252 height 16
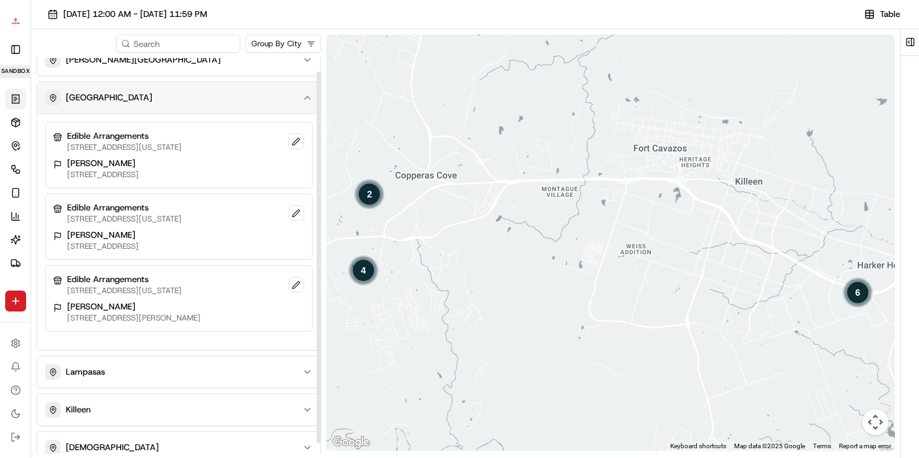
scroll to position [0, 0]
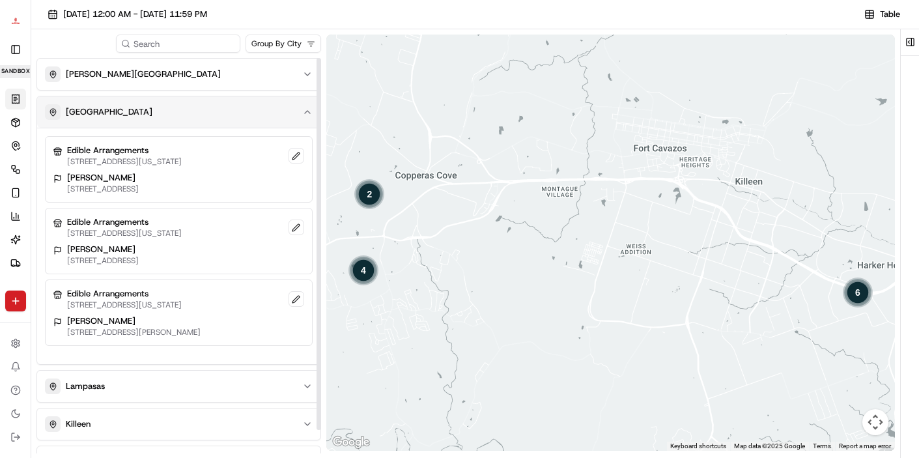
click at [215, 119] on div "Copperas Cove" at bounding box center [171, 112] width 252 height 16
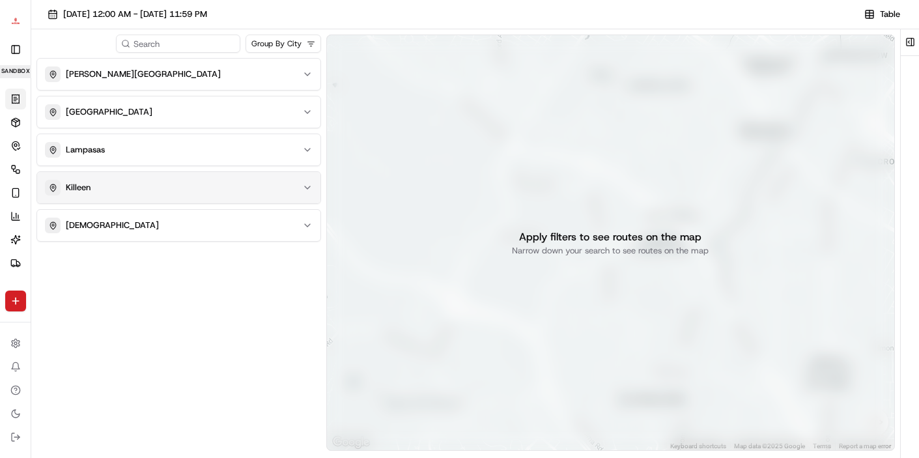
click at [205, 192] on div "Killeen" at bounding box center [171, 188] width 252 height 16
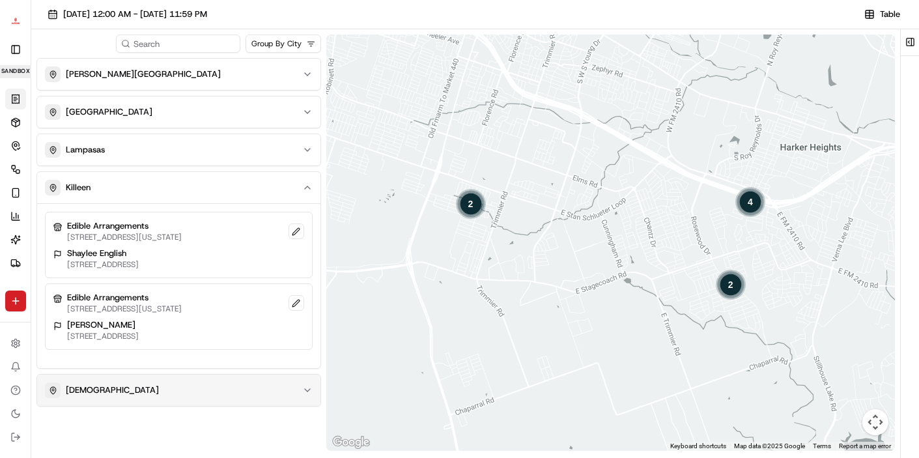
click at [168, 394] on div "Temple" at bounding box center [171, 390] width 252 height 16
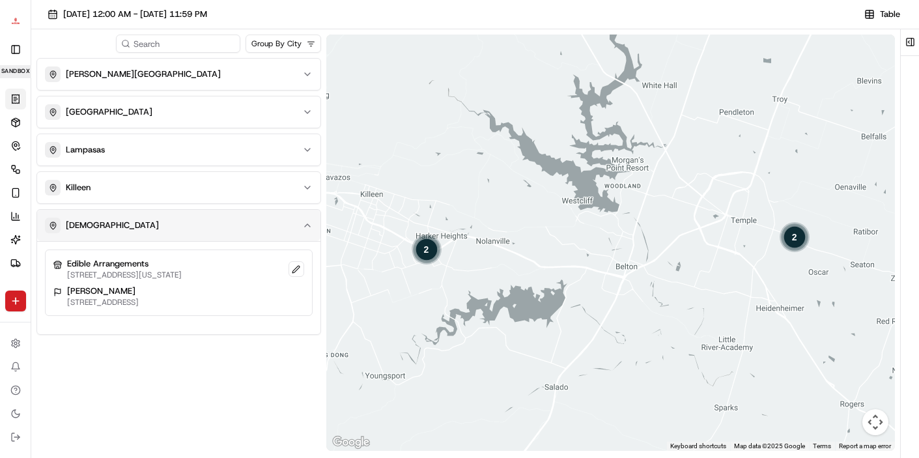
click at [194, 227] on div "Temple" at bounding box center [171, 226] width 252 height 16
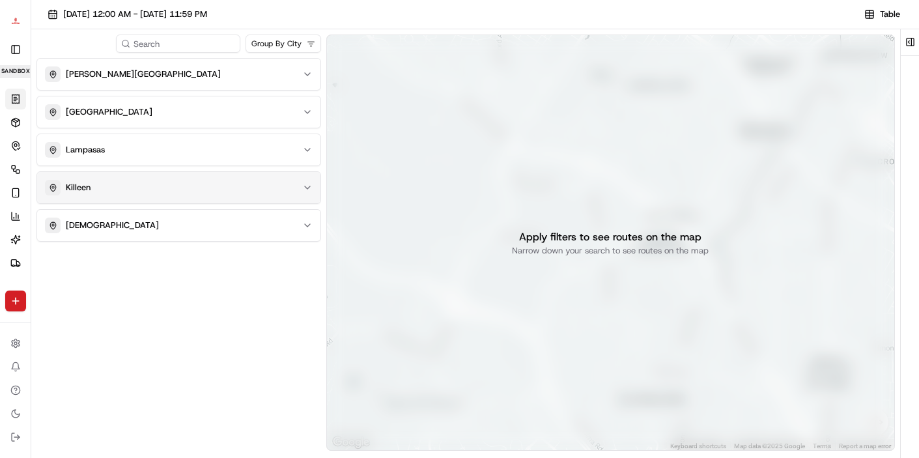
click at [197, 197] on button "Killeen" at bounding box center [178, 187] width 283 height 31
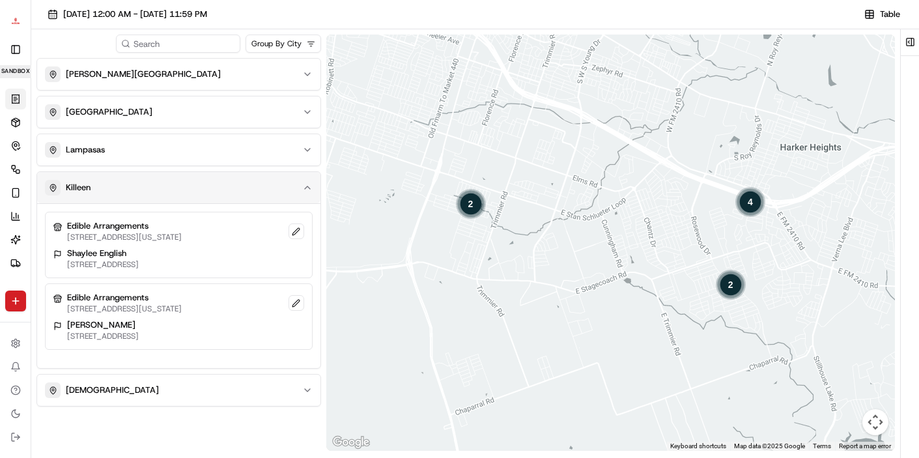
click at [197, 197] on button "Killeen" at bounding box center [178, 187] width 283 height 31
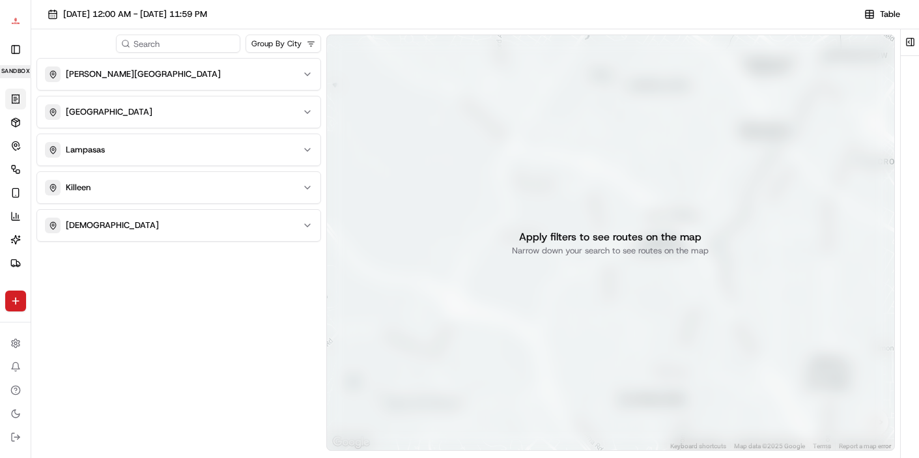
click at [271, 42] on html "Edible Staging jake@usenash.com Toggle Sidebar sandbox Orders Deliveries Contro…" at bounding box center [459, 229] width 919 height 458
click at [244, 258] on html "Edible Staging jake@usenash.com Toggle Sidebar sandbox Orders Deliveries Contro…" at bounding box center [459, 229] width 919 height 458
click at [236, 76] on div "Harker Heights" at bounding box center [171, 74] width 252 height 16
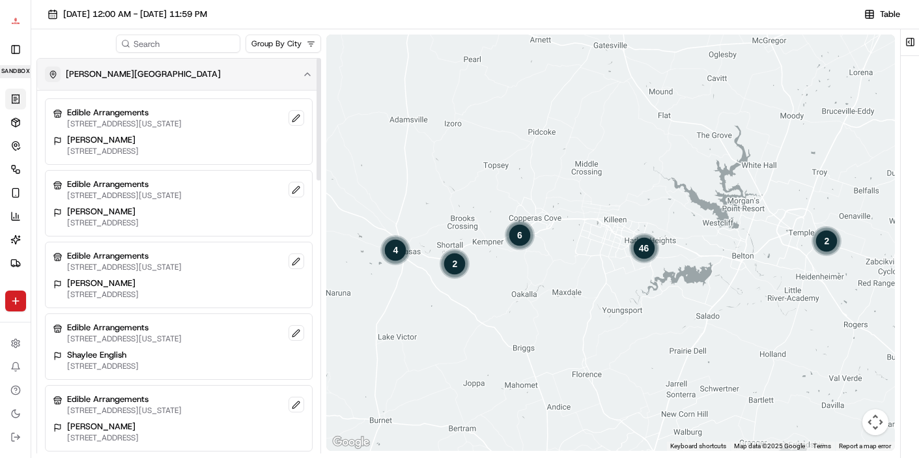
click at [251, 68] on div "Harker Heights" at bounding box center [171, 74] width 252 height 16
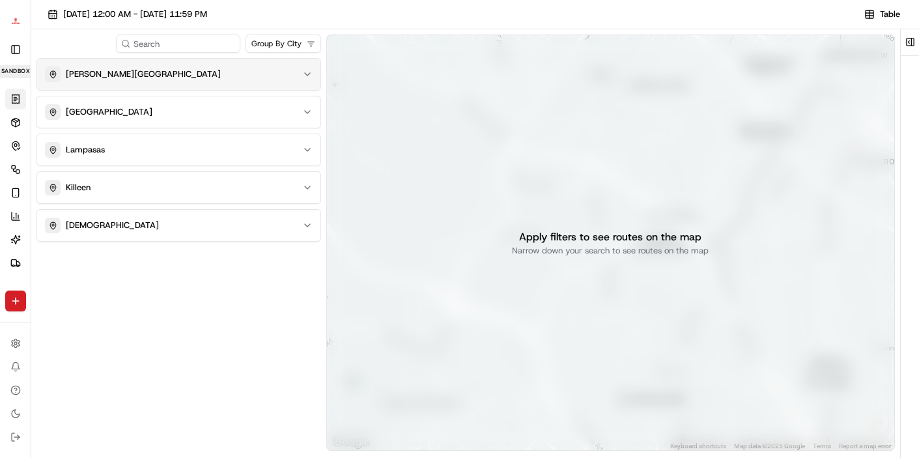
click at [251, 68] on div "Harker Heights" at bounding box center [171, 74] width 252 height 16
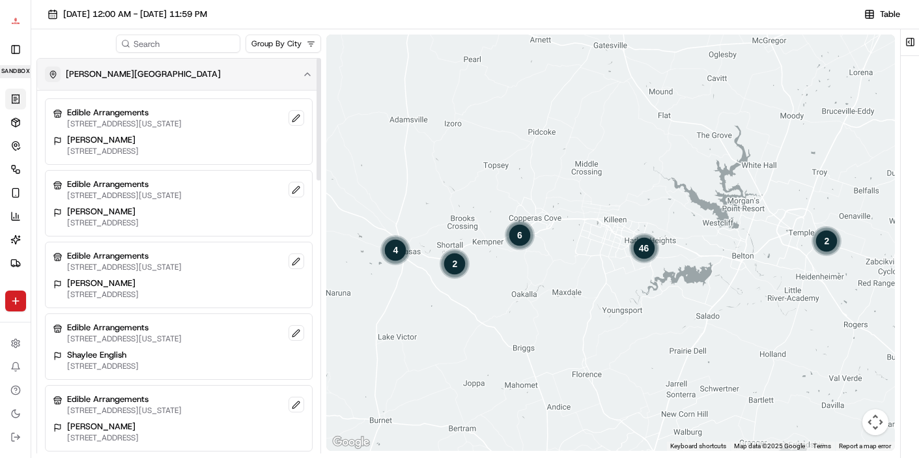
click at [278, 84] on button "Harker Heights" at bounding box center [178, 74] width 283 height 31
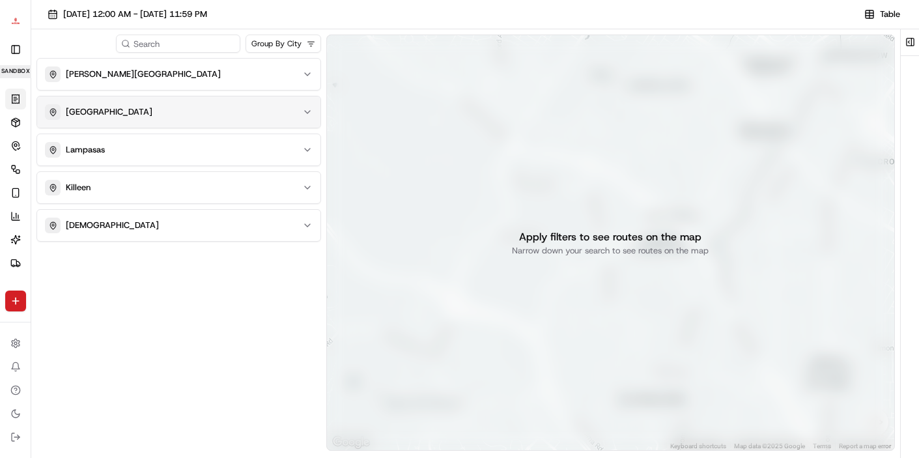
click at [270, 104] on div "Copperas Cove" at bounding box center [171, 112] width 252 height 16
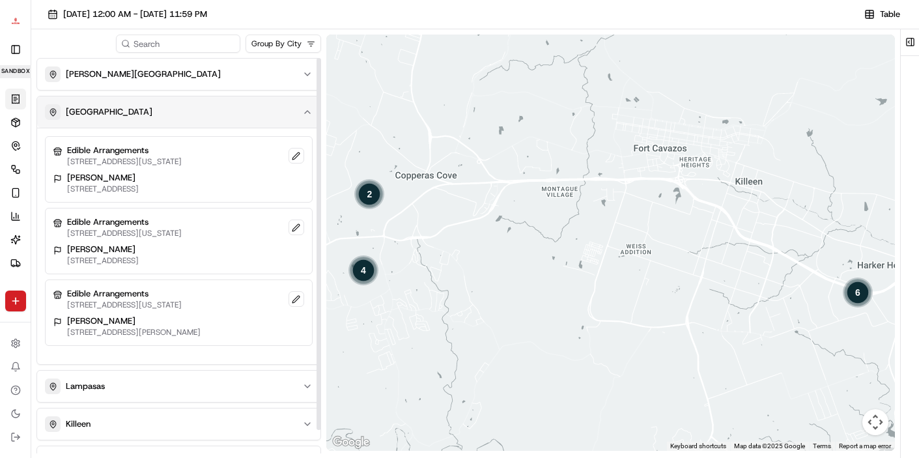
click at [248, 113] on div "Copperas Cove" at bounding box center [171, 112] width 252 height 16
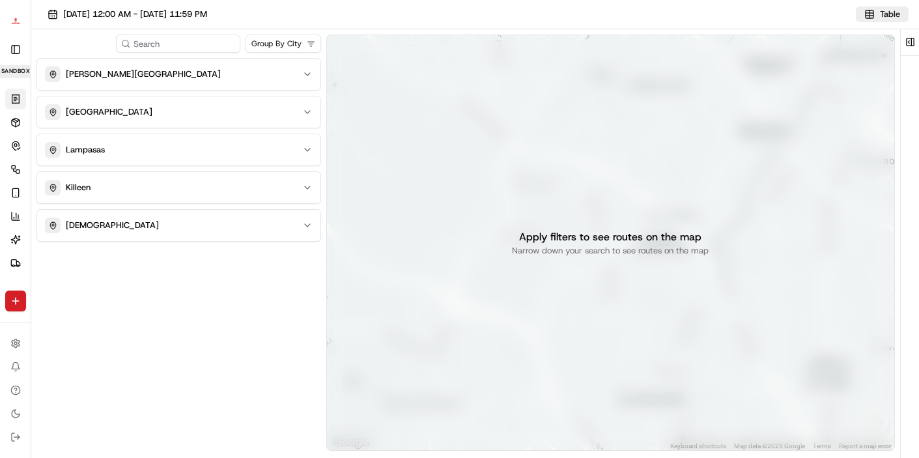
click at [876, 8] on button "Table" at bounding box center [882, 15] width 53 height 16
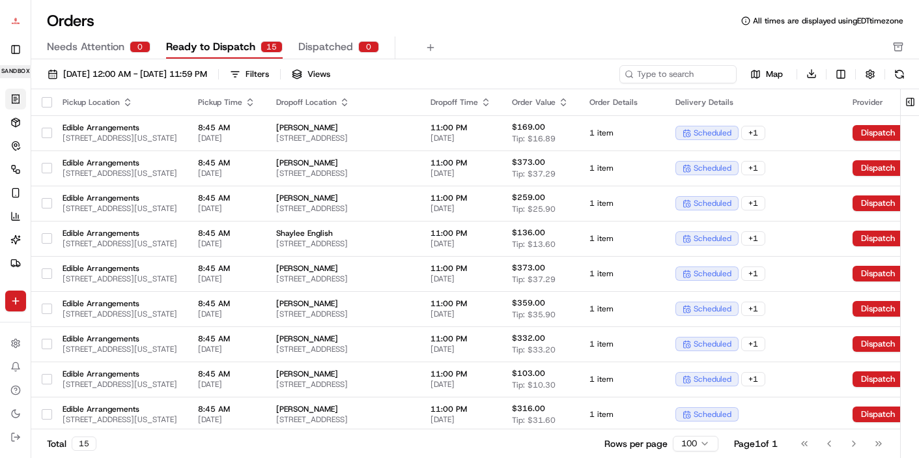
click at [775, 83] on div "Map Download" at bounding box center [764, 73] width 289 height 19
click at [758, 68] on button "Map" at bounding box center [767, 74] width 50 height 16
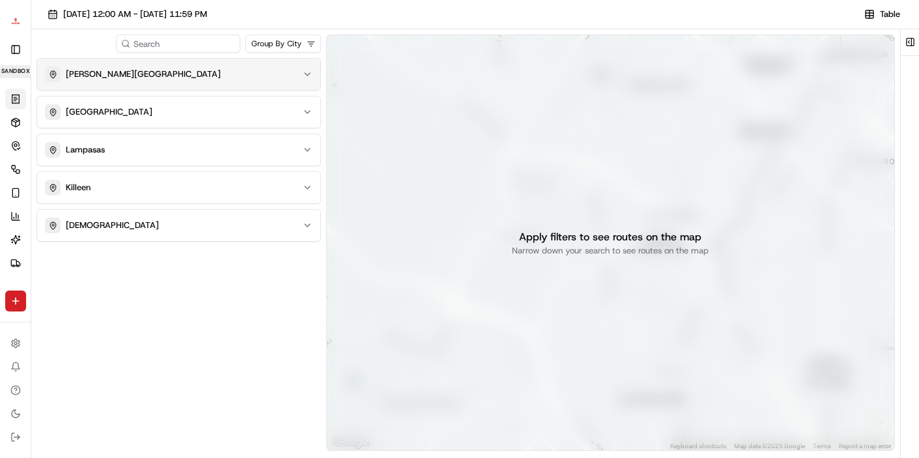
click at [180, 85] on button "Harker Heights" at bounding box center [178, 74] width 283 height 31
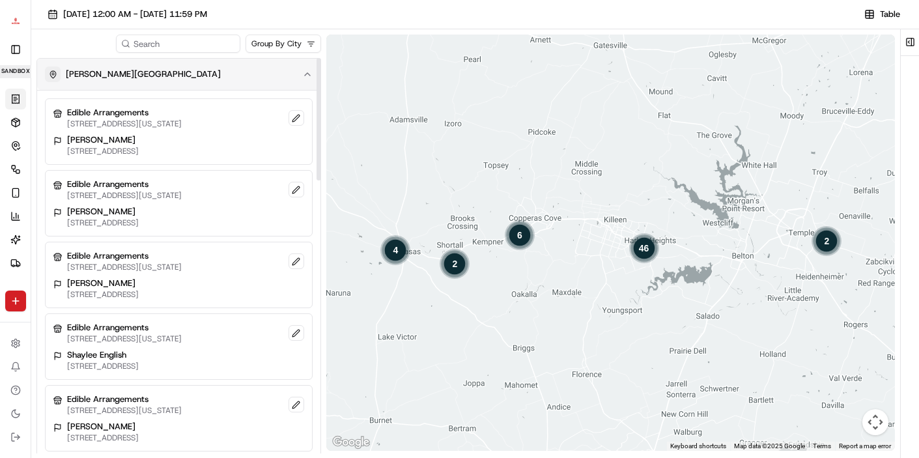
click at [224, 84] on button "Harker Heights" at bounding box center [178, 74] width 283 height 31
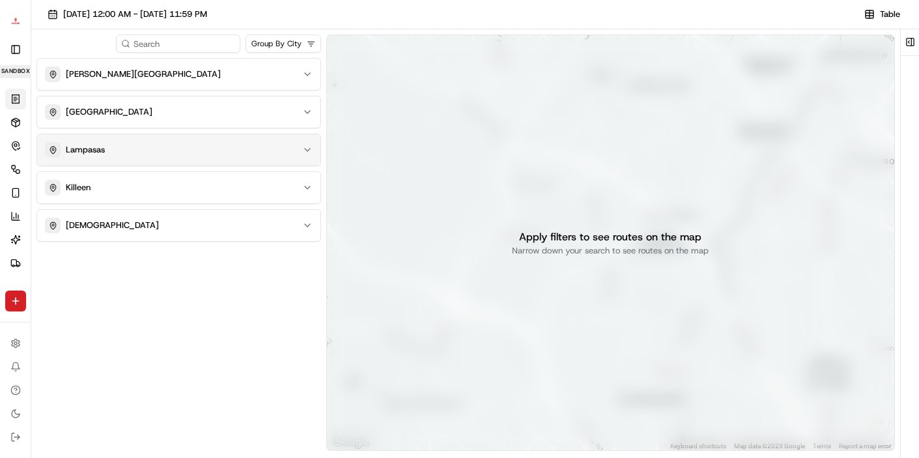
click at [199, 154] on div "Lampasas" at bounding box center [171, 150] width 252 height 16
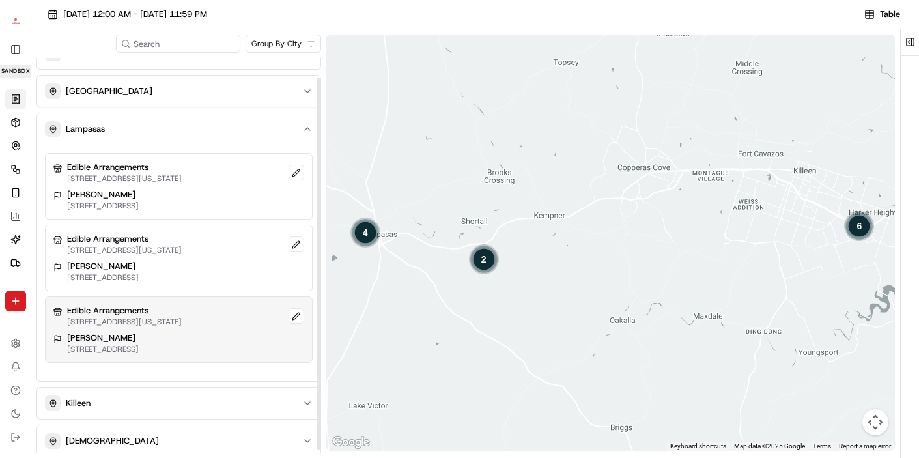
scroll to position [25, 0]
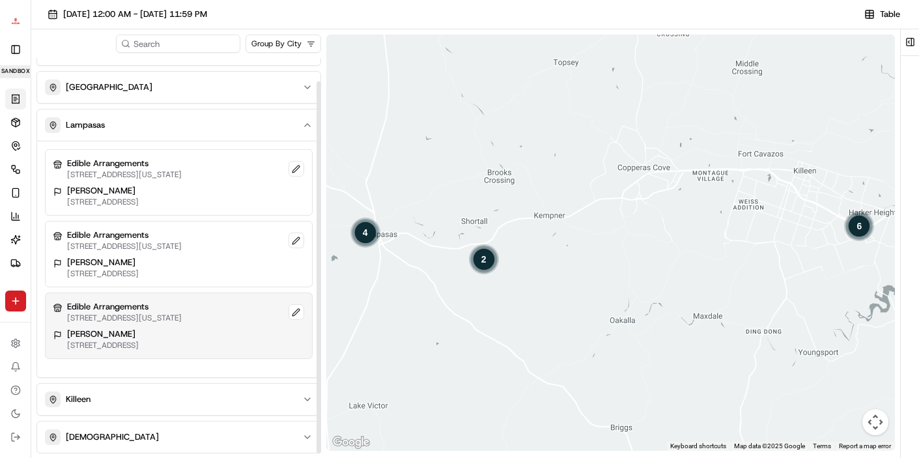
click at [156, 326] on div "Edible Arrangements 300 W Central Texas Expy, Harker Heights, TX 76548, USA Nig…" at bounding box center [179, 326] width 268 height 66
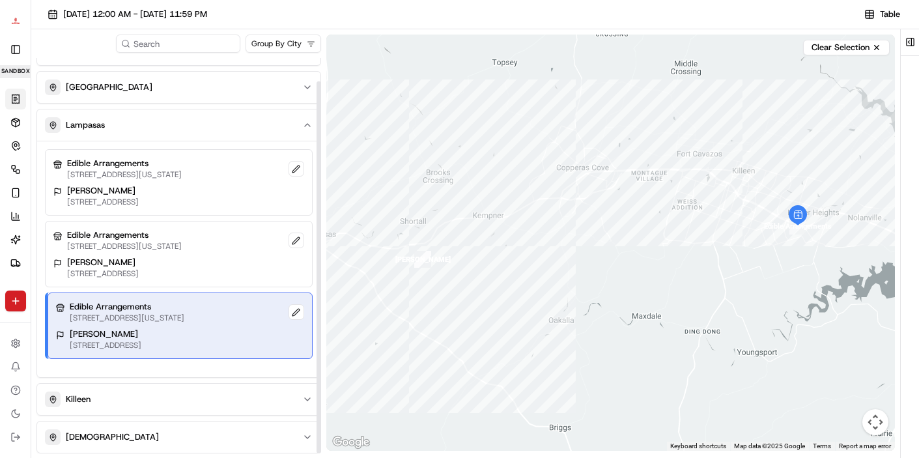
click at [158, 309] on p "Edible Arrangements" at bounding box center [127, 307] width 115 height 12
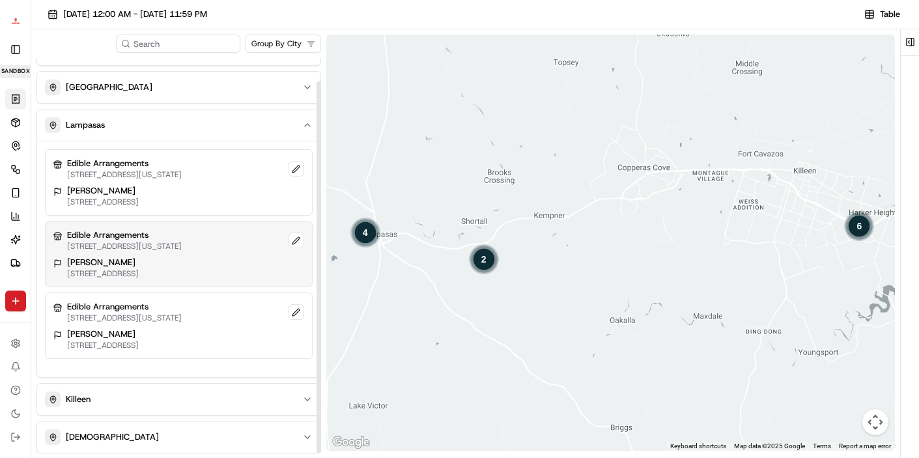
click at [139, 272] on p "901 W Ave A, Lampasas, TX 76550, USA" at bounding box center [103, 273] width 72 height 10
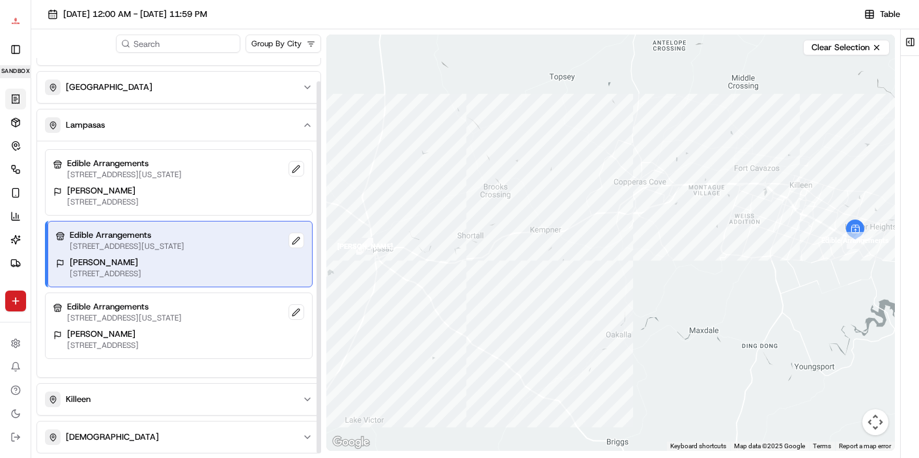
click at [141, 264] on p "Dante Simon" at bounding box center [106, 263] width 72 height 12
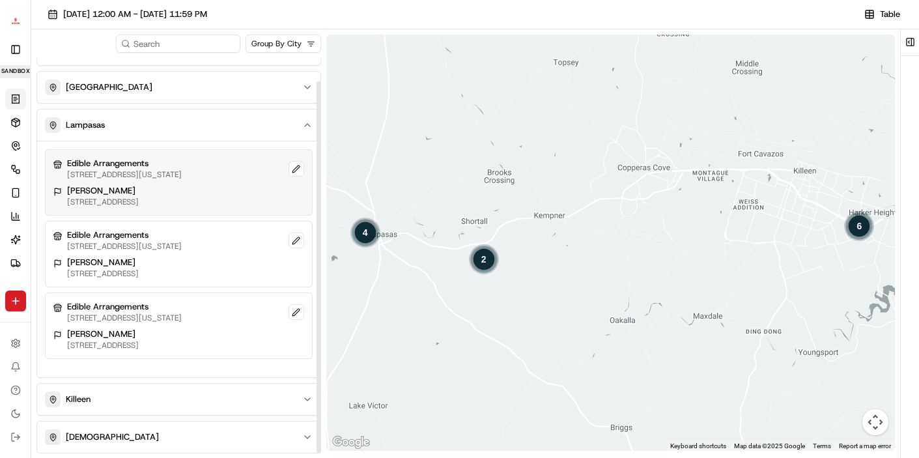
click at [139, 195] on p "Miguel Dyer" at bounding box center [103, 191] width 72 height 12
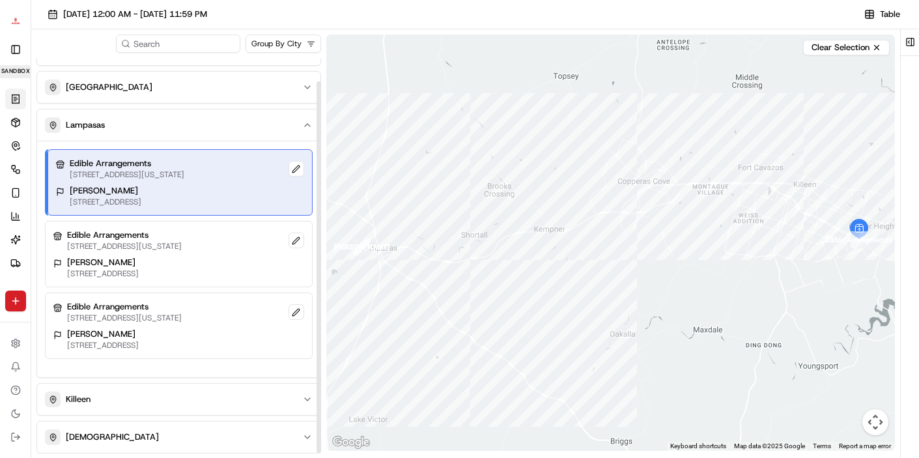
click at [141, 195] on p "Miguel Dyer" at bounding box center [106, 191] width 72 height 12
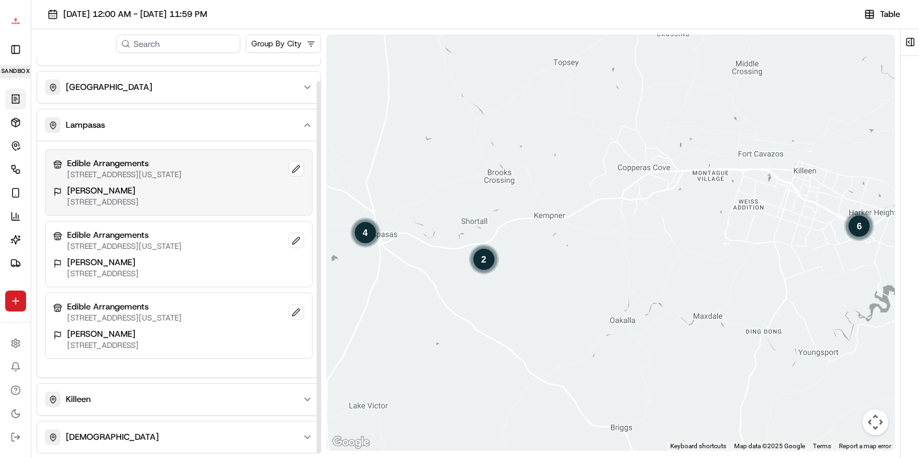
click at [139, 197] on p "1308 W Ave C, Lampasas, TX 76550, USA" at bounding box center [103, 202] width 72 height 10
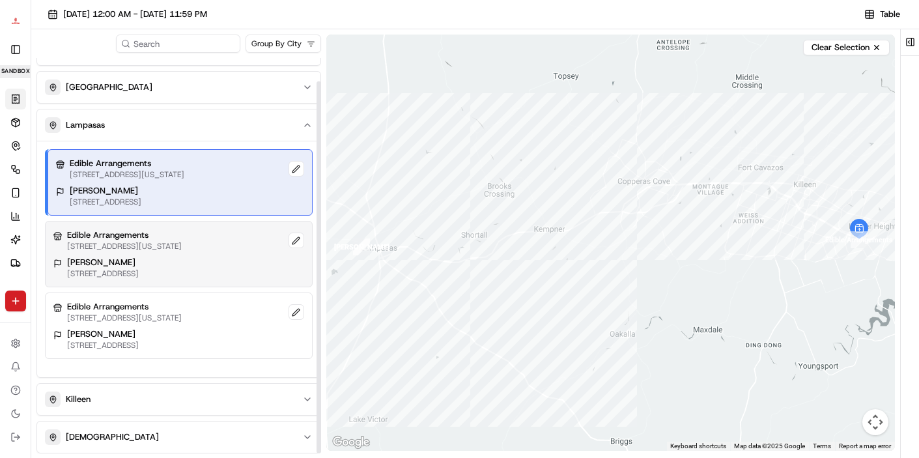
click at [178, 240] on p "Edible Arrangements" at bounding box center [124, 235] width 115 height 12
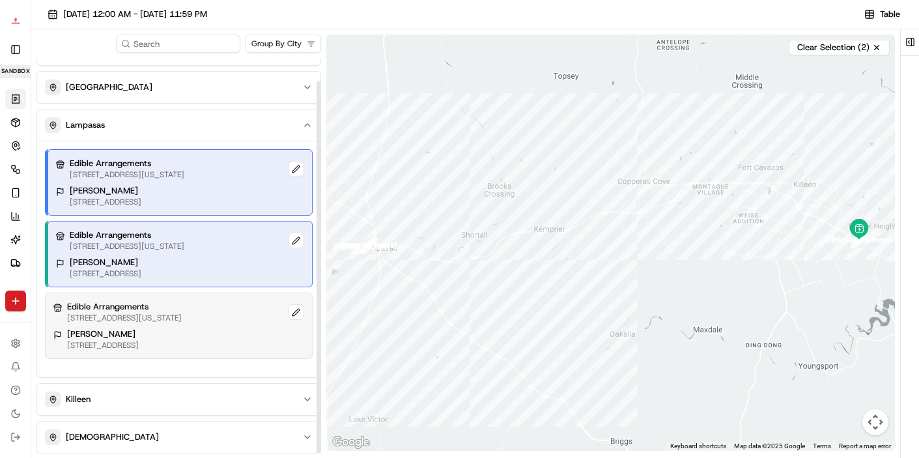
click at [166, 302] on p "Edible Arrangements" at bounding box center [124, 307] width 115 height 12
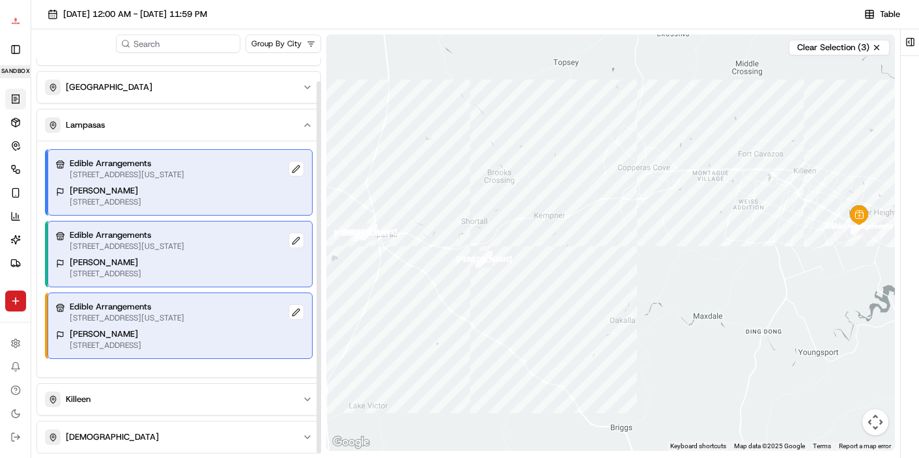
click at [141, 194] on p "Miguel Dyer" at bounding box center [106, 191] width 72 height 12
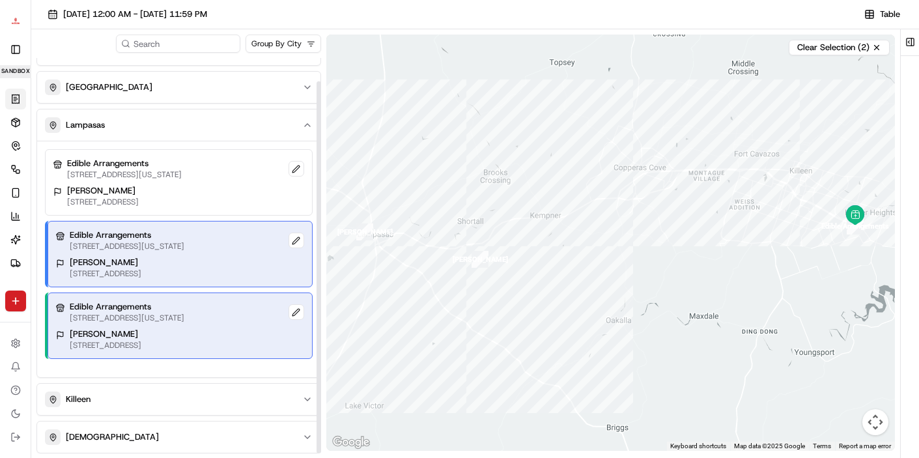
click at [165, 253] on div "Edible Arrangements 300 W Central Texas Expy, Harker Heights, TX 76548, USA Dan…" at bounding box center [180, 254] width 265 height 66
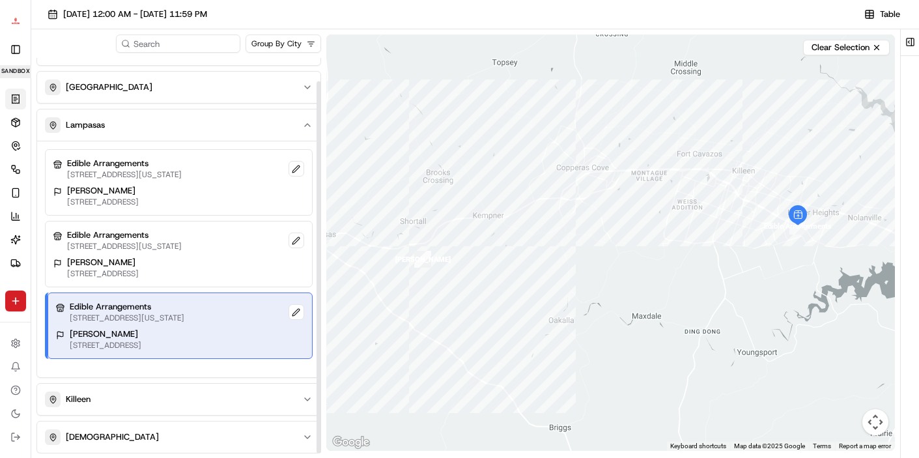
click at [155, 307] on p "Edible Arrangements" at bounding box center [127, 307] width 115 height 12
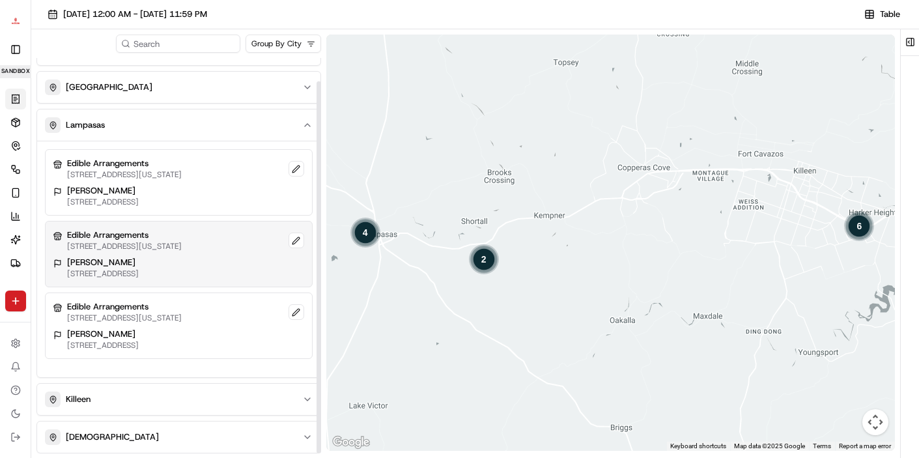
scroll to position [0, 0]
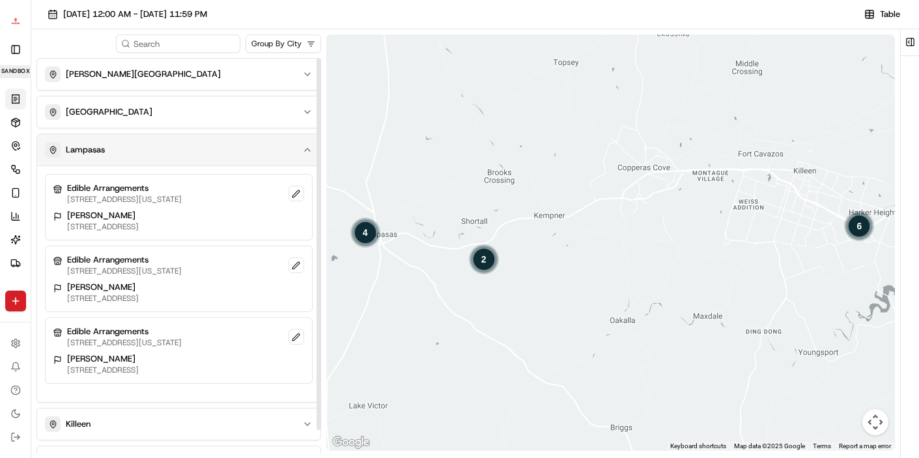
click at [210, 152] on div "Lampasas" at bounding box center [171, 150] width 252 height 16
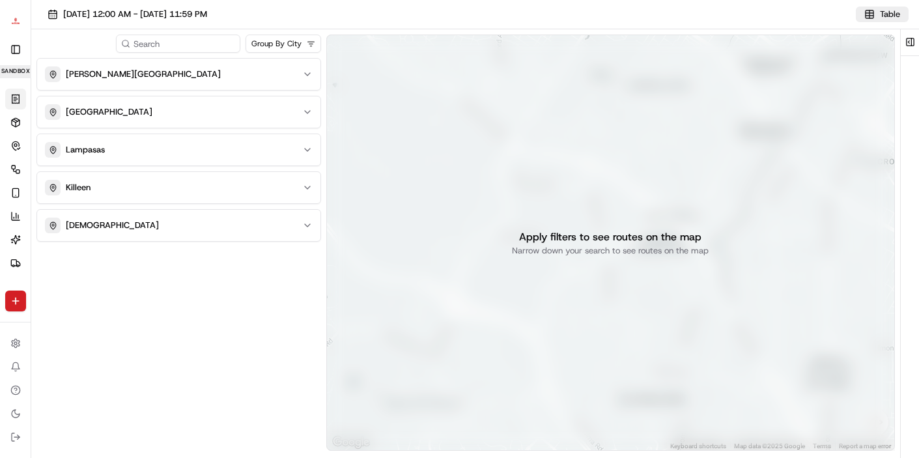
click at [864, 16] on button "Table" at bounding box center [882, 15] width 53 height 16
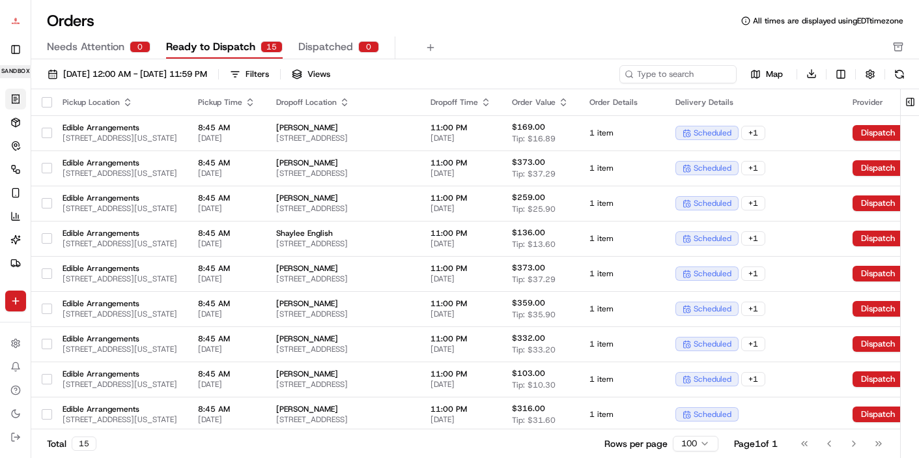
click at [528, 17] on div "Orders All times are displayed using EDT timezone" at bounding box center [475, 20] width 888 height 21
click at [511, 10] on div "Orders All times are displayed using EDT timezone" at bounding box center [475, 20] width 888 height 21
click at [486, 31] on div "Orders All times are displayed using EDT timezone" at bounding box center [475, 20] width 888 height 21
click at [496, 40] on div "Needs Attention 0 Ready to Dispatch 15 Dispatched 0" at bounding box center [466, 47] width 838 height 22
click at [12, 46] on button "Toggle Sidebar" at bounding box center [15, 49] width 21 height 21
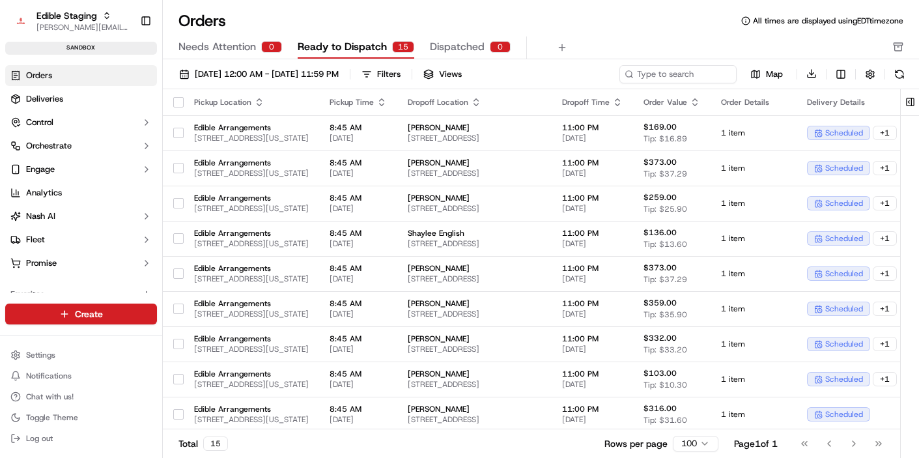
click at [628, 36] on div "Needs Attention 0 Ready to Dispatch 15 Dispatched 0" at bounding box center [531, 47] width 707 height 22
click at [628, 22] on div "Orders All times are displayed using EDT timezone" at bounding box center [541, 20] width 756 height 21
click at [70, 243] on button "Fleet" at bounding box center [81, 239] width 152 height 21
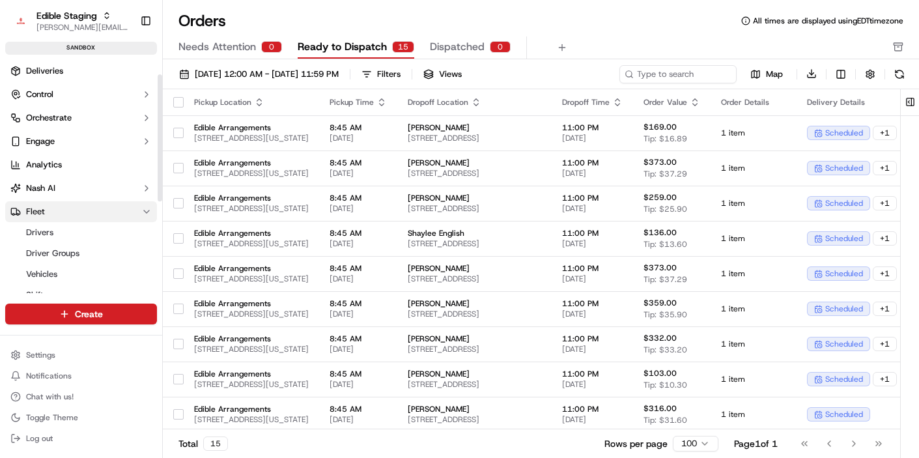
scroll to position [27, 0]
click at [73, 214] on button "Fleet" at bounding box center [81, 213] width 152 height 21
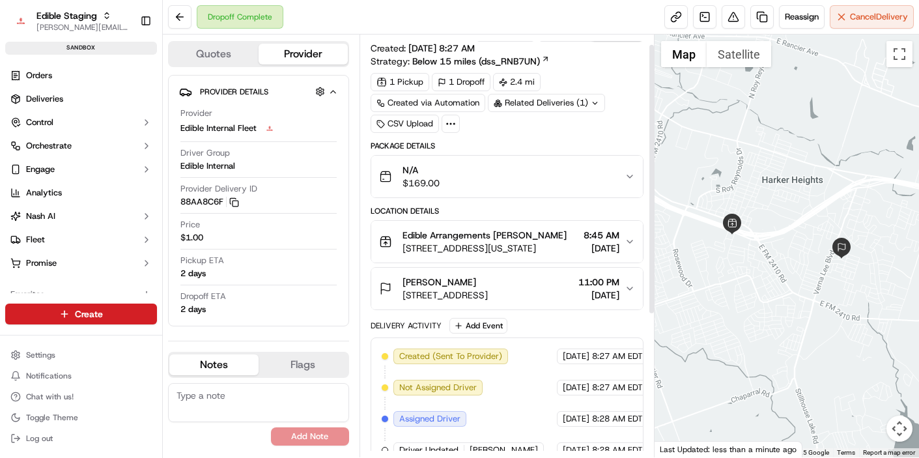
scroll to position [21, 0]
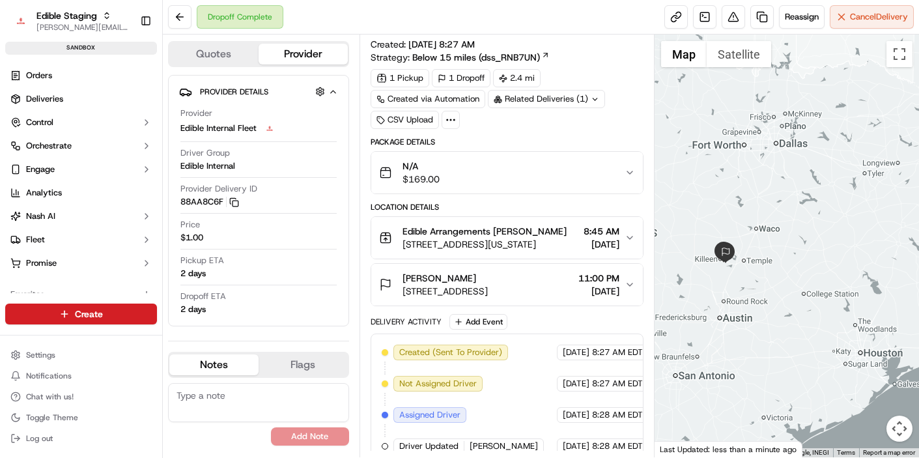
drag, startPoint x: 820, startPoint y: 289, endPoint x: 683, endPoint y: 289, distance: 137.5
click at [683, 289] on div at bounding box center [787, 246] width 264 height 423
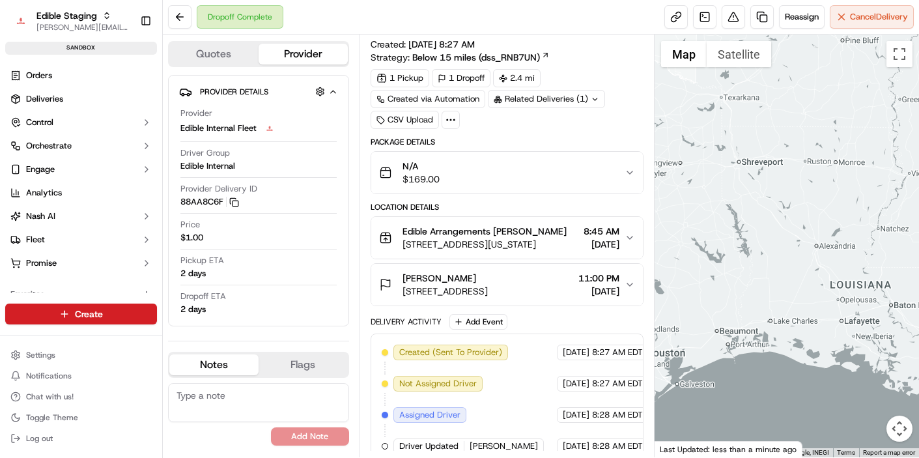
drag, startPoint x: 825, startPoint y: 282, endPoint x: 765, endPoint y: 282, distance: 59.9
click at [765, 282] on div at bounding box center [787, 246] width 264 height 423
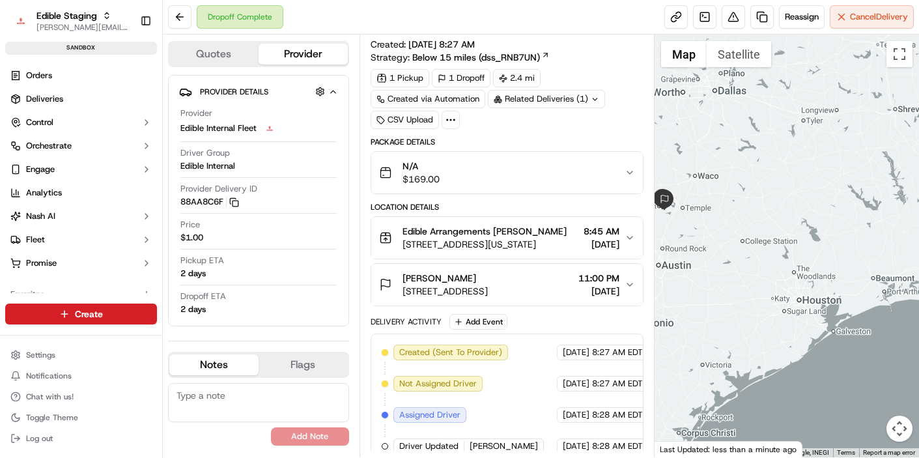
drag, startPoint x: 733, startPoint y: 237, endPoint x: 907, endPoint y: 244, distance: 174.7
click at [907, 244] on div at bounding box center [787, 246] width 264 height 423
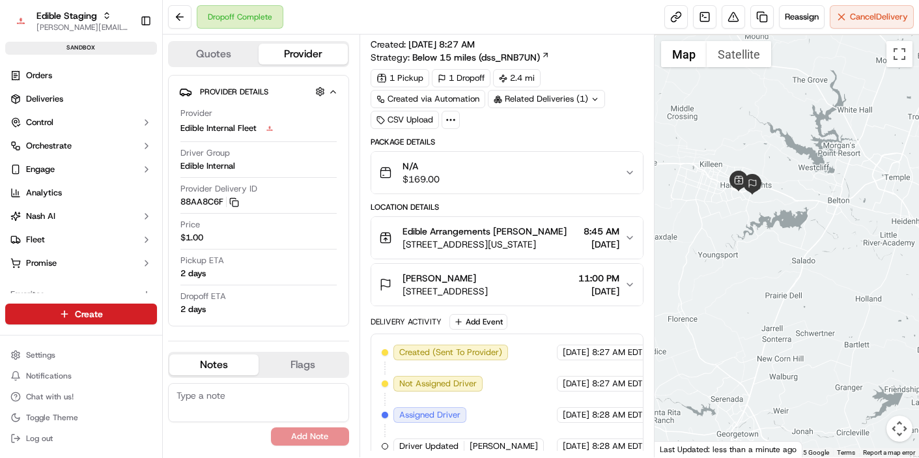
drag, startPoint x: 830, startPoint y: 196, endPoint x: 692, endPoint y: 250, distance: 148.3
click at [692, 250] on div at bounding box center [787, 246] width 264 height 423
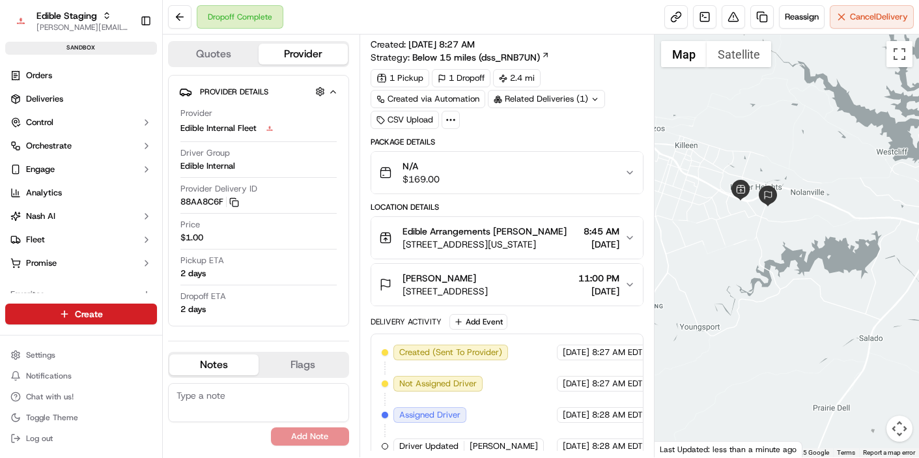
drag, startPoint x: 690, startPoint y: 246, endPoint x: 764, endPoint y: 244, distance: 73.6
click at [764, 244] on div at bounding box center [787, 246] width 264 height 423
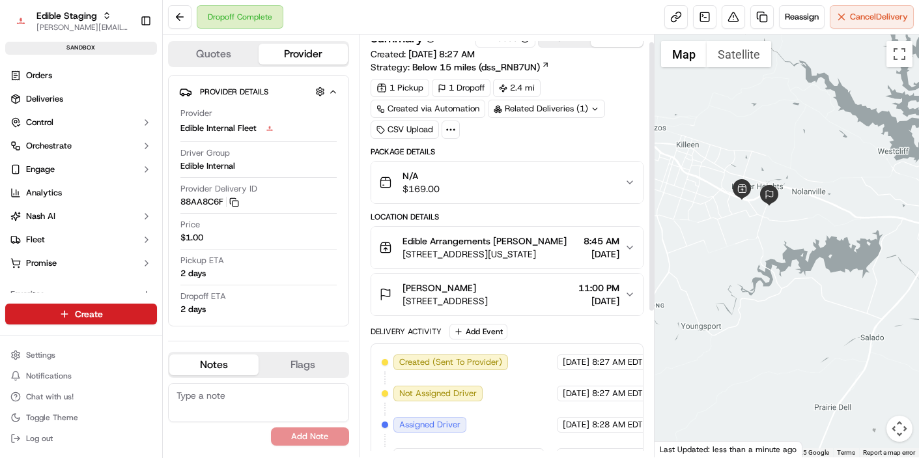
scroll to position [0, 0]
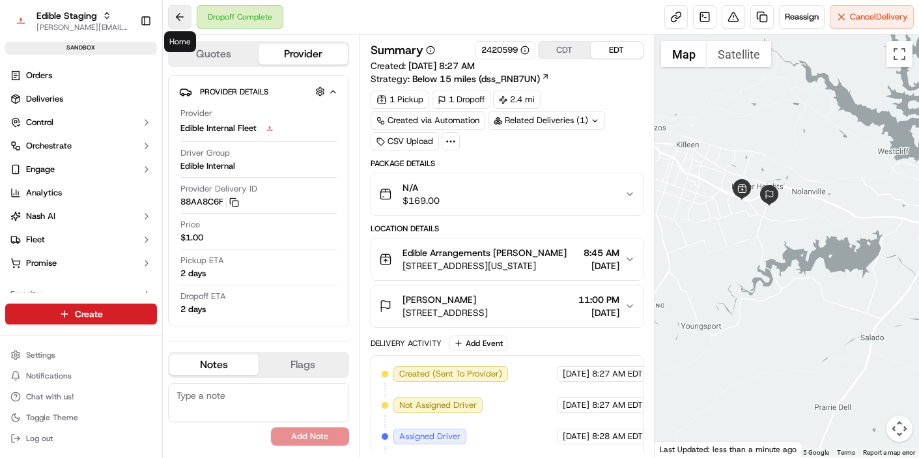
click at [176, 22] on button at bounding box center [179, 16] width 23 height 23
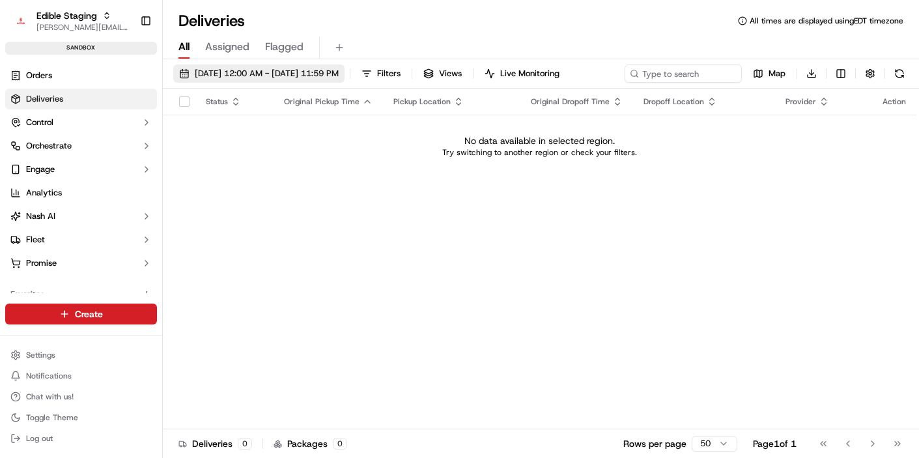
click at [339, 74] on span "[DATE] 12:00 AM - [DATE] 11:59 PM" at bounding box center [267, 74] width 144 height 12
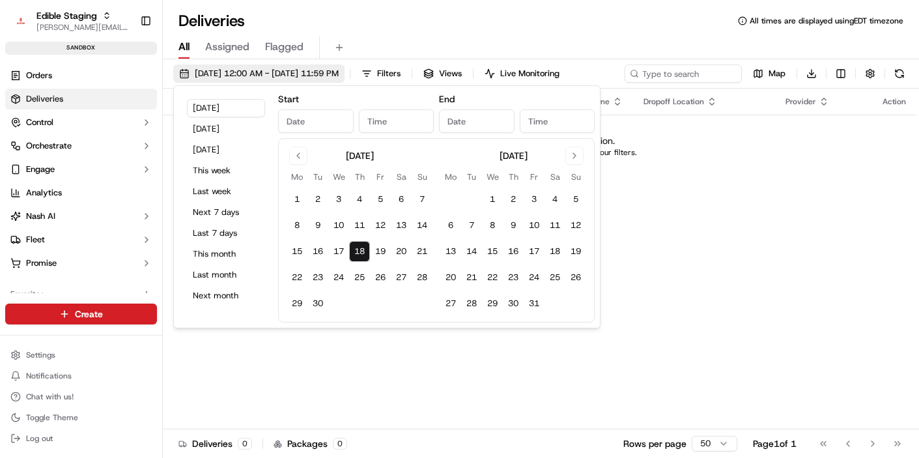
type input "[DATE]"
type input "12:00 AM"
type input "[DATE]"
type input "11:59 PM"
click at [399, 252] on button "20" at bounding box center [401, 251] width 21 height 21
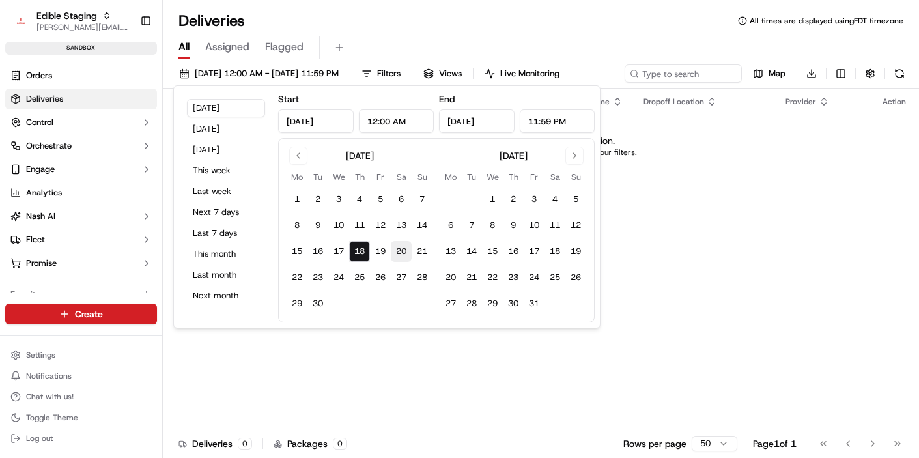
type input "[DATE]"
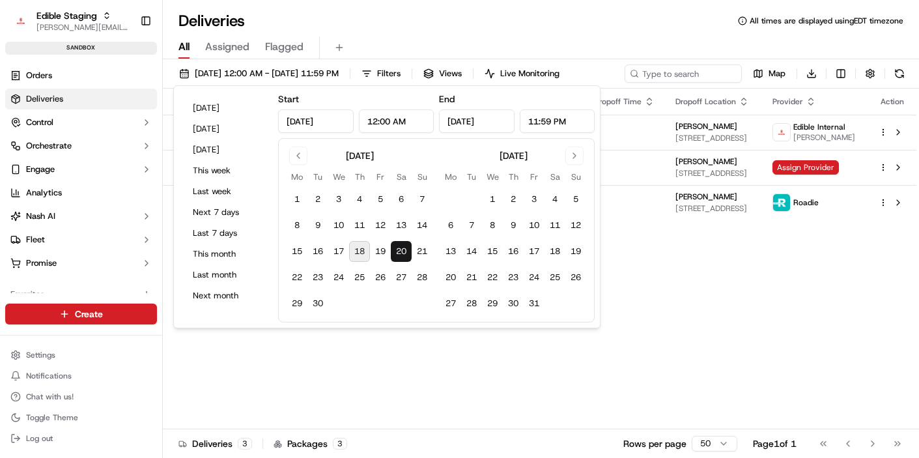
click at [492, 17] on div "Deliveries All times are displayed using EDT timezone" at bounding box center [541, 20] width 756 height 21
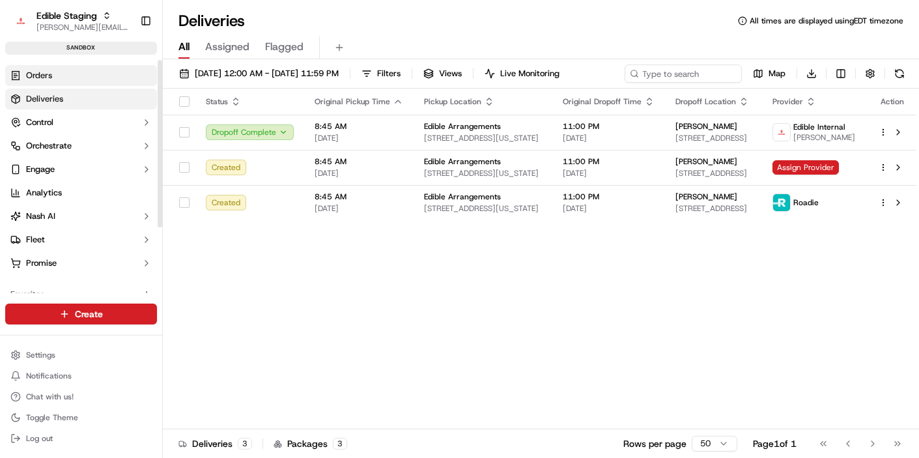
click at [72, 84] on link "Orders" at bounding box center [81, 75] width 152 height 21
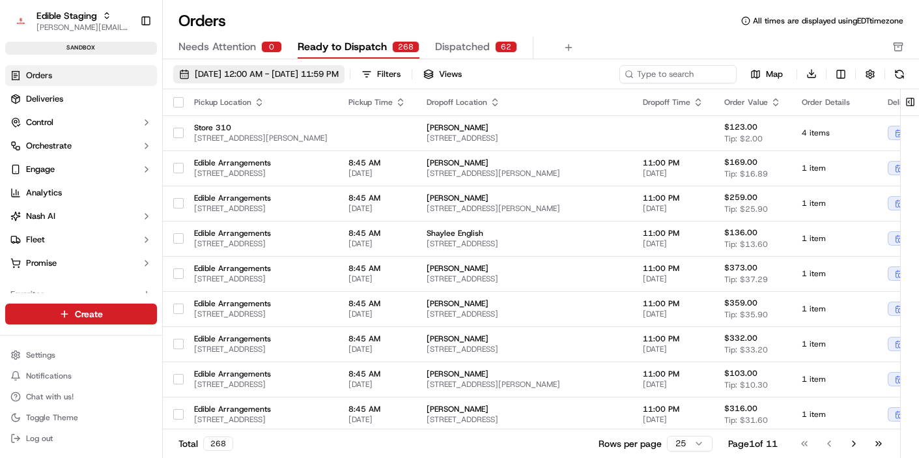
click at [301, 80] on button "09/01/2025 12:00 AM - 09/30/2025 11:59 PM" at bounding box center [258, 74] width 171 height 18
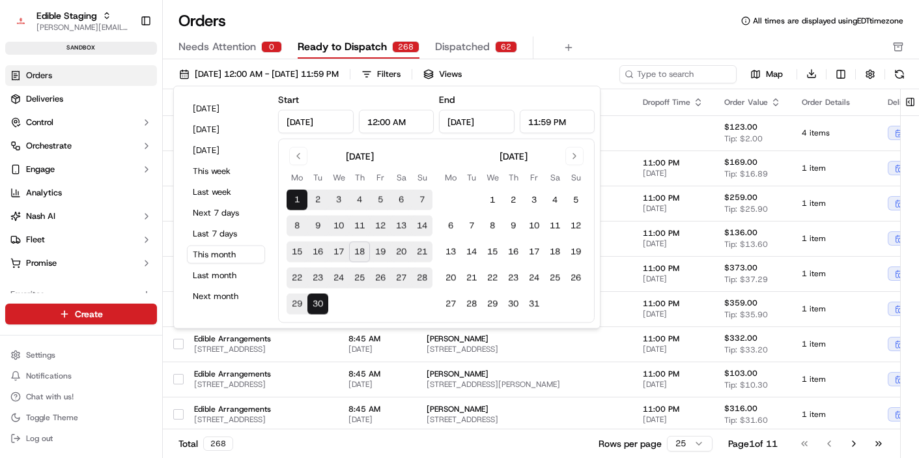
click at [403, 255] on button "20" at bounding box center [401, 252] width 21 height 21
type input "[DATE]"
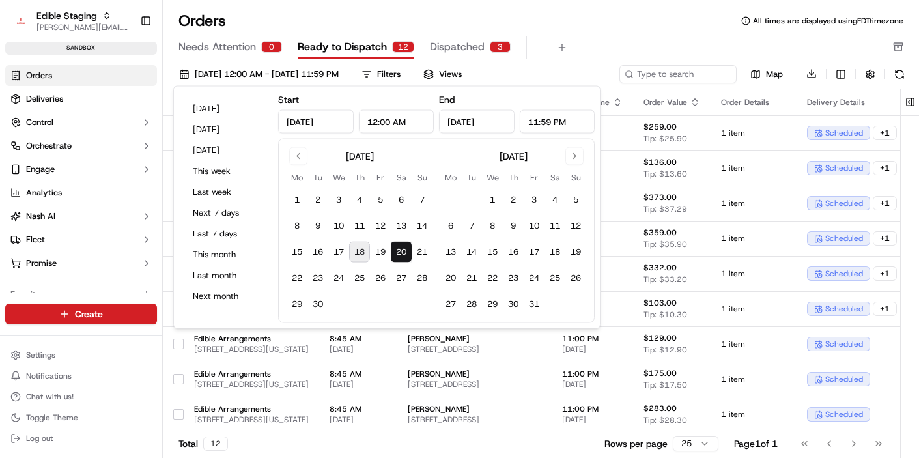
click at [631, 15] on div "Orders All times are displayed using EDT timezone" at bounding box center [541, 20] width 756 height 21
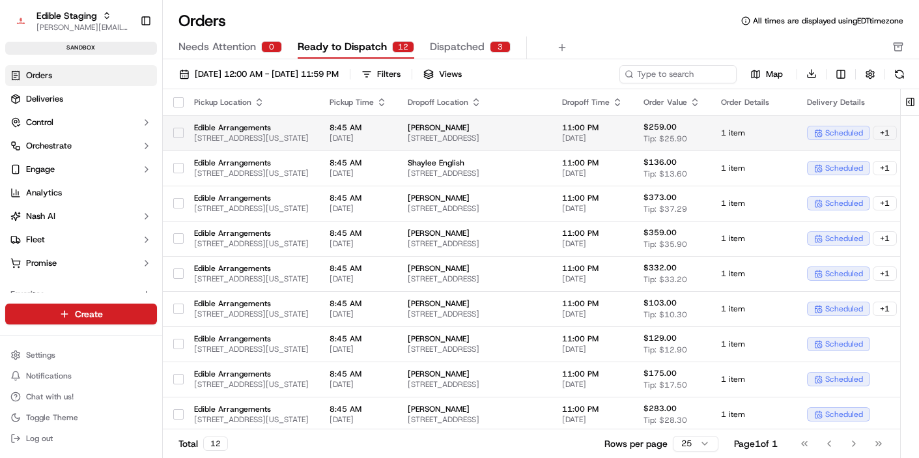
click at [180, 134] on button "button" at bounding box center [178, 133] width 10 height 10
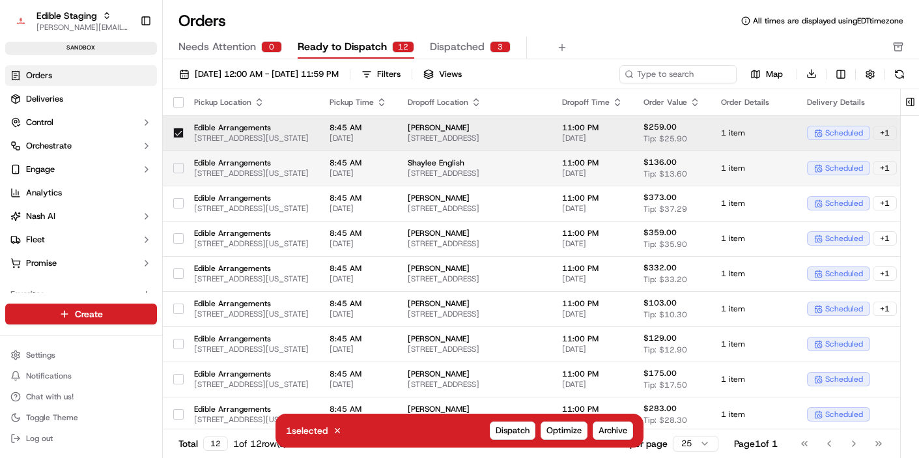
click at [178, 166] on button "button" at bounding box center [178, 168] width 10 height 10
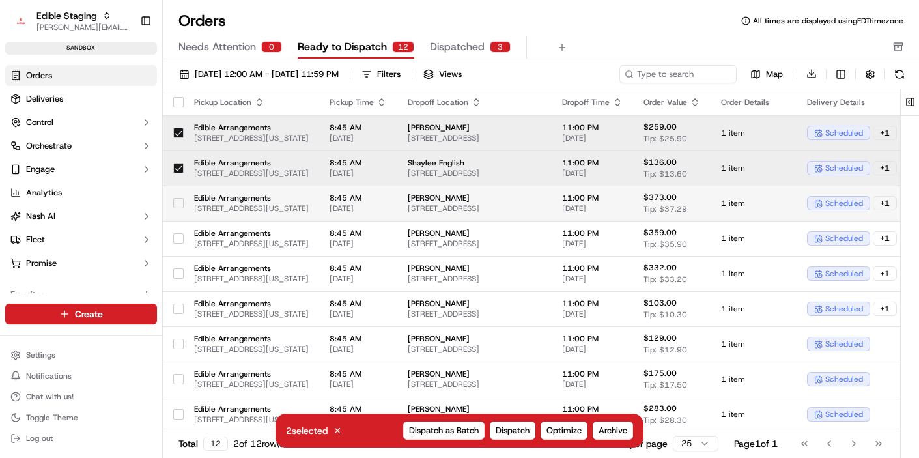
click at [176, 202] on button "button" at bounding box center [178, 203] width 10 height 10
click at [567, 427] on span "Optimize" at bounding box center [564, 431] width 35 height 12
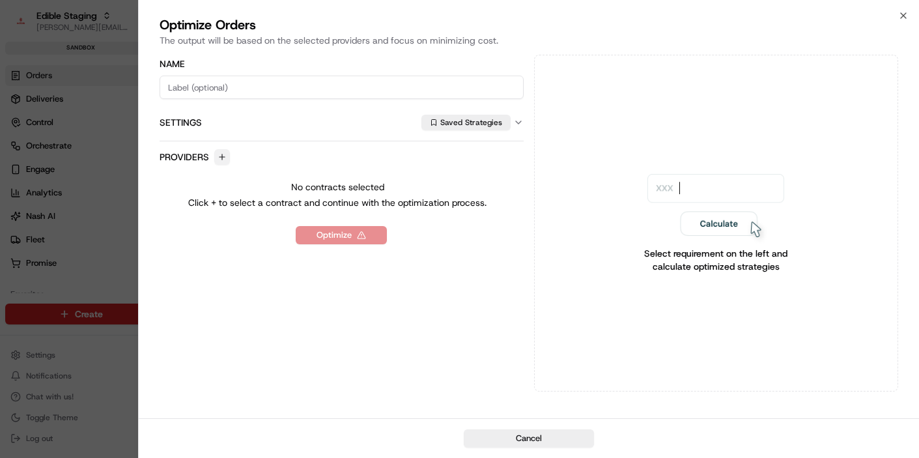
click at [223, 160] on button "button" at bounding box center [222, 157] width 16 height 16
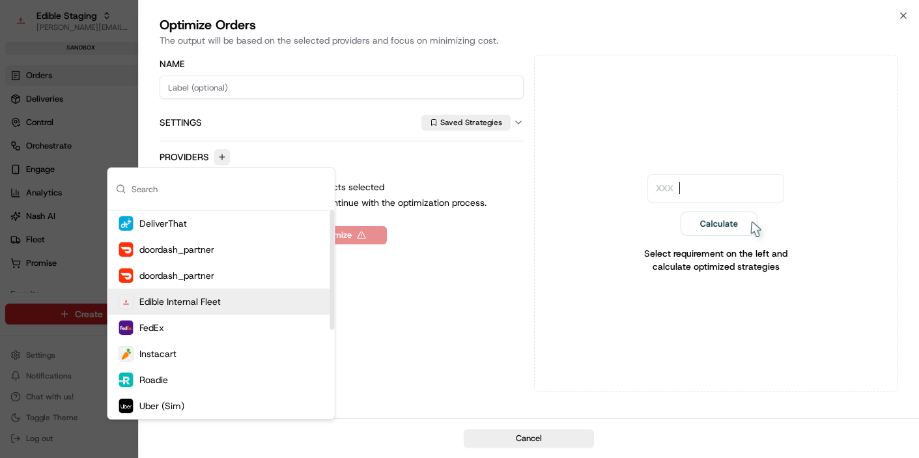
click at [199, 304] on span "Edible Internal Fleet" at bounding box center [179, 301] width 81 height 13
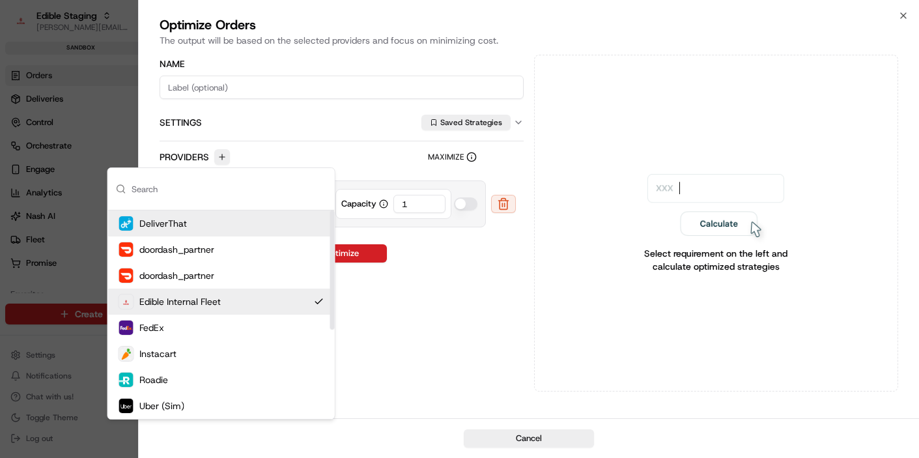
click at [349, 136] on button "Settings Saved Strategies" at bounding box center [342, 122] width 364 height 36
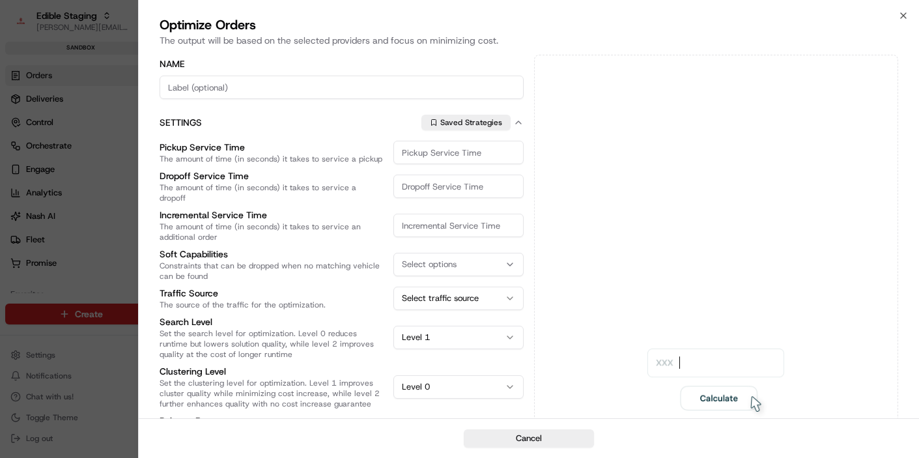
click at [349, 128] on label "Settings" at bounding box center [289, 122] width 259 height 13
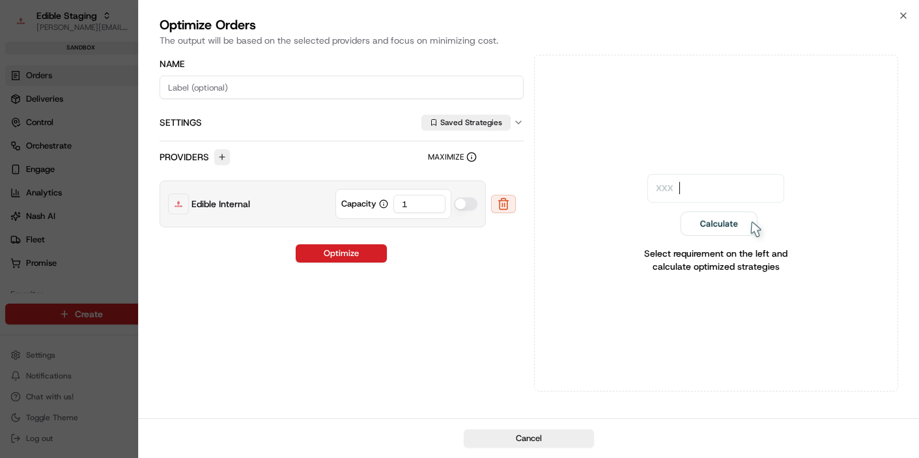
click at [335, 322] on div "Name Settings Saved Strategies Providers Maximize Edible Internal Capacity 1 Op…" at bounding box center [342, 223] width 364 height 337
click at [369, 254] on button "Optimize" at bounding box center [341, 253] width 91 height 18
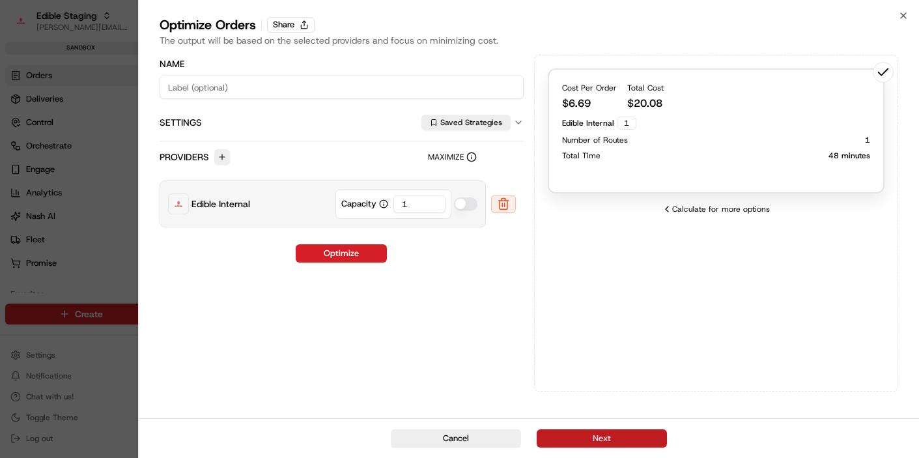
click at [595, 436] on button "Next" at bounding box center [602, 438] width 130 height 18
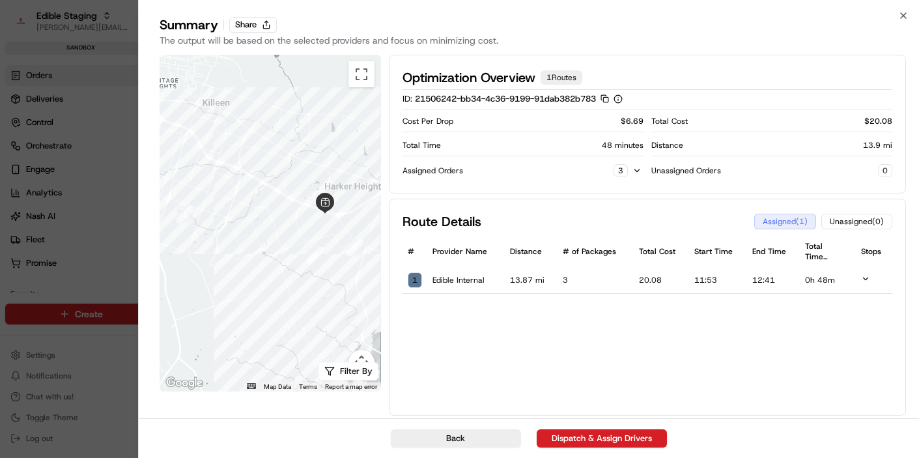
click at [863, 279] on icon at bounding box center [865, 278] width 9 height 9
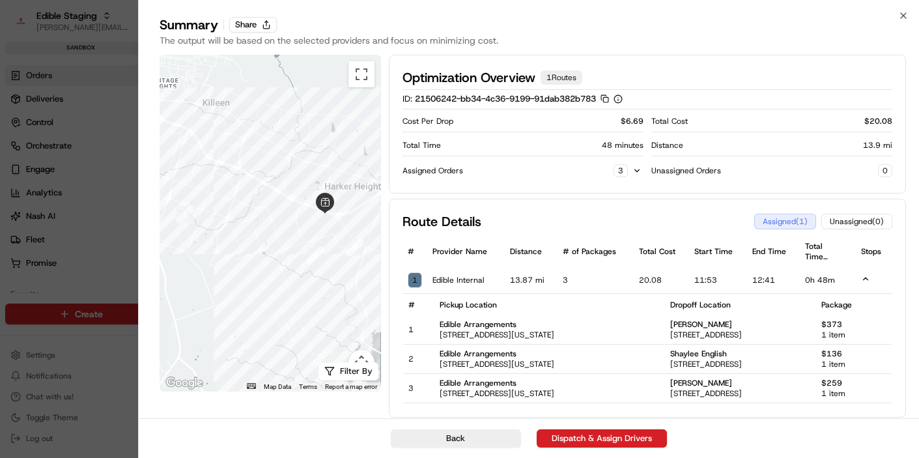
scroll to position [2, 0]
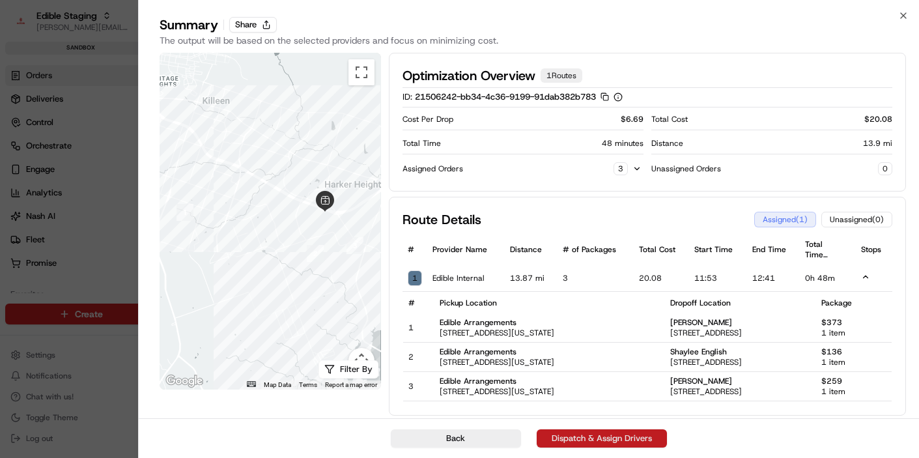
click at [611, 440] on button "Dispatch & Assign Drivers" at bounding box center [602, 438] width 130 height 18
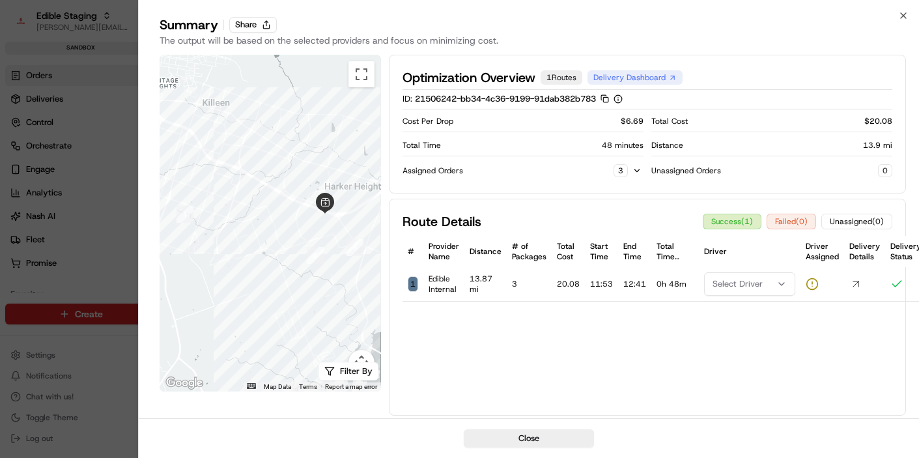
click at [853, 285] on icon at bounding box center [855, 284] width 13 height 13
click at [114, 162] on div at bounding box center [459, 229] width 919 height 458
click at [553, 438] on button "Close" at bounding box center [529, 438] width 130 height 18
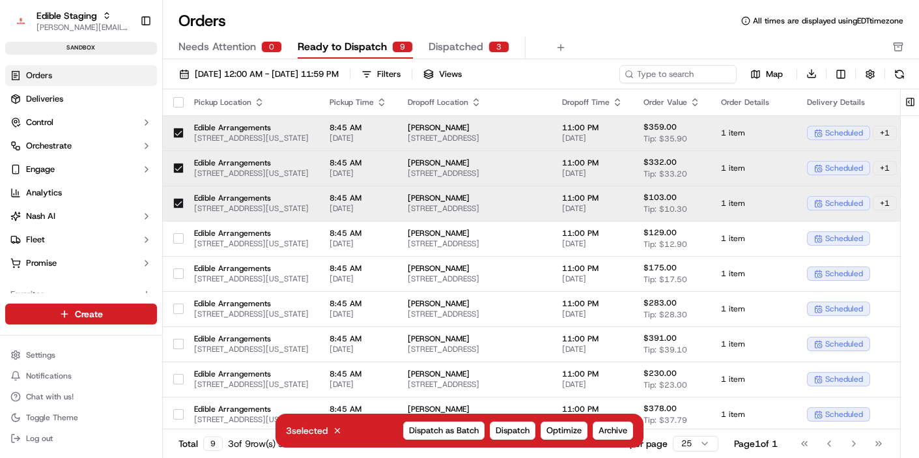
click at [177, 129] on button "button" at bounding box center [178, 133] width 10 height 10
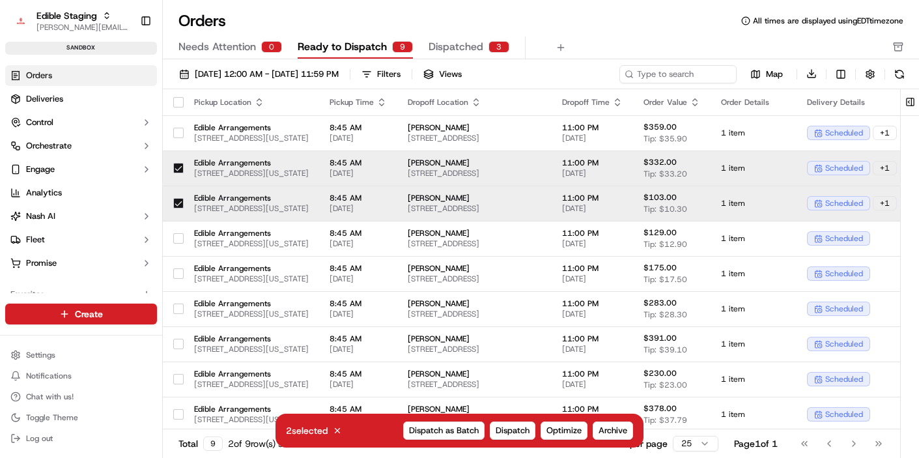
click at [178, 158] on div at bounding box center [178, 168] width 10 height 21
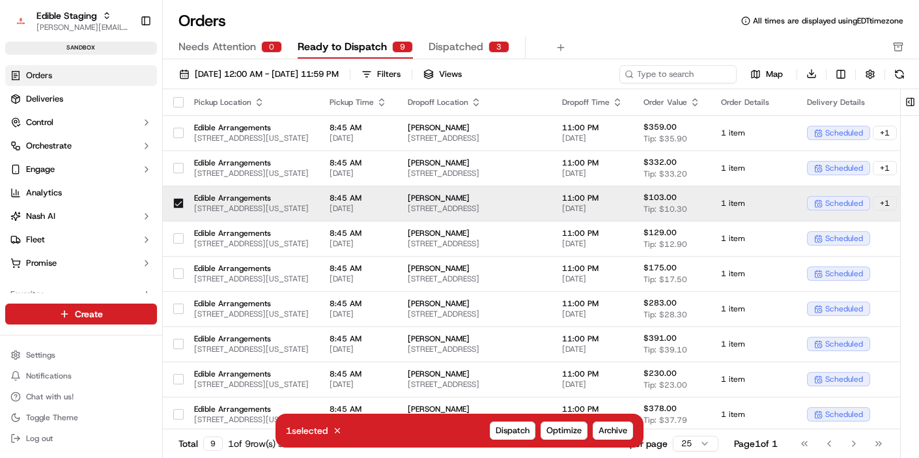
click at [178, 208] on div at bounding box center [178, 203] width 10 height 21
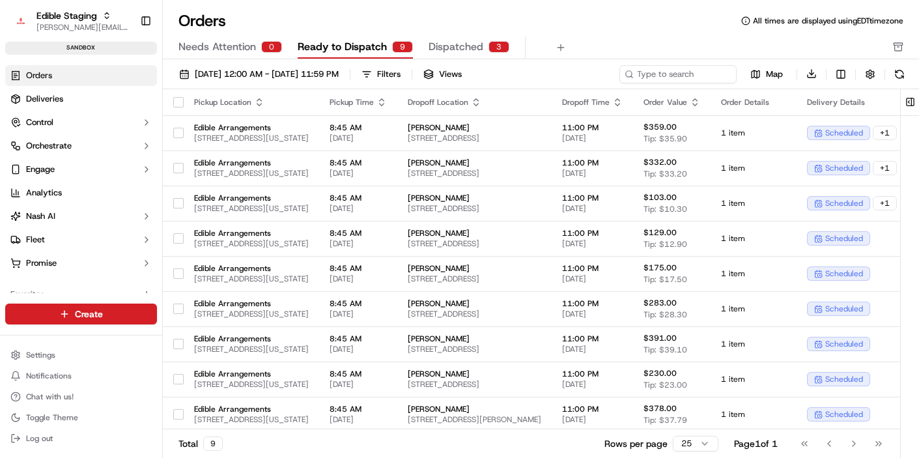
click at [412, 20] on div "Orders All times are displayed using EDT timezone" at bounding box center [541, 20] width 756 height 21
click at [401, 74] on div "Filters" at bounding box center [388, 74] width 23 height 12
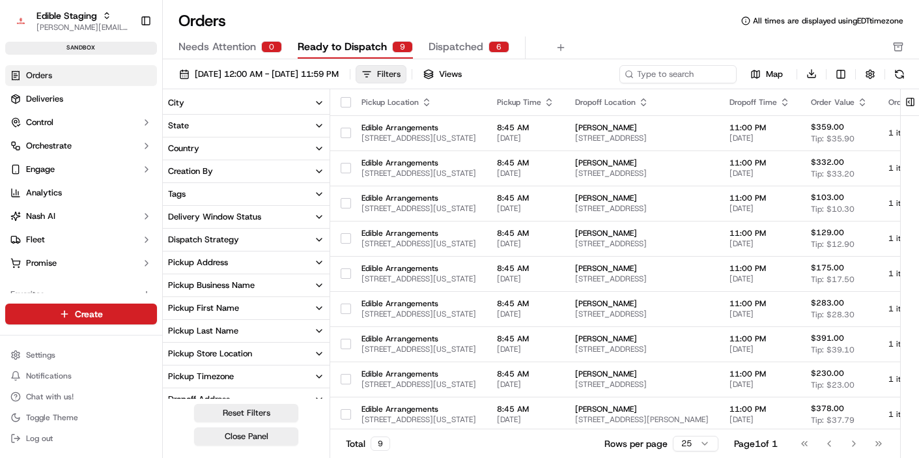
click at [401, 74] on div "Filters" at bounding box center [388, 74] width 23 height 12
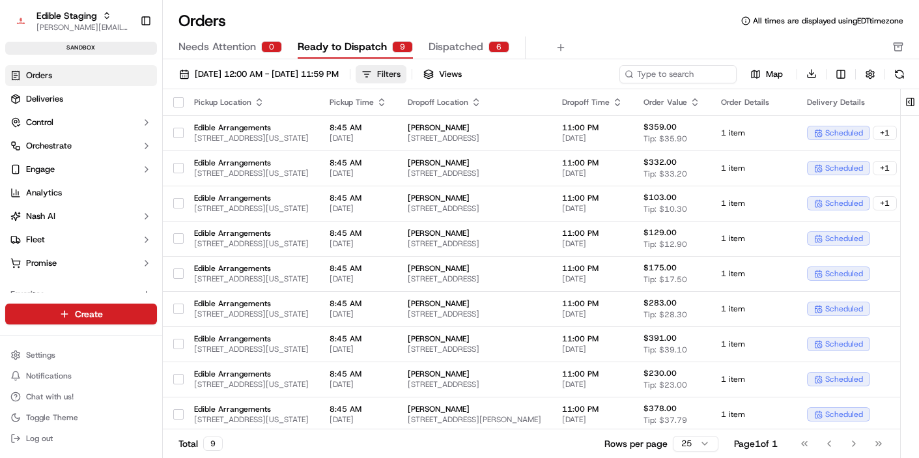
click at [401, 74] on div "Filters" at bounding box center [388, 74] width 23 height 12
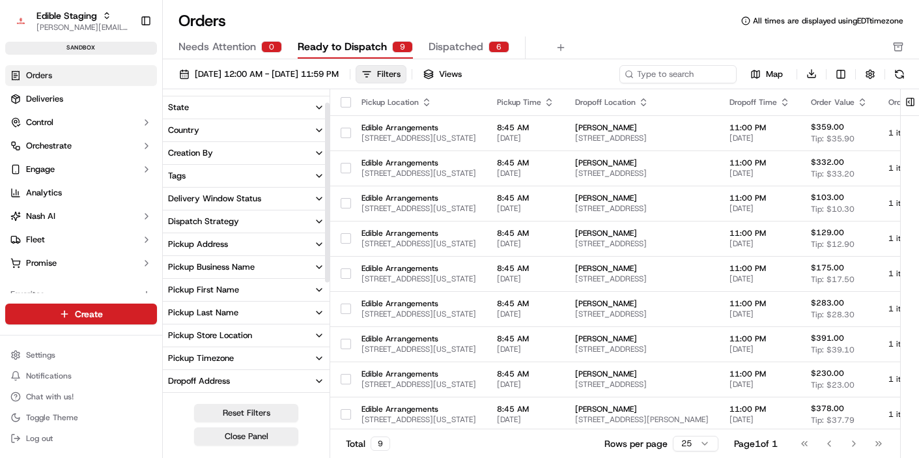
click at [246, 223] on button "Dispatch Strategy" at bounding box center [246, 221] width 167 height 22
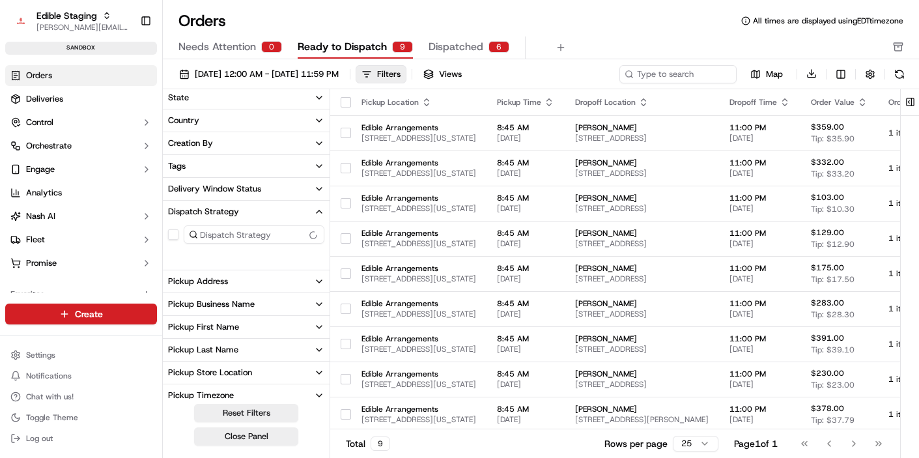
scroll to position [38, 0]
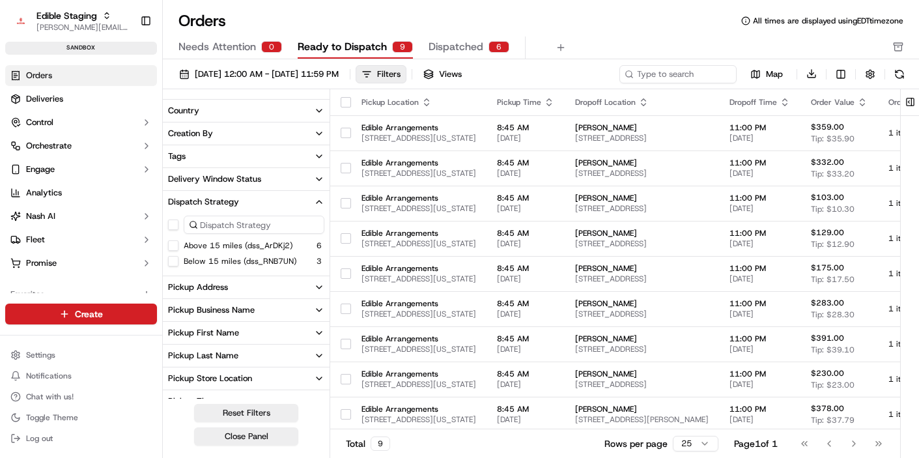
click at [175, 245] on button "Above 15 miles (dss_ArDKj2)" at bounding box center [173, 245] width 10 height 10
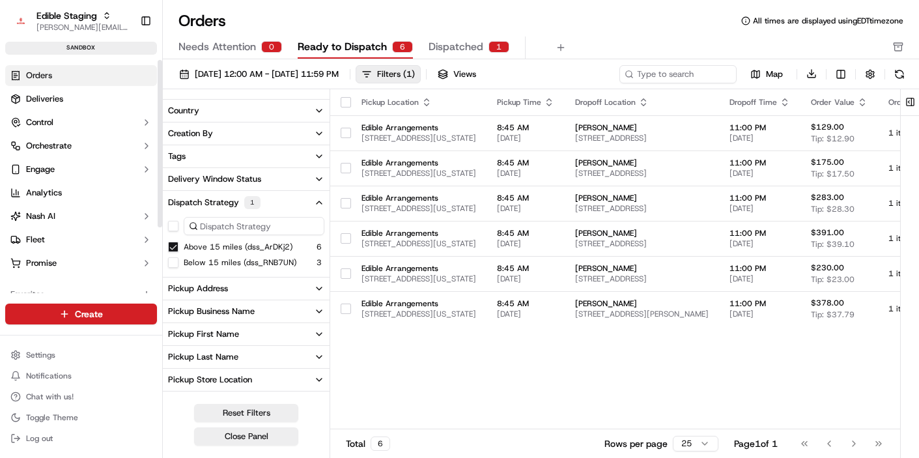
click at [173, 246] on button "Above 15 miles (dss_ArDKj2)" at bounding box center [173, 247] width 10 height 10
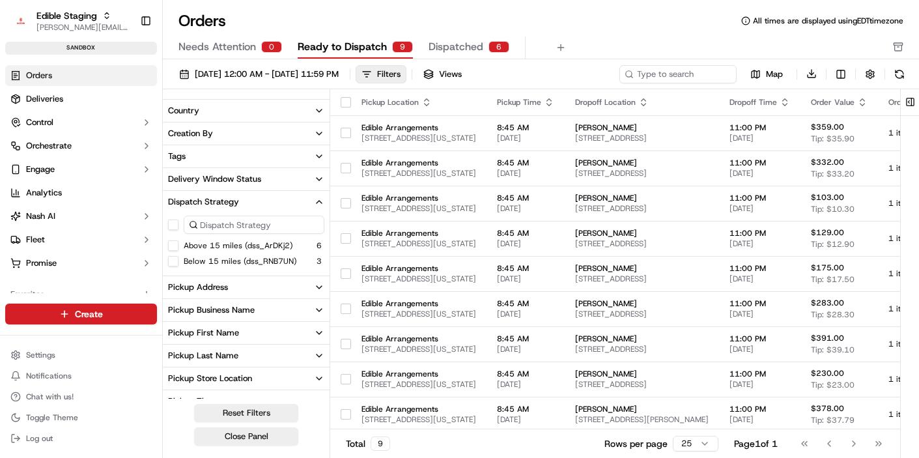
click at [172, 263] on button "Below 15 miles (dss_RNB7UN)" at bounding box center [173, 261] width 10 height 10
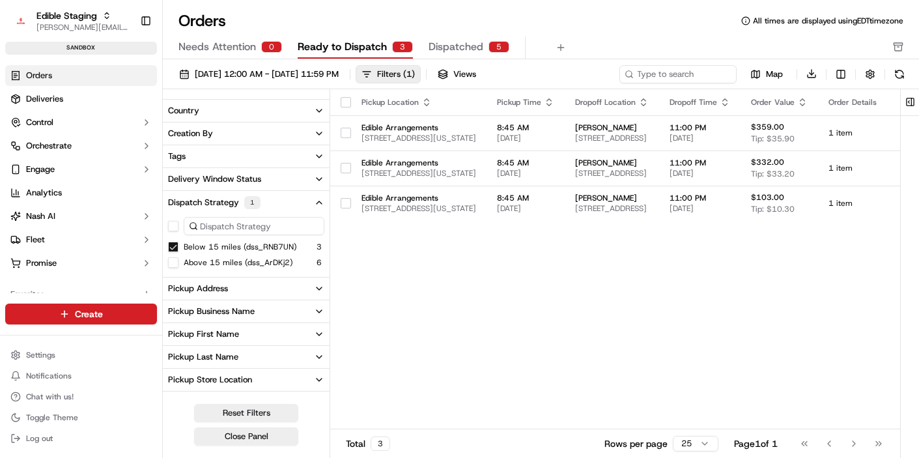
click at [347, 106] on button "button" at bounding box center [346, 102] width 10 height 10
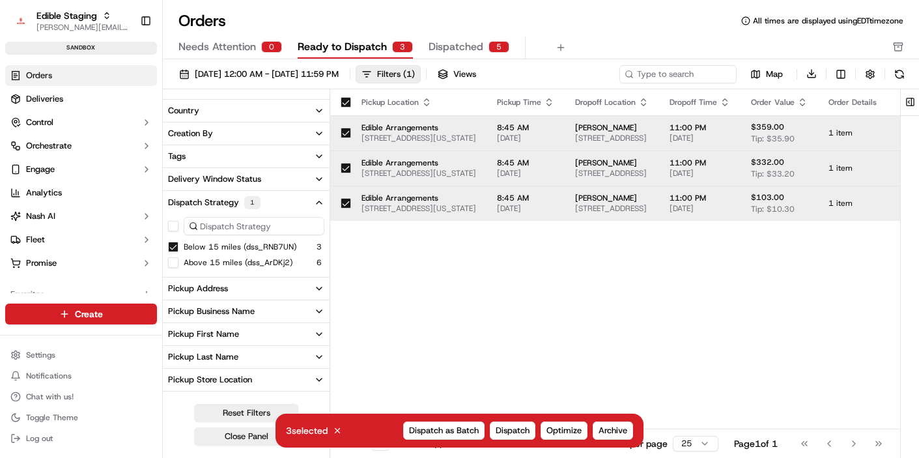
click at [492, 331] on div "Pickup Location Pickup Time Dropoff Location Dropoff Time Order Value Order Det…" at bounding box center [776, 259] width 893 height 341
click at [175, 246] on button "Below 15 miles (dss_RNB7UN)" at bounding box center [173, 247] width 10 height 10
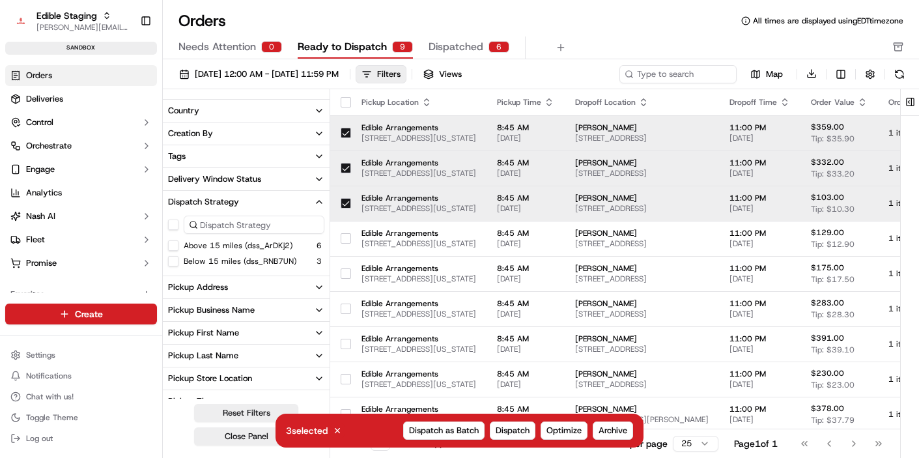
click at [349, 130] on button "button" at bounding box center [346, 133] width 10 height 10
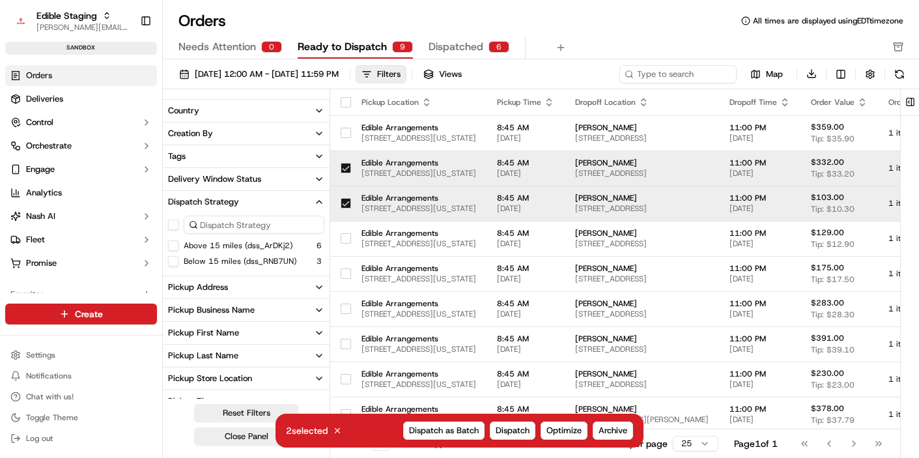
click at [346, 168] on button "button" at bounding box center [346, 168] width 10 height 10
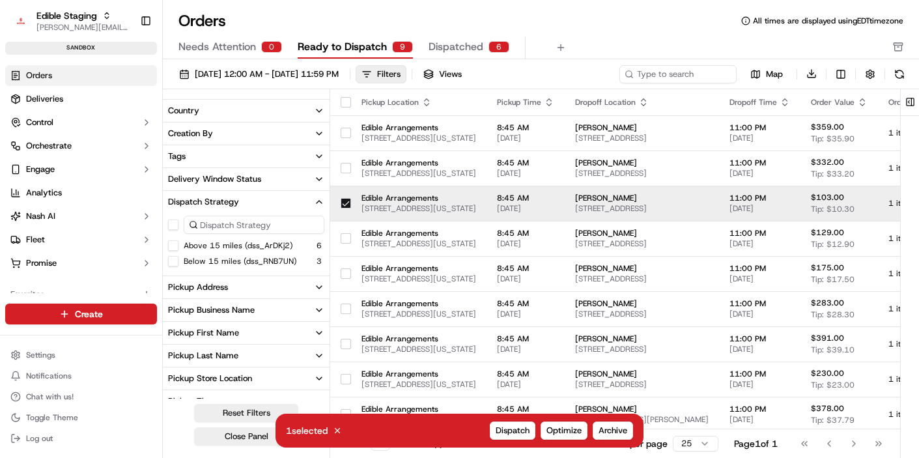
click at [347, 200] on button "button" at bounding box center [346, 203] width 10 height 10
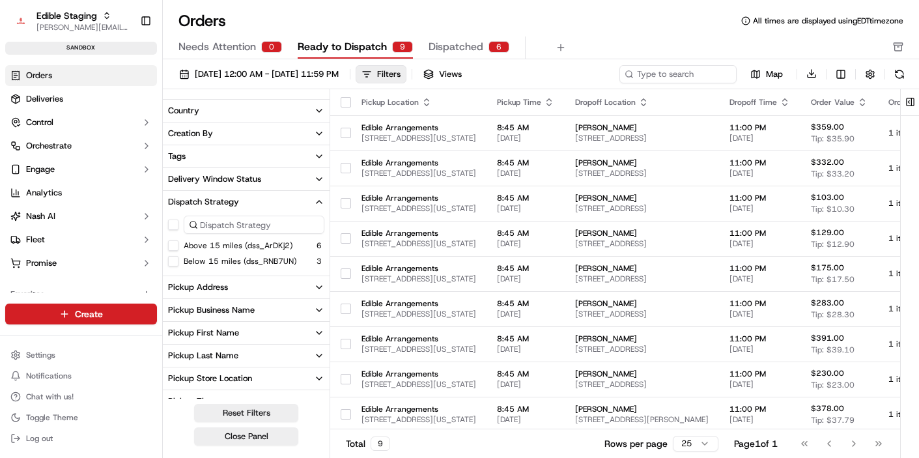
click at [630, 26] on div "Orders All times are displayed using EDT timezone" at bounding box center [541, 20] width 756 height 21
click at [268, 71] on span "09/20/2025 12:00 AM - 09/20/2025 11:59 PM" at bounding box center [267, 74] width 144 height 12
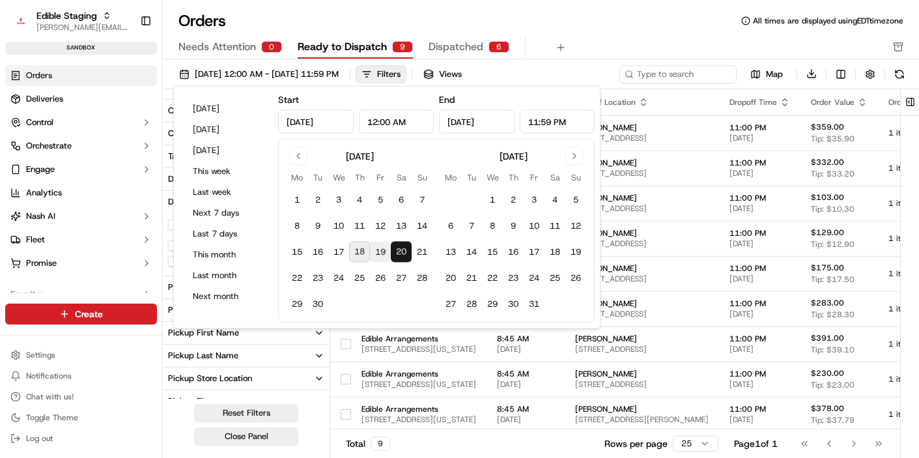
click at [382, 250] on button "19" at bounding box center [380, 252] width 21 height 21
type input "Sep 19, 2025"
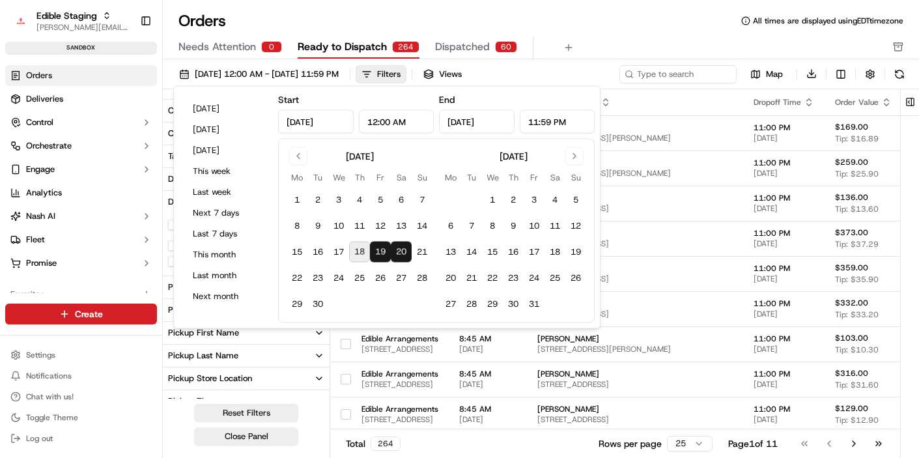
click at [618, 25] on div "Orders All times are displayed using EDT timezone" at bounding box center [541, 20] width 756 height 21
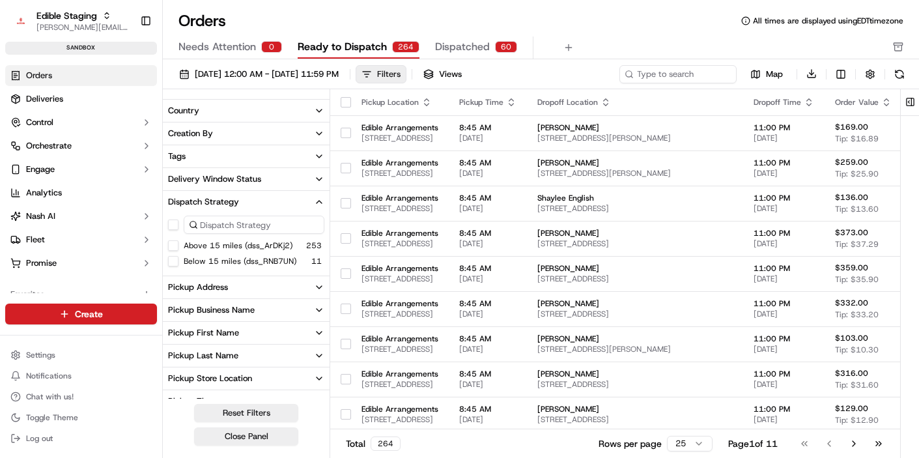
click at [401, 72] on div "Filters" at bounding box center [388, 74] width 23 height 12
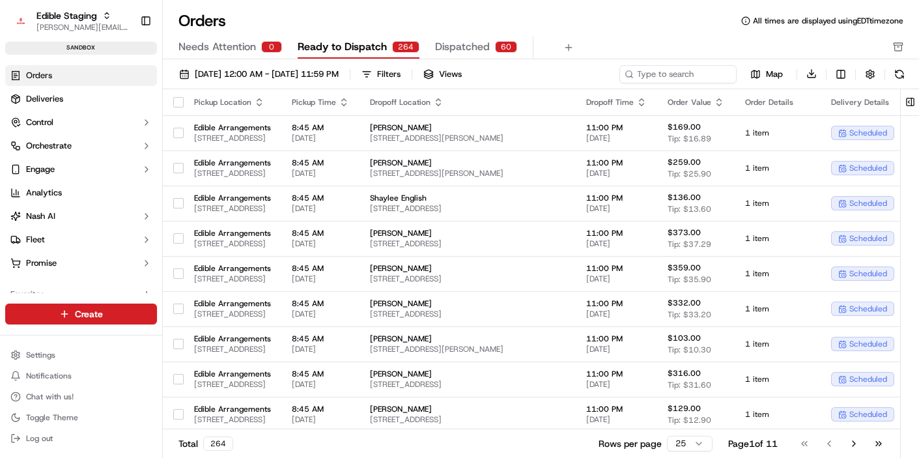
click at [700, 449] on html "Edible Staging jake@usenash.com Toggle Sidebar sandbox Orders Deliveries Contro…" at bounding box center [459, 229] width 919 height 458
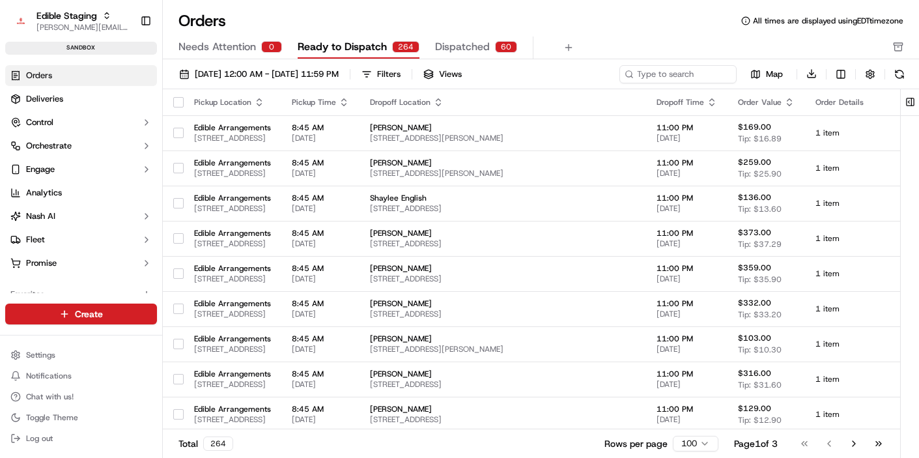
click at [637, 33] on div "Orders All times are displayed using EDT timezone Needs Attention 0 Ready to Di…" at bounding box center [541, 34] width 756 height 49
click at [64, 150] on span "Orchestrate" at bounding box center [49, 146] width 46 height 12
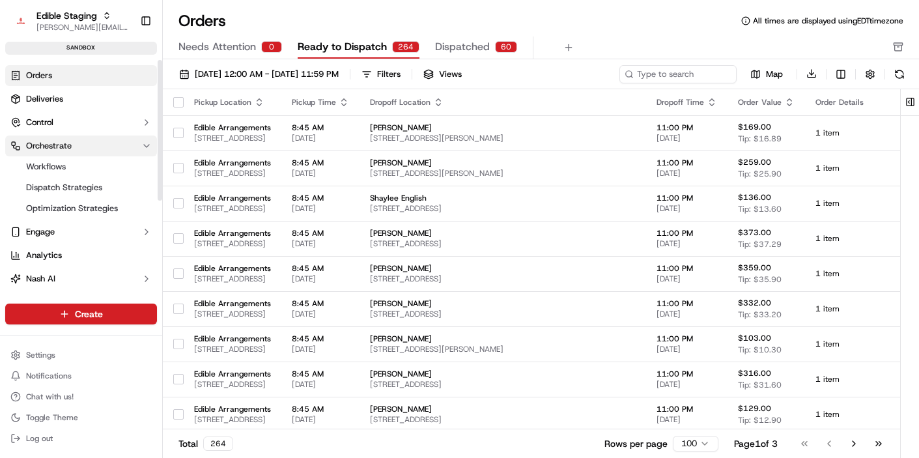
click at [93, 149] on button "Orchestrate" at bounding box center [81, 146] width 152 height 21
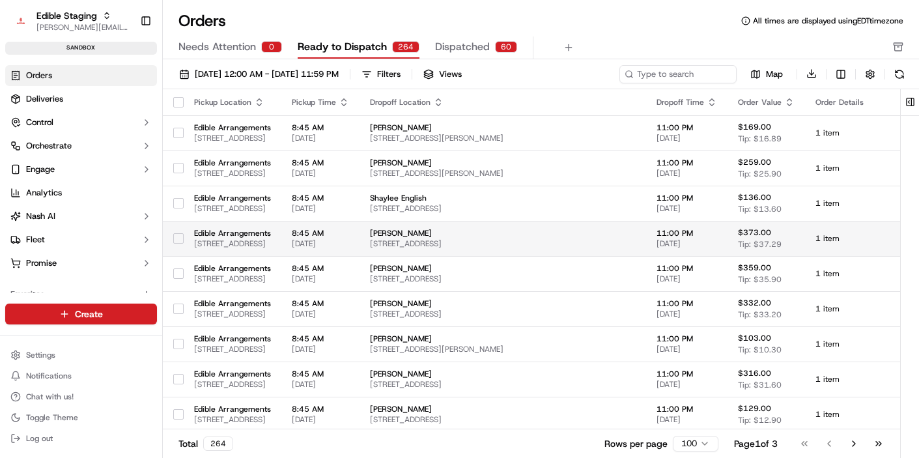
click at [180, 104] on button "button" at bounding box center [178, 102] width 10 height 10
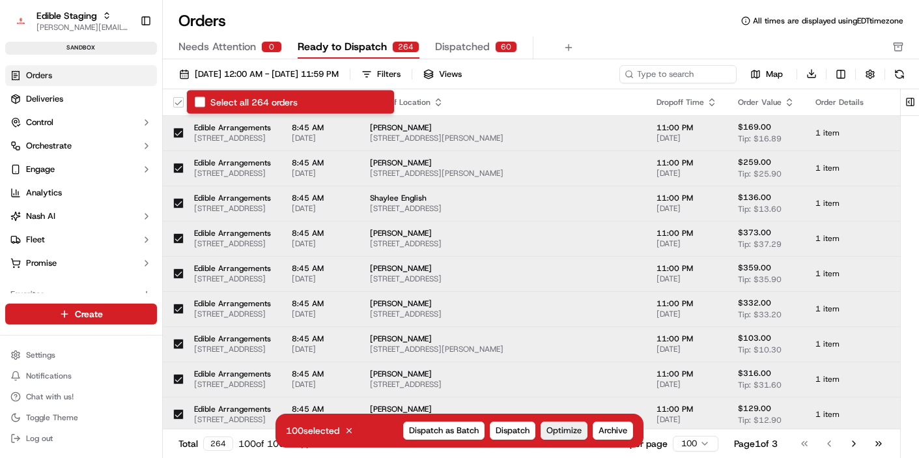
click at [570, 429] on span "Optimize" at bounding box center [564, 431] width 35 height 12
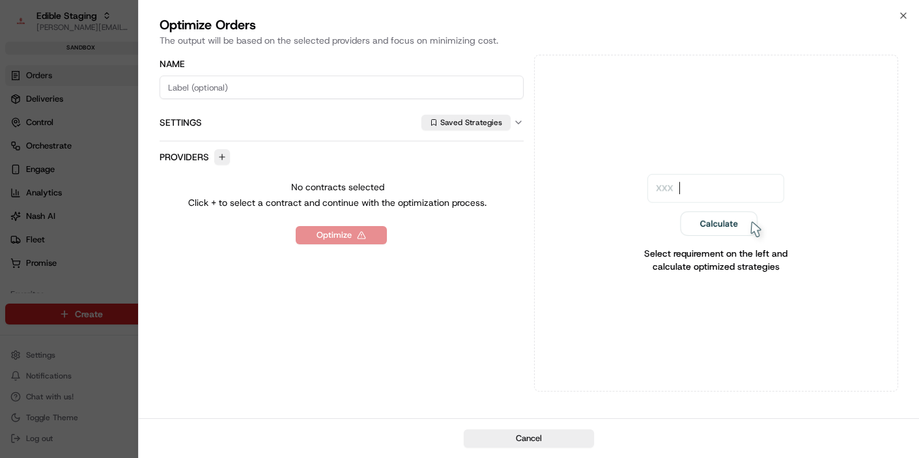
click at [517, 121] on icon "button" at bounding box center [518, 122] width 10 height 10
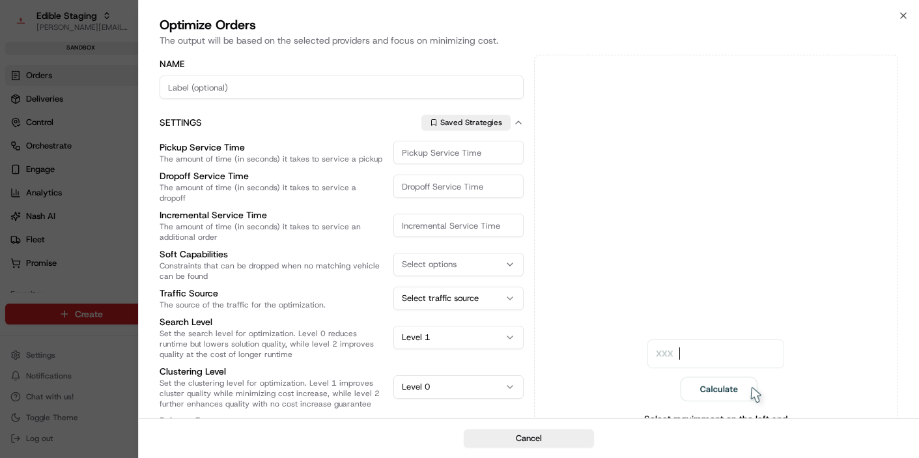
click at [517, 121] on icon "button" at bounding box center [518, 122] width 10 height 10
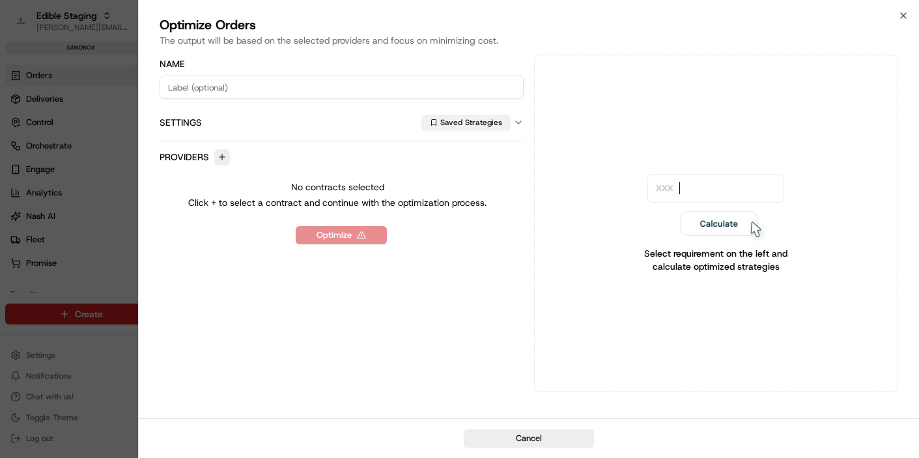
click at [457, 121] on button "Saved Strategies" at bounding box center [465, 123] width 89 height 16
click at [489, 170] on span "Internal Deliveries" at bounding box center [525, 170] width 160 height 12
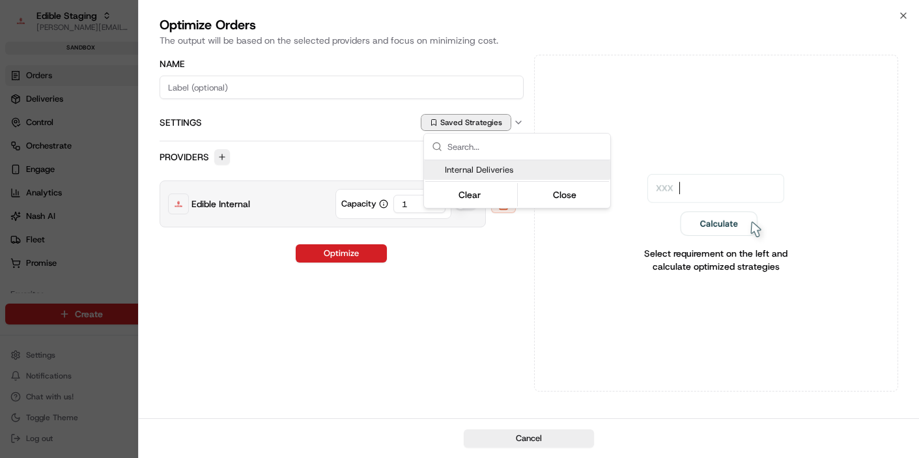
click at [472, 296] on div at bounding box center [459, 229] width 919 height 458
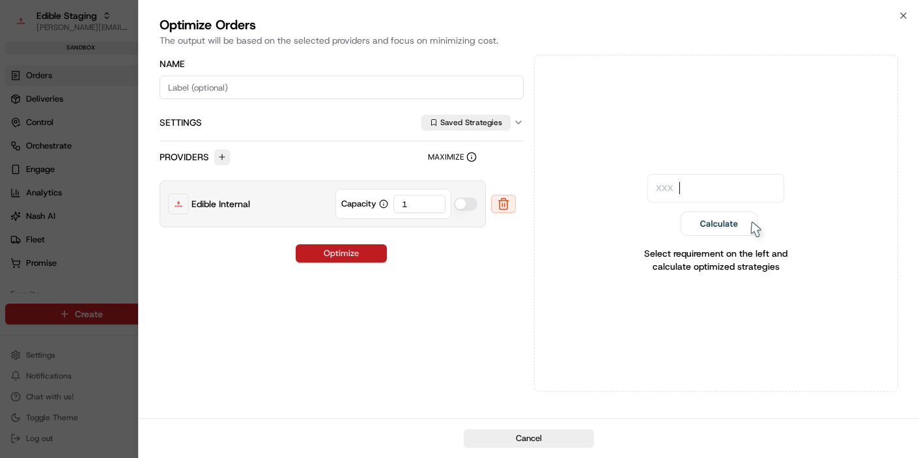
click at [350, 257] on button "Optimize" at bounding box center [341, 253] width 91 height 18
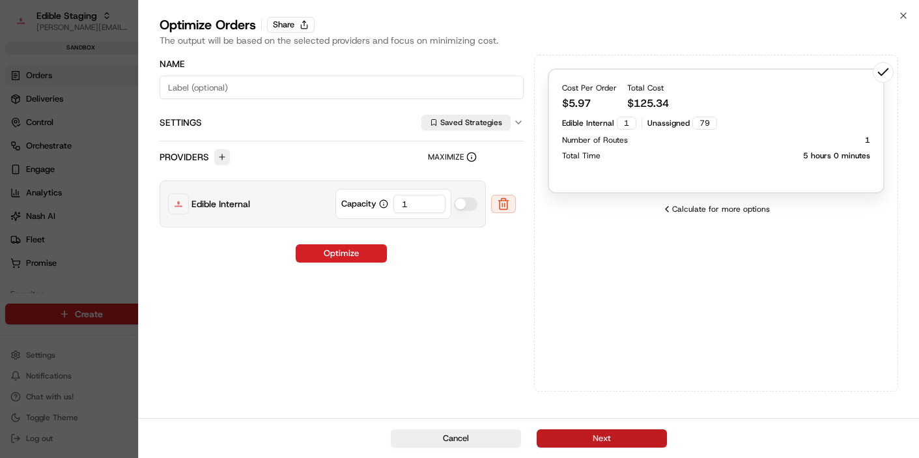
click at [599, 447] on button "Next" at bounding box center [602, 438] width 130 height 18
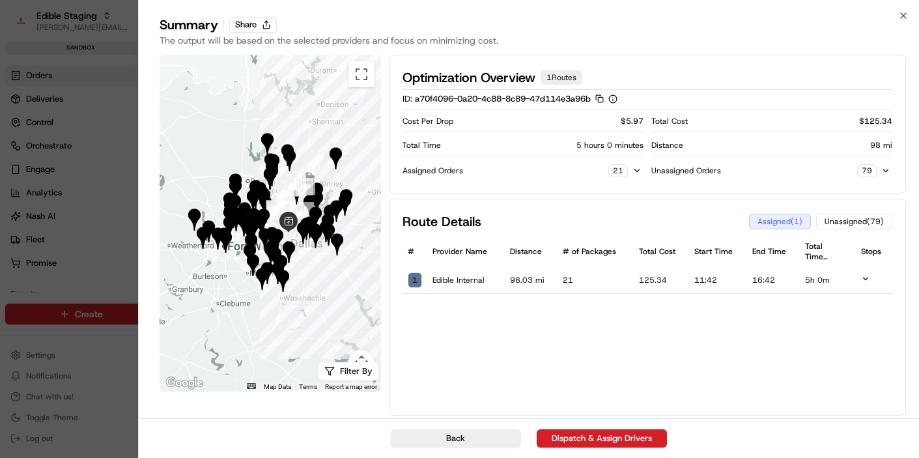
click at [866, 280] on icon at bounding box center [865, 278] width 9 height 9
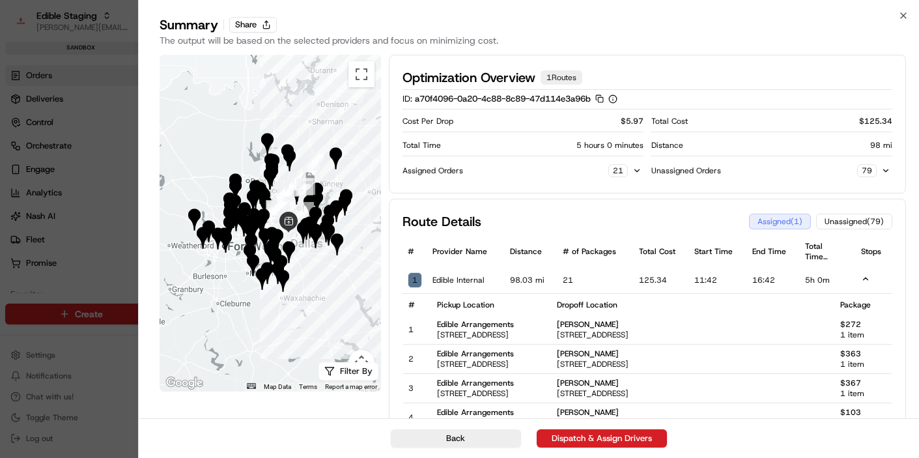
click at [868, 278] on icon at bounding box center [865, 278] width 9 height 9
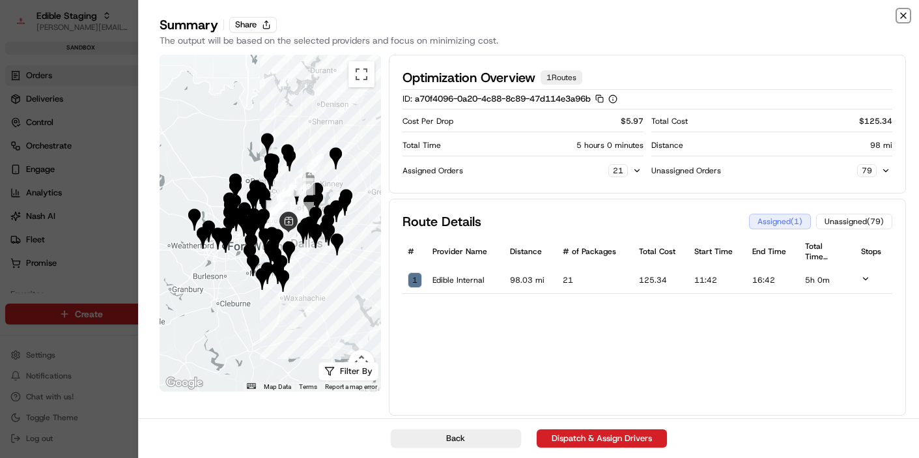
click at [904, 15] on icon "button" at bounding box center [903, 15] width 10 height 10
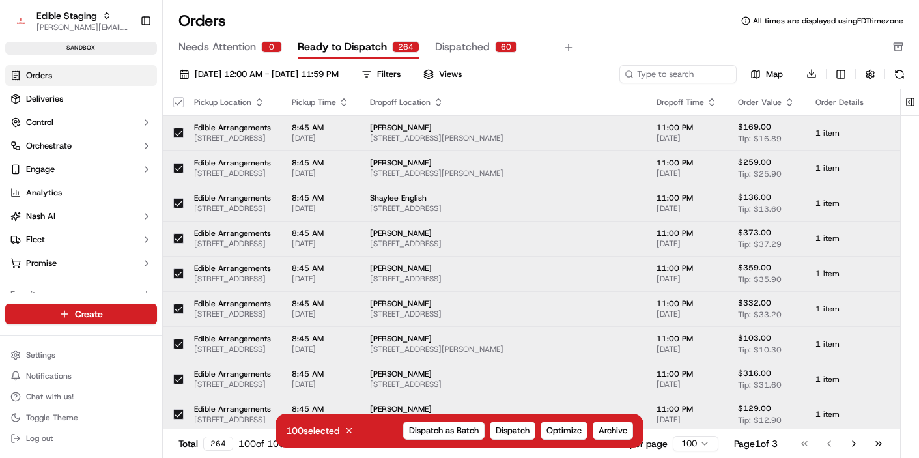
click at [178, 103] on button "button" at bounding box center [178, 102] width 10 height 10
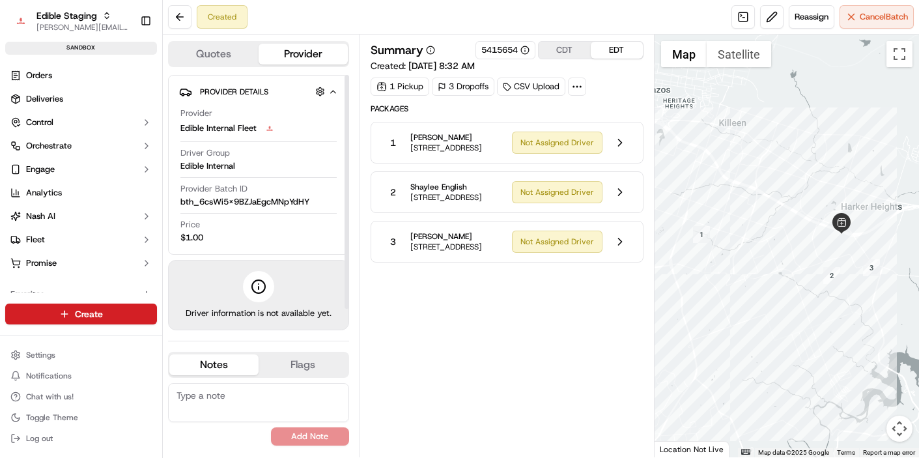
click at [248, 298] on div at bounding box center [258, 286] width 31 height 31
click at [223, 51] on button "Quotes" at bounding box center [213, 54] width 89 height 21
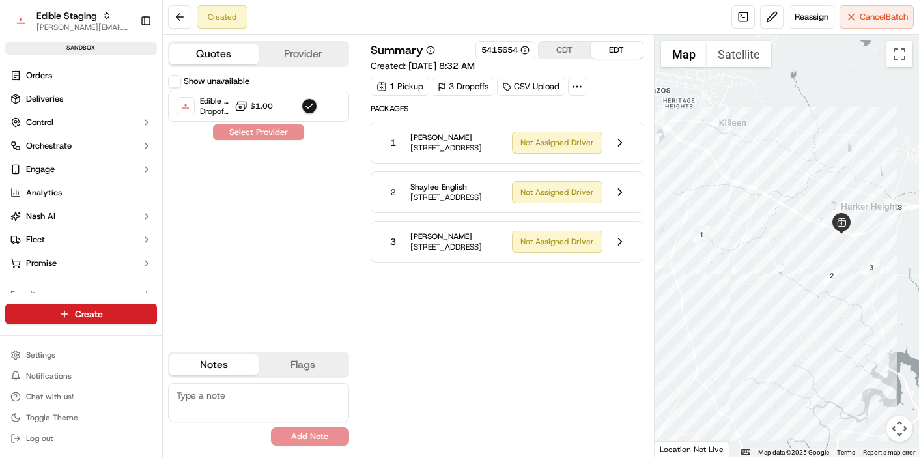
click at [303, 59] on button "Provider" at bounding box center [303, 54] width 89 height 21
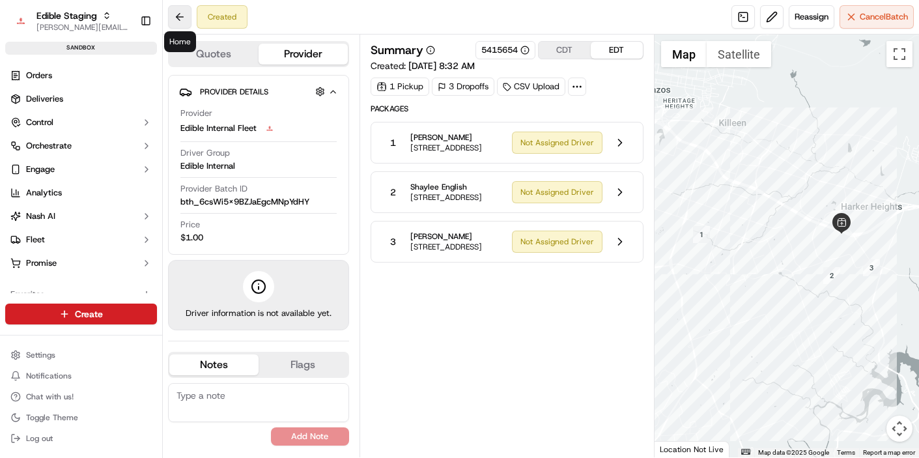
click at [180, 19] on button at bounding box center [179, 16] width 23 height 23
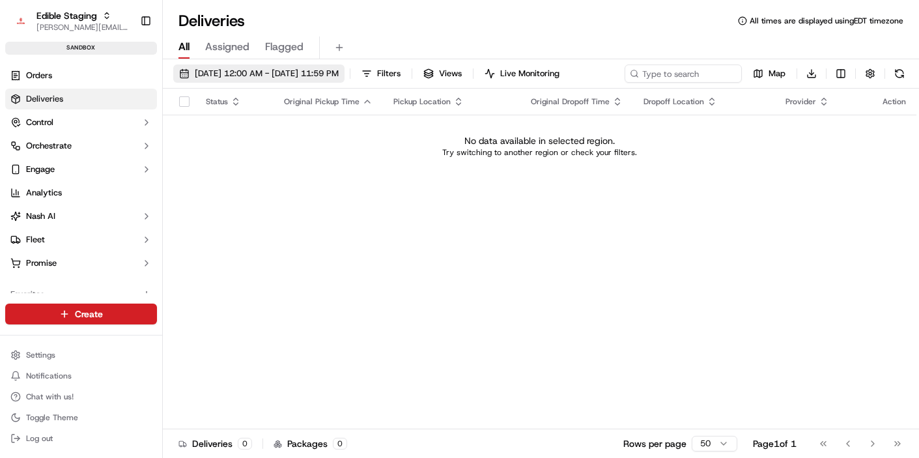
click at [283, 71] on span "[DATE] 12:00 AM - [DATE] 11:59 PM" at bounding box center [267, 74] width 144 height 12
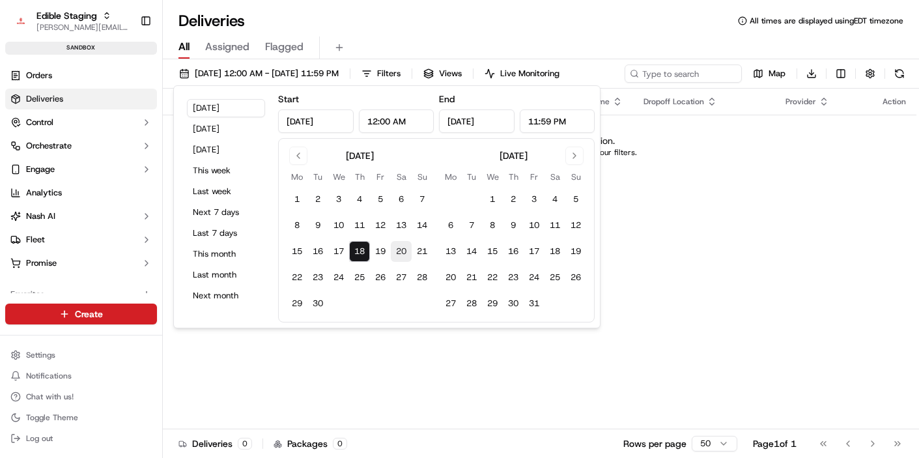
click at [393, 244] on button "20" at bounding box center [401, 251] width 21 height 21
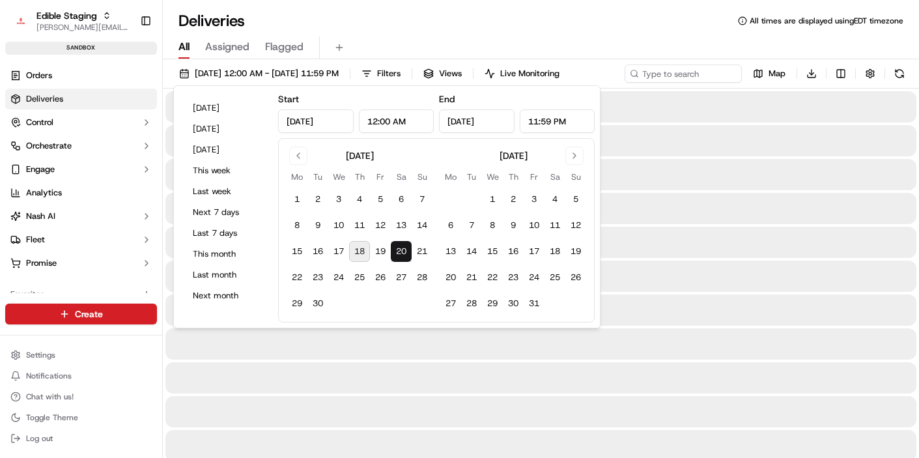
type input "[DATE]"
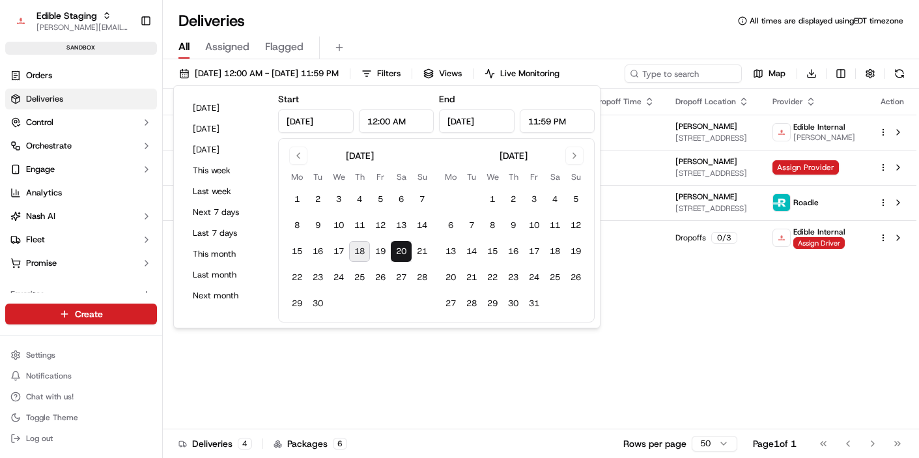
click at [597, 25] on div "Deliveries All times are displayed using EDT timezone" at bounding box center [541, 20] width 756 height 21
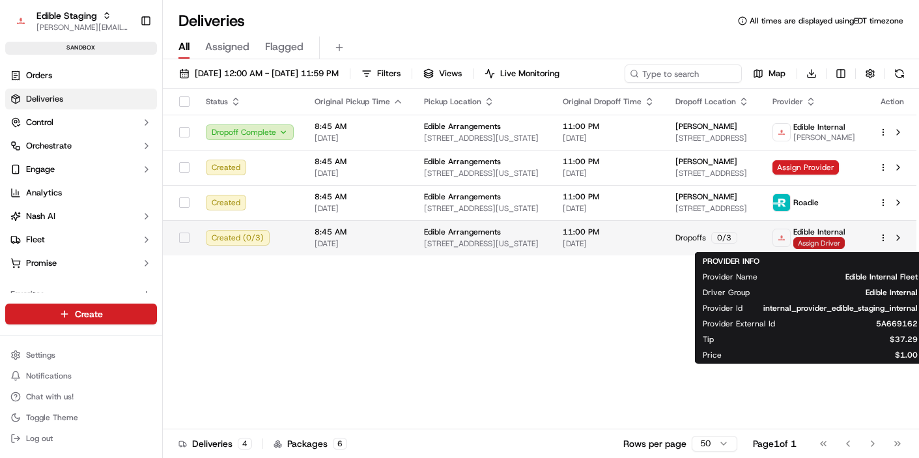
click at [823, 244] on span "Assign Driver" at bounding box center [818, 243] width 51 height 12
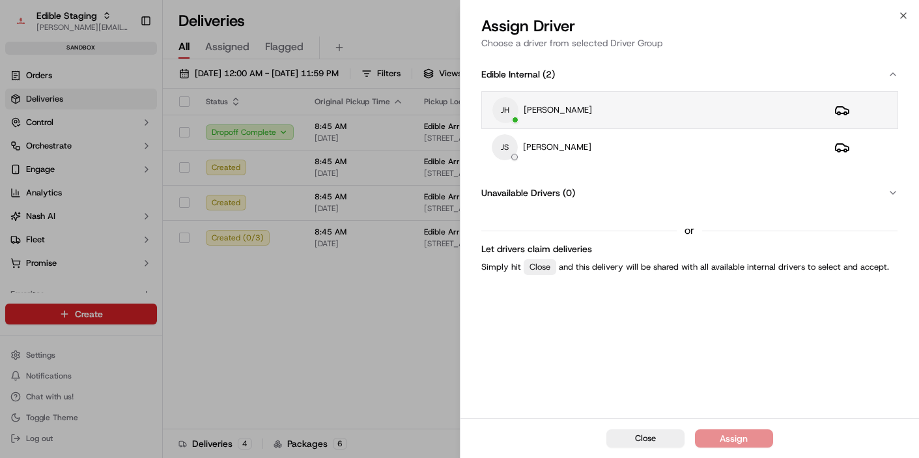
click at [636, 96] on td "[PERSON_NAME] [PERSON_NAME]" at bounding box center [652, 110] width 343 height 37
click at [745, 437] on div "Assign" at bounding box center [734, 438] width 28 height 13
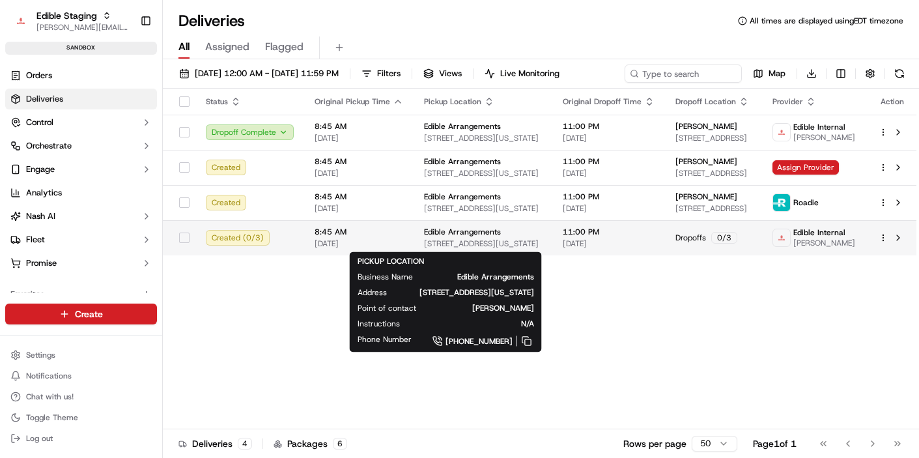
click at [471, 240] on span "[STREET_ADDRESS][US_STATE]" at bounding box center [483, 243] width 118 height 10
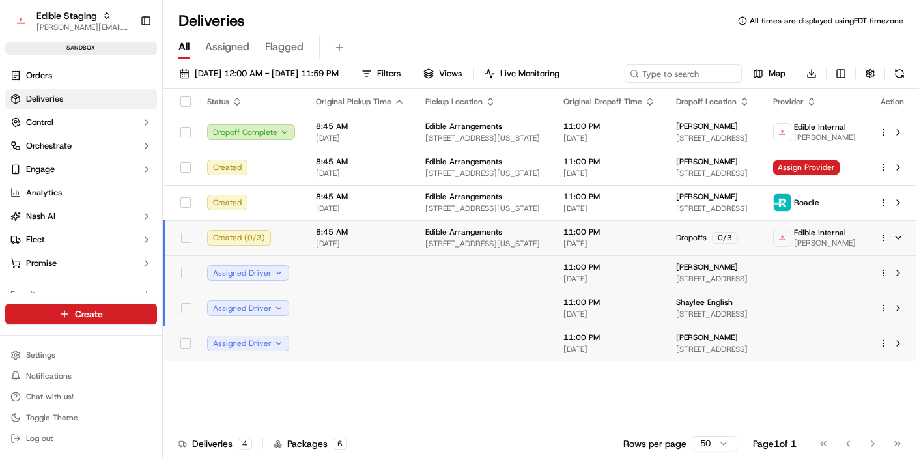
click at [481, 243] on span "[STREET_ADDRESS][US_STATE]" at bounding box center [483, 243] width 117 height 10
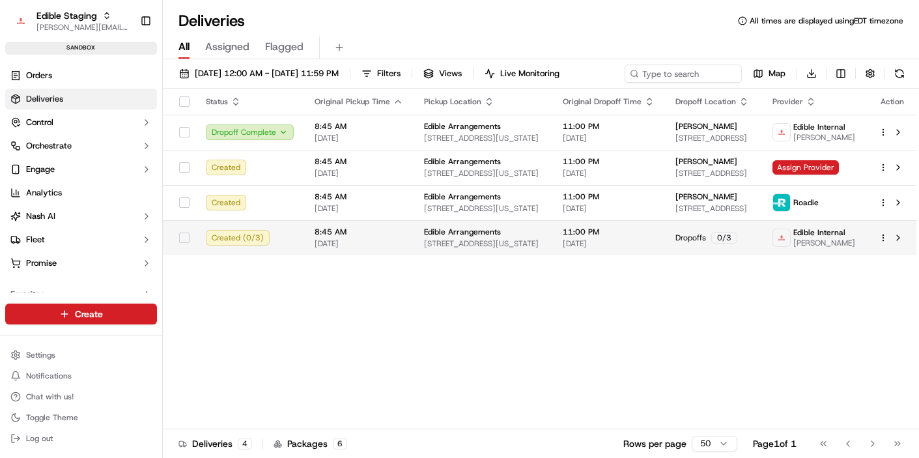
click at [886, 235] on html "Edible Staging [EMAIL_ADDRESS][DOMAIN_NAME] Toggle Sidebar sandbox Orders Deliv…" at bounding box center [459, 229] width 919 height 458
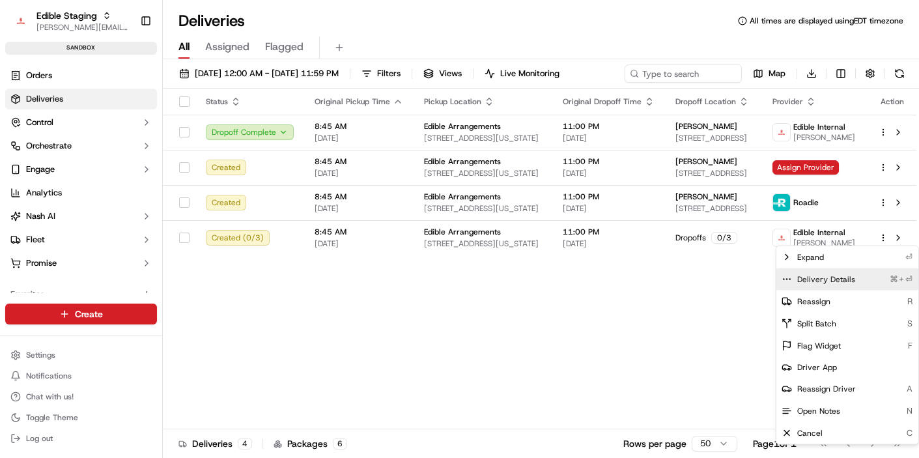
click at [830, 278] on span "Delivery Details" at bounding box center [826, 279] width 58 height 10
